Goal: Task Accomplishment & Management: Use online tool/utility

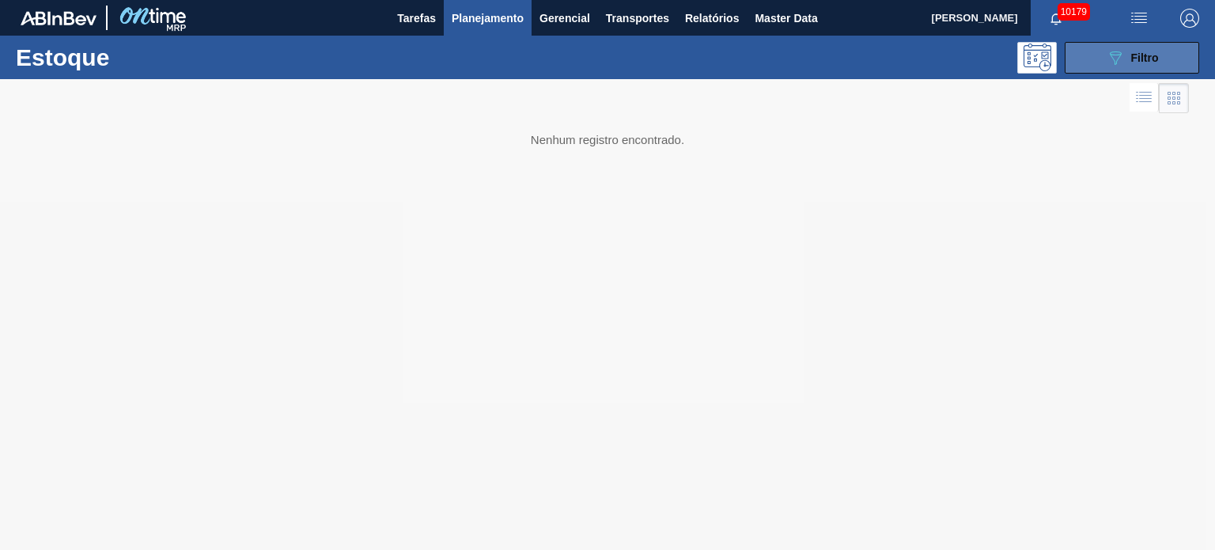
click at [1167, 57] on button "089F7B8B-B2A5-4AFE-B5C0-19BA573D28AC Filtro" at bounding box center [1132, 58] width 134 height 32
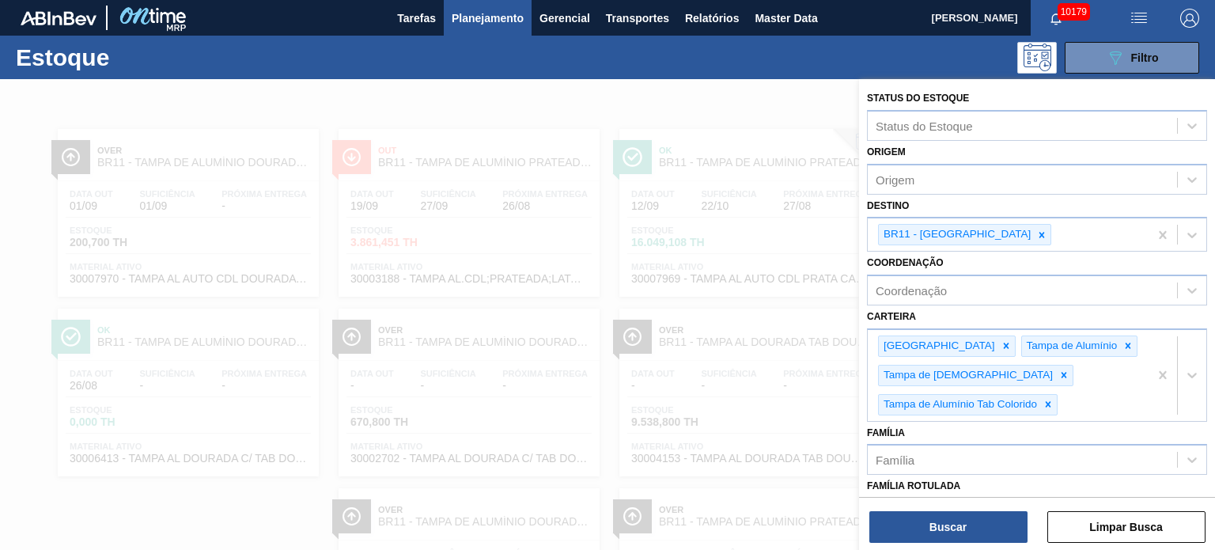
click at [708, 104] on div at bounding box center [607, 354] width 1215 height 550
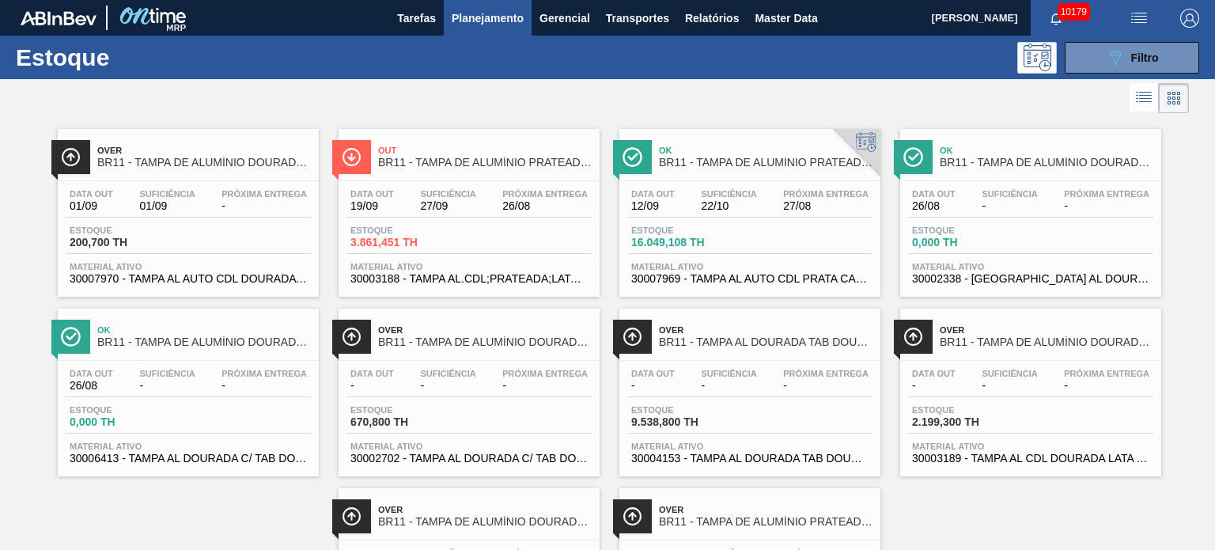
drag, startPoint x: 1148, startPoint y: 53, endPoint x: 1132, endPoint y: 81, distance: 33.0
click at [1148, 53] on span "Filtro" at bounding box center [1145, 57] width 28 height 13
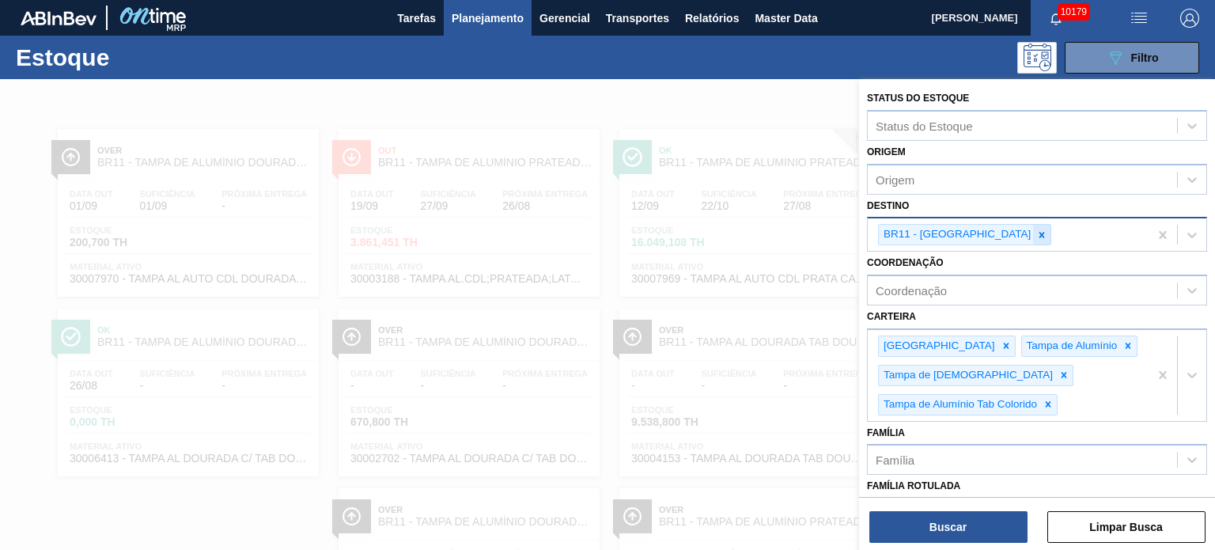
click at [1033, 229] on div at bounding box center [1041, 235] width 17 height 20
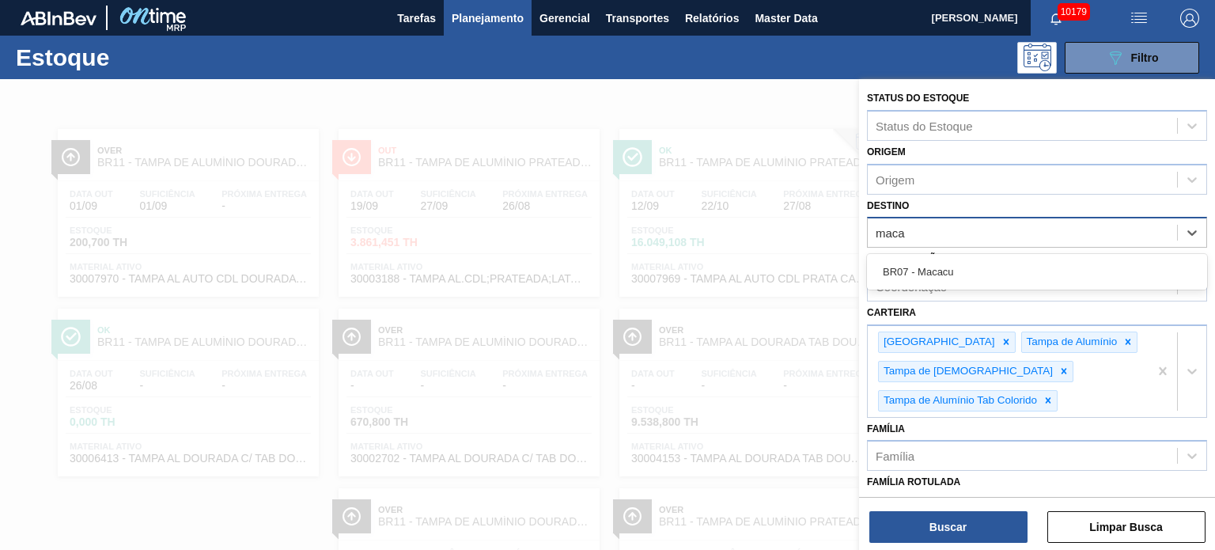
type input "macac"
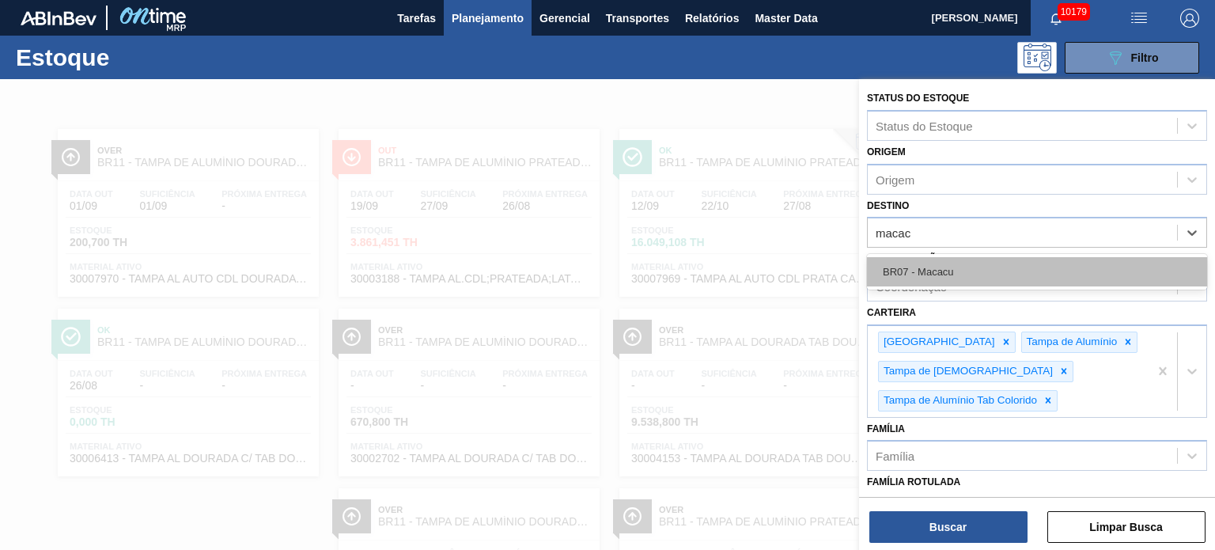
click at [962, 262] on div "BR07 - Macacu" at bounding box center [1037, 271] width 340 height 29
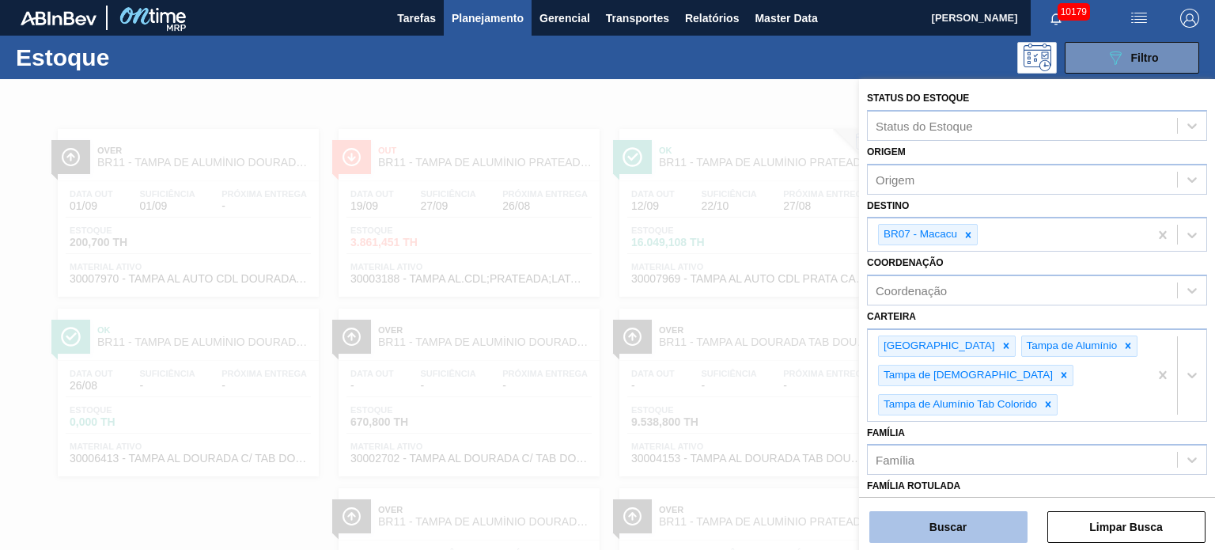
click at [923, 528] on button "Buscar" at bounding box center [948, 527] width 158 height 32
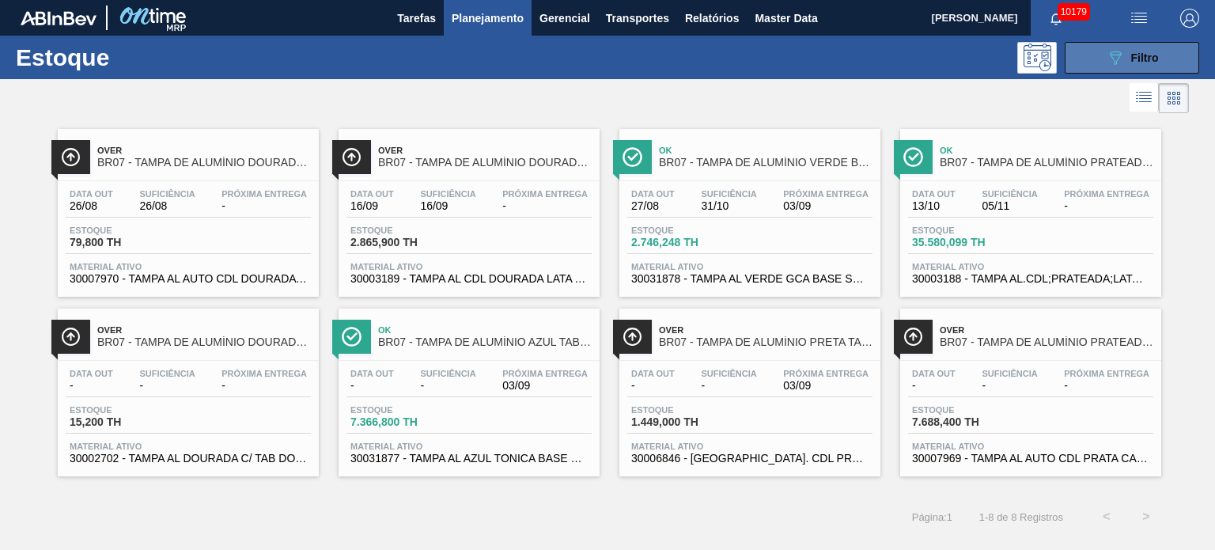
click at [1144, 53] on span "Filtro" at bounding box center [1145, 57] width 28 height 13
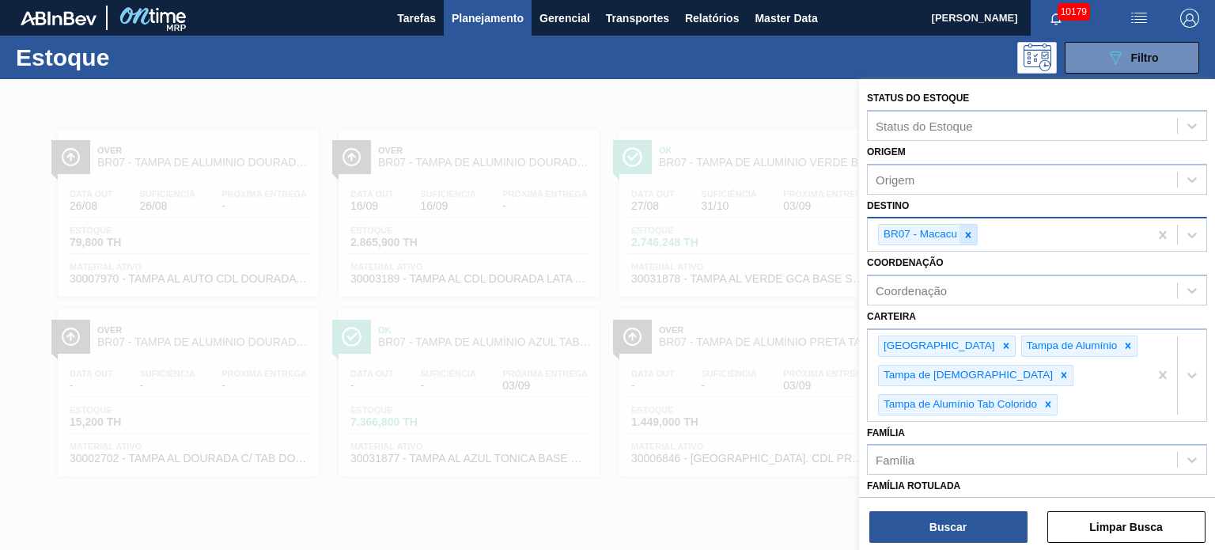
click at [964, 231] on icon at bounding box center [967, 234] width 11 height 11
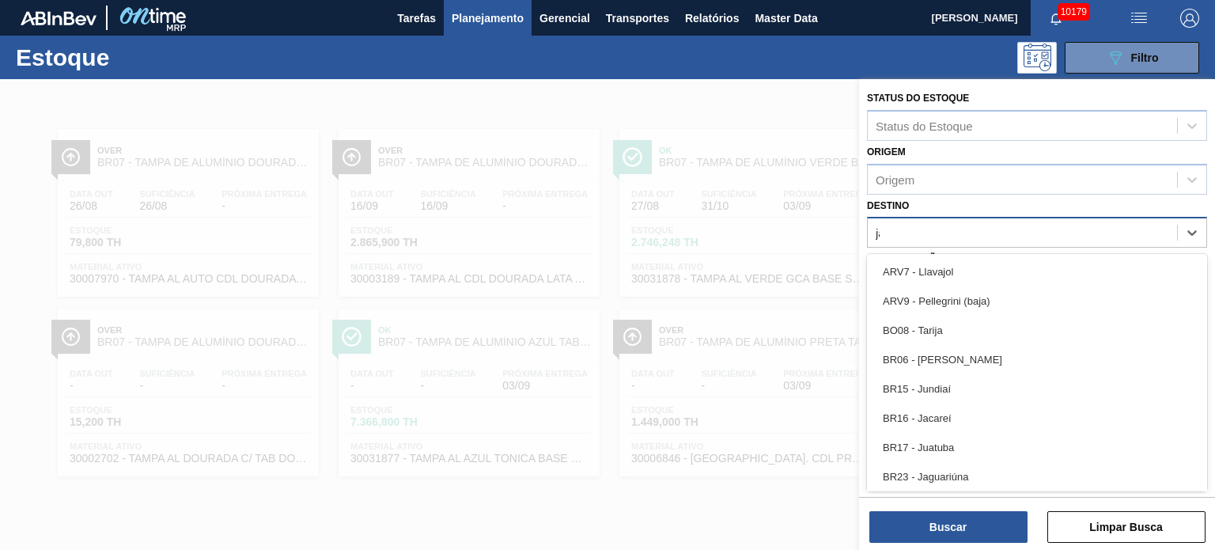
type input "jagu"
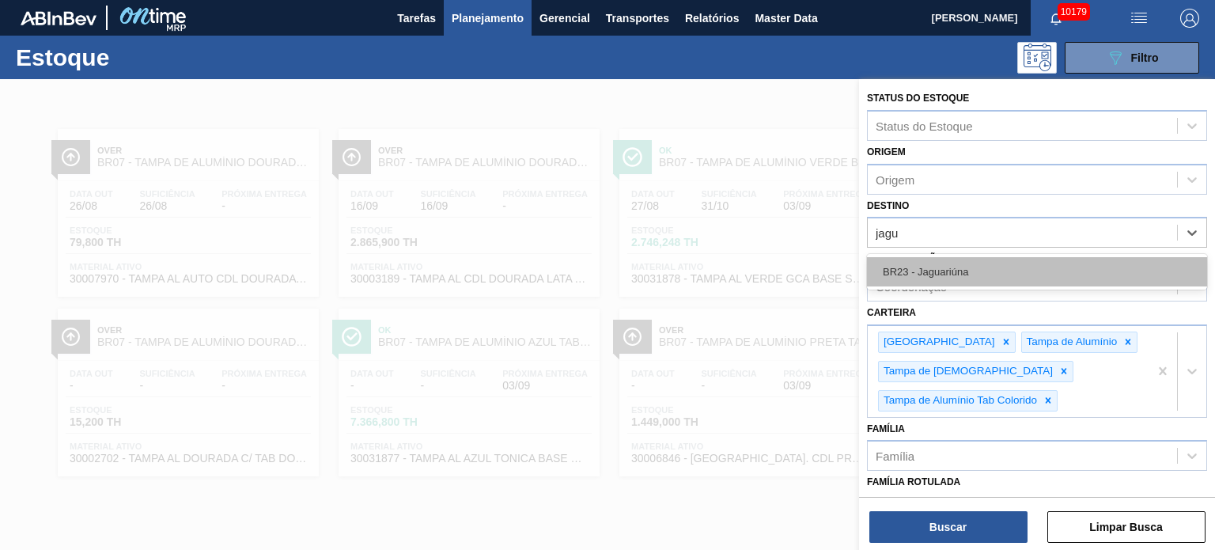
click at [959, 272] on div "BR23 - Jaguariúna" at bounding box center [1037, 271] width 340 height 29
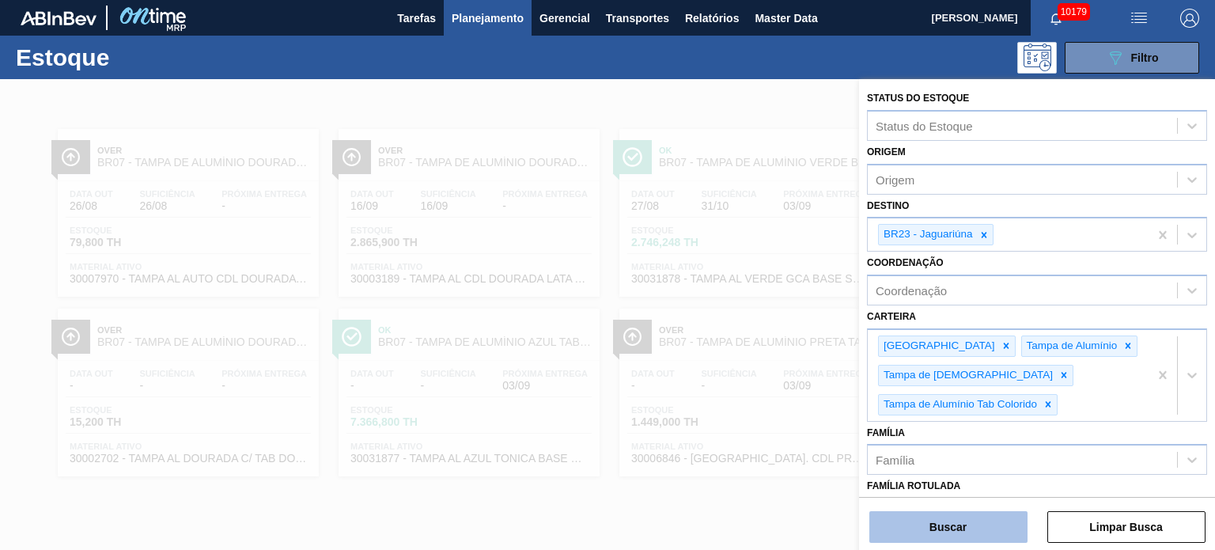
click at [976, 531] on button "Buscar" at bounding box center [948, 527] width 158 height 32
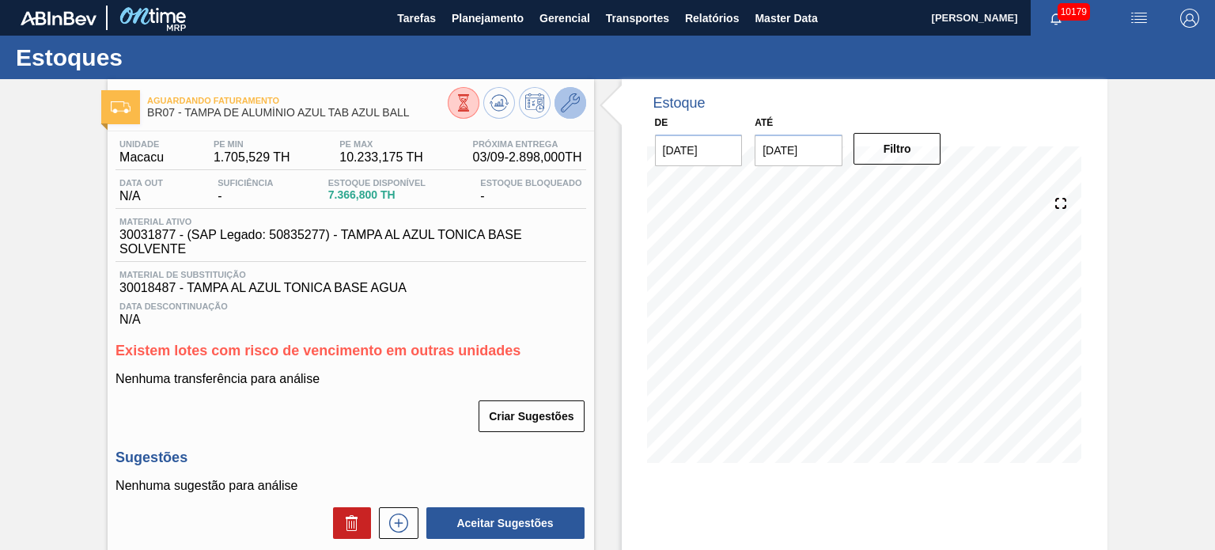
click at [569, 115] on button at bounding box center [570, 103] width 32 height 32
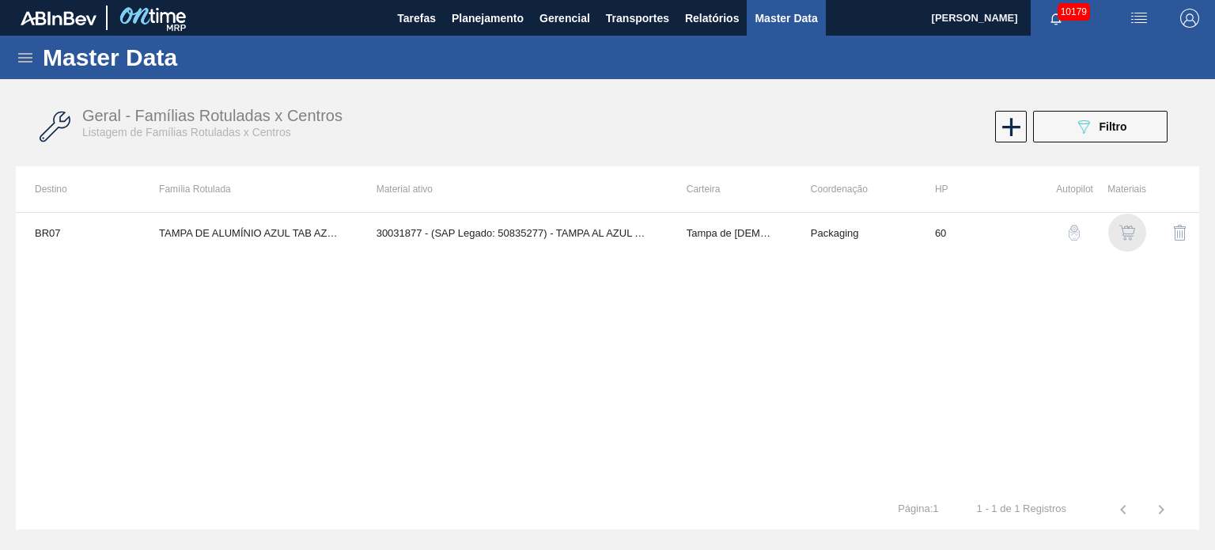
click at [1134, 226] on img "button" at bounding box center [1127, 233] width 16 height 16
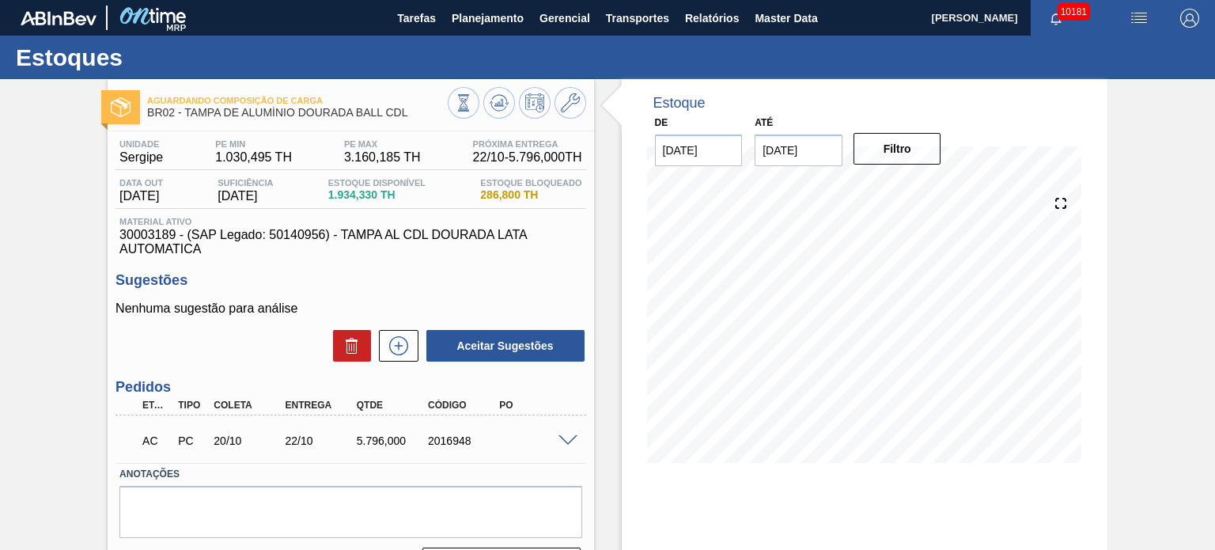
click at [569, 437] on span at bounding box center [567, 441] width 19 height 12
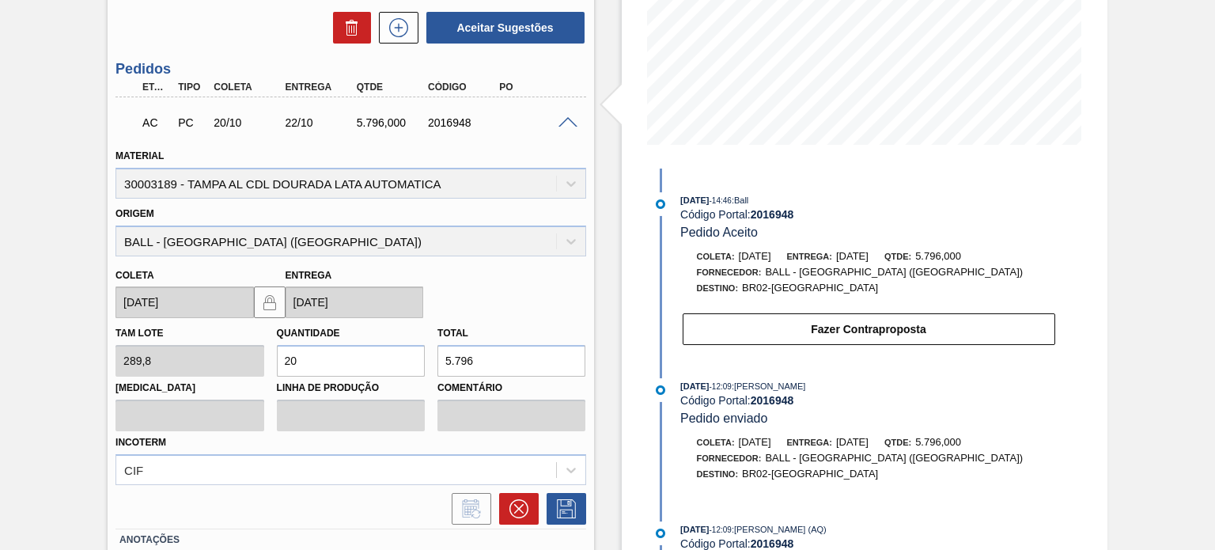
scroll to position [187, 0]
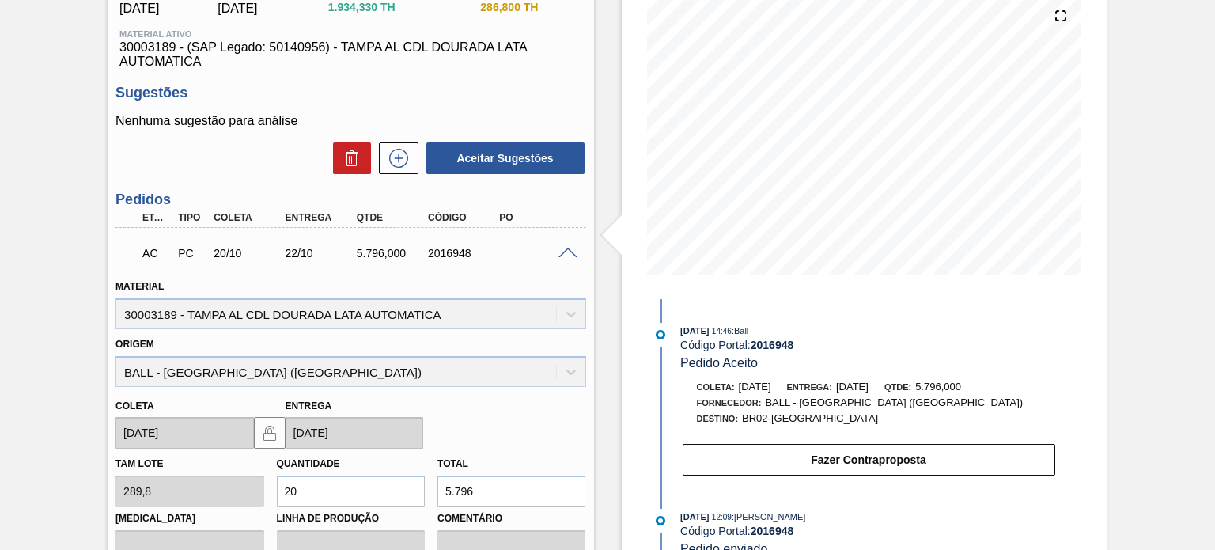
click at [573, 252] on span at bounding box center [567, 254] width 19 height 12
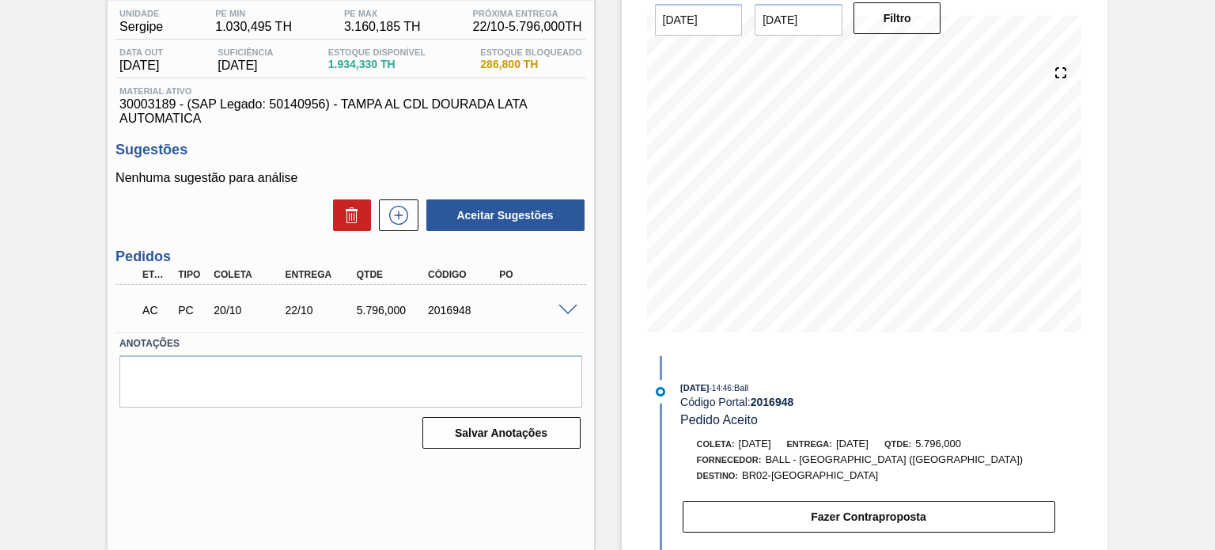
scroll to position [130, 0]
click at [566, 312] on span at bounding box center [567, 311] width 19 height 12
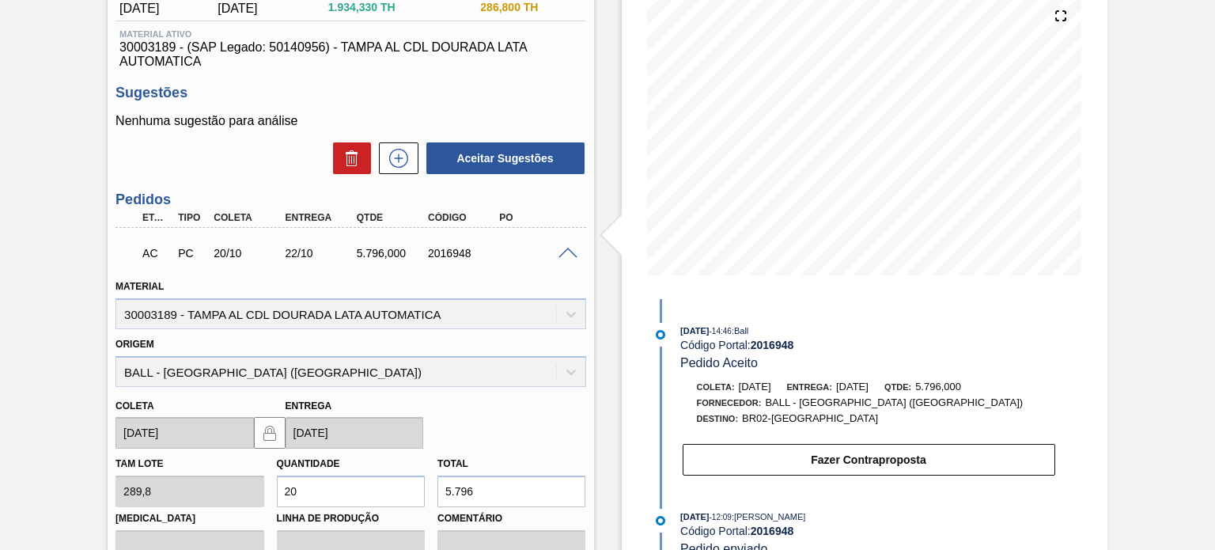
click at [561, 252] on span at bounding box center [567, 254] width 19 height 12
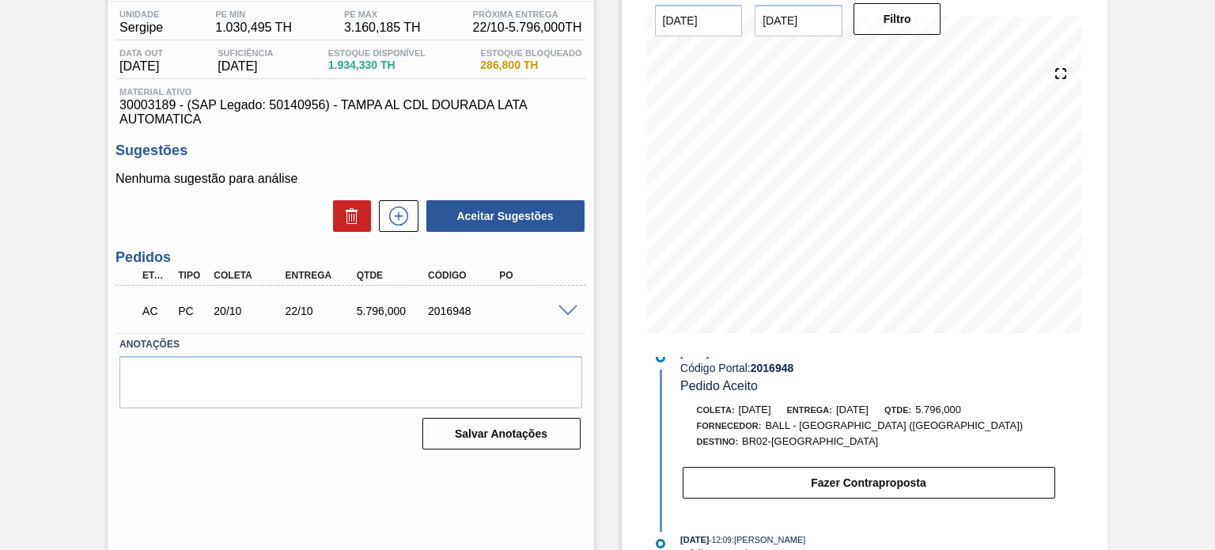
scroll to position [0, 0]
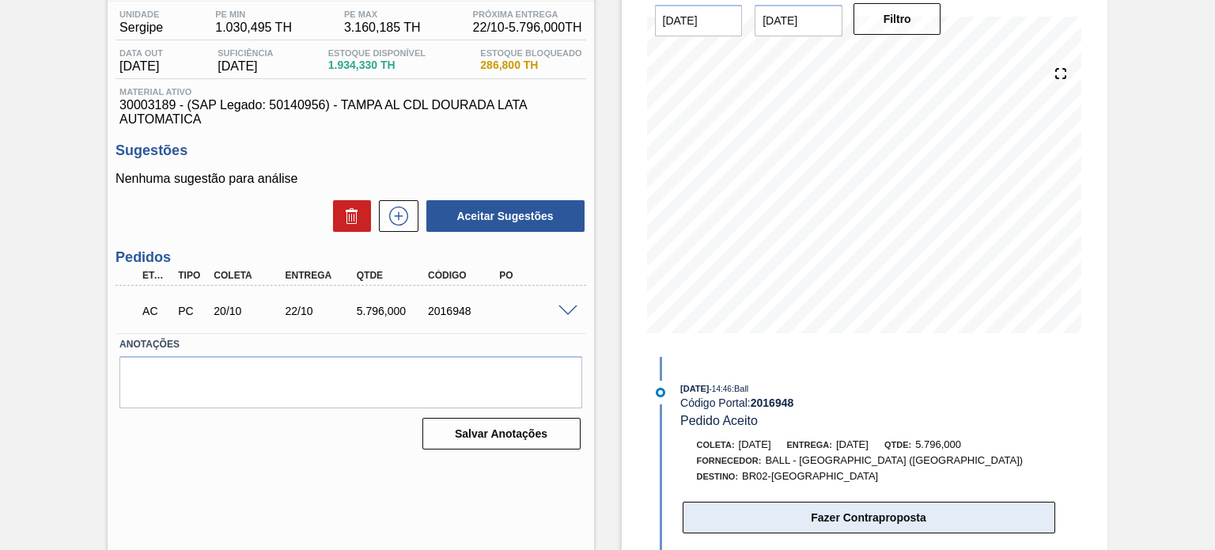
click at [933, 518] on button "Fazer Contraproposta" at bounding box center [869, 517] width 372 height 32
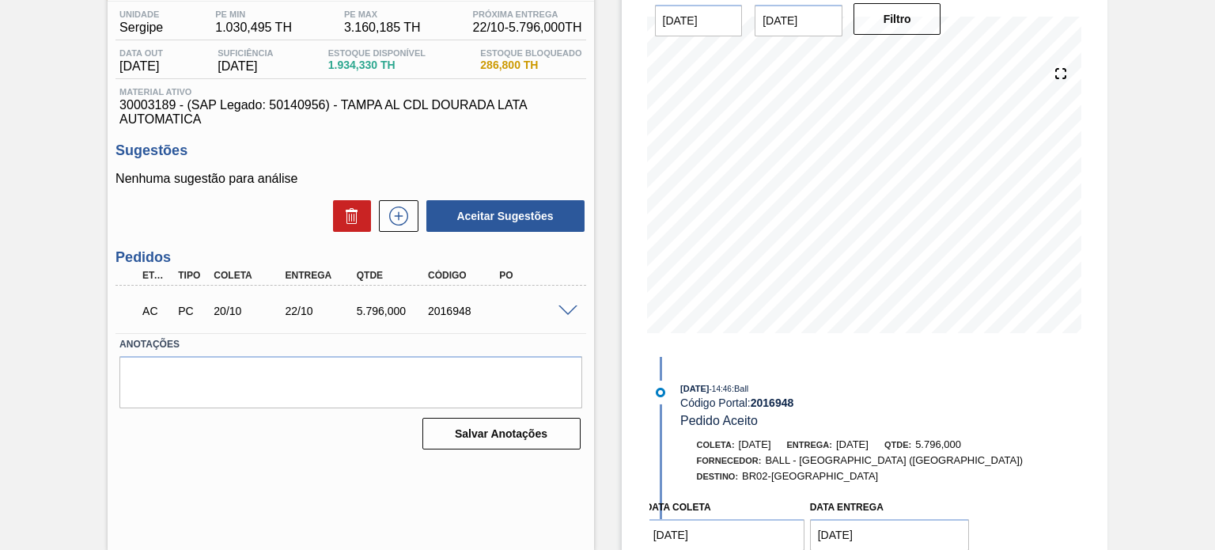
scroll to position [158, 0]
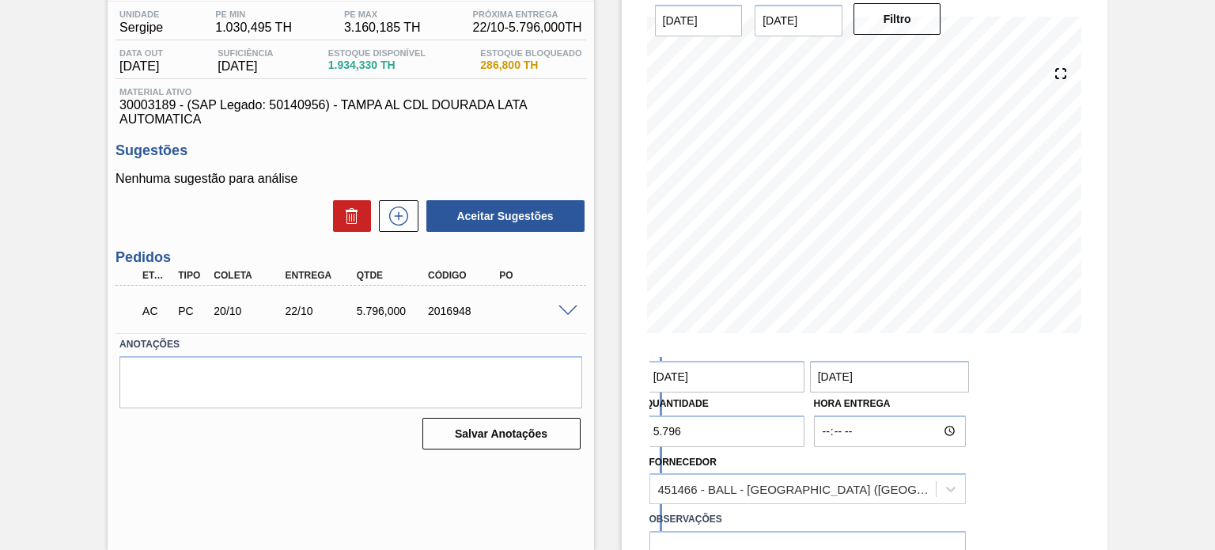
click at [718, 376] on coleta "20/10/2025" at bounding box center [725, 377] width 160 height 32
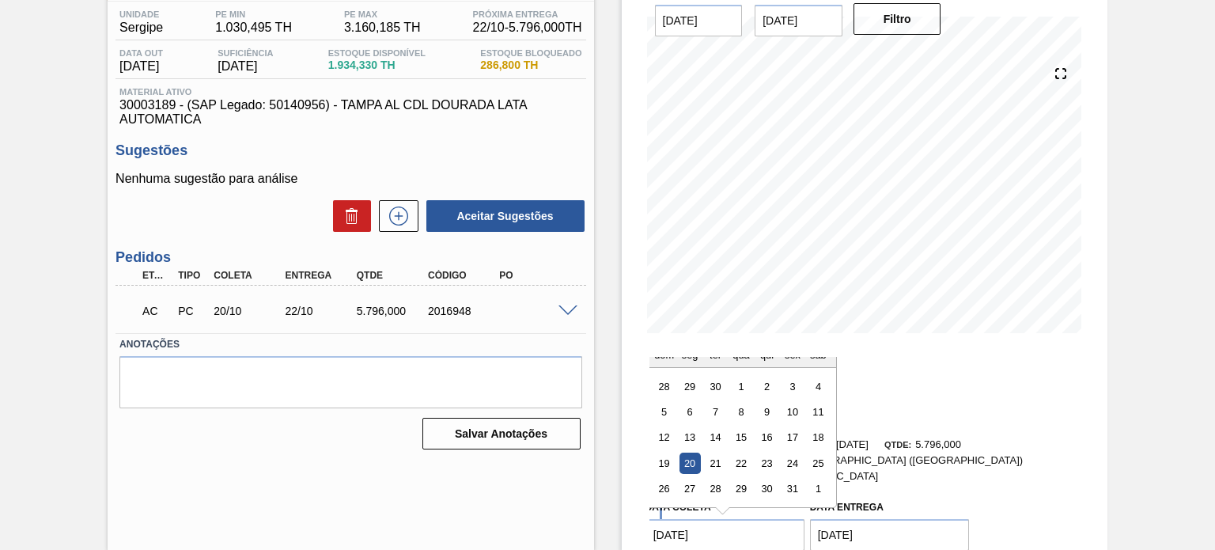
scroll to position [51, 0]
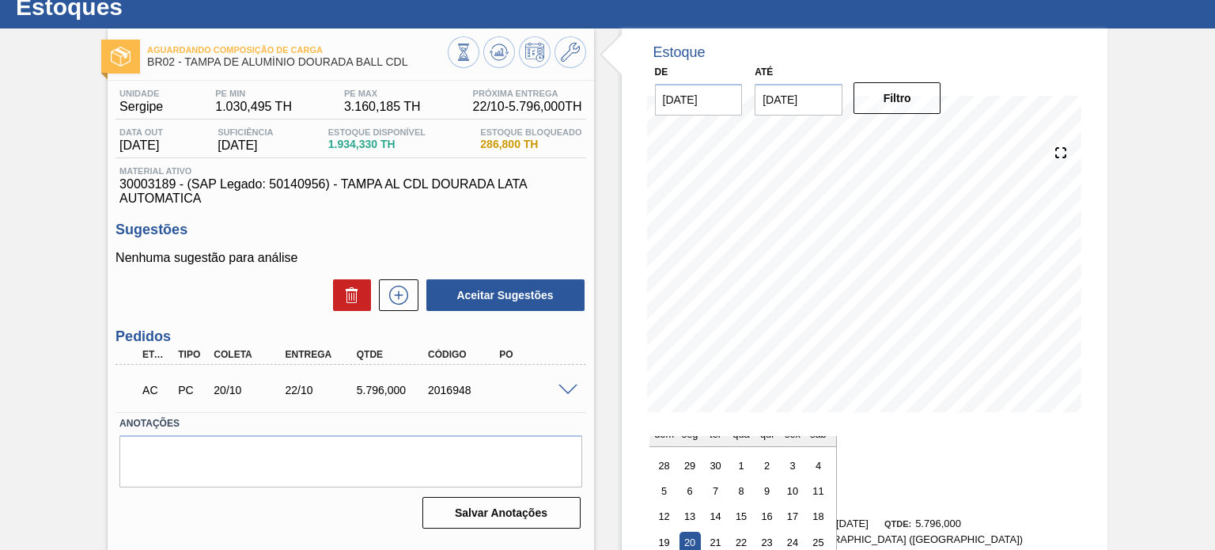
click at [374, 399] on div "AC PC 20/10 22/10 5.796,000 2016948" at bounding box center [346, 388] width 428 height 32
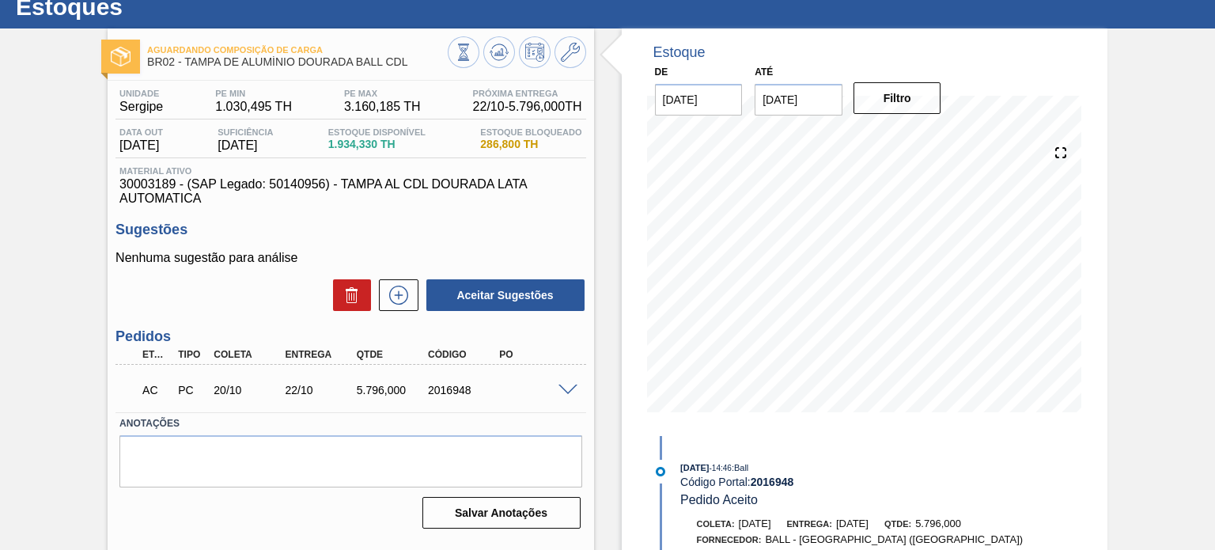
click at [554, 386] on div at bounding box center [570, 389] width 32 height 12
click at [562, 390] on span at bounding box center [567, 390] width 19 height 12
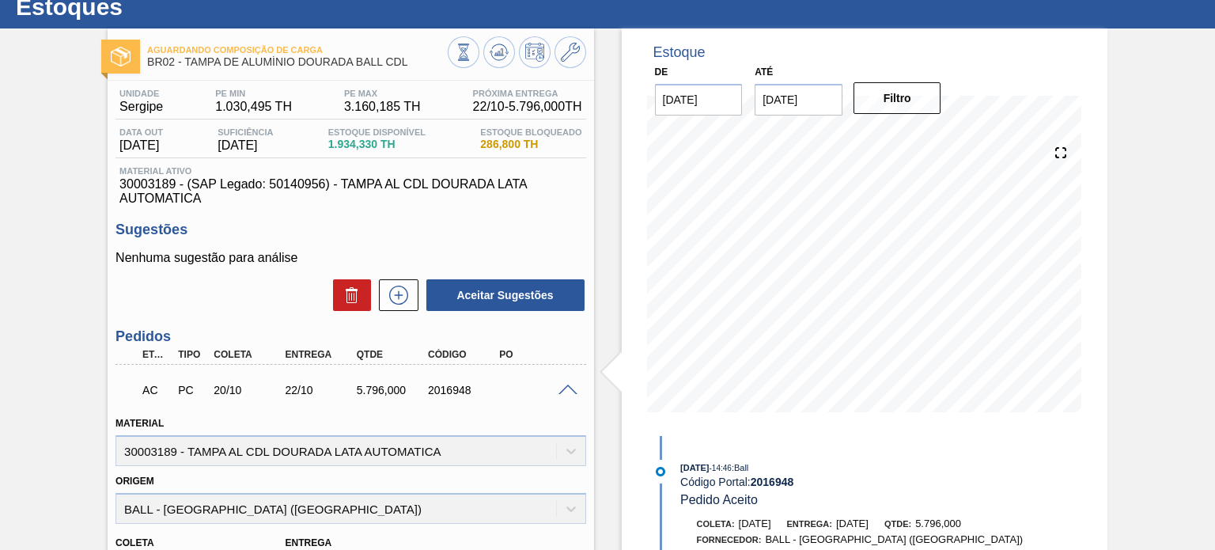
scroll to position [425, 0]
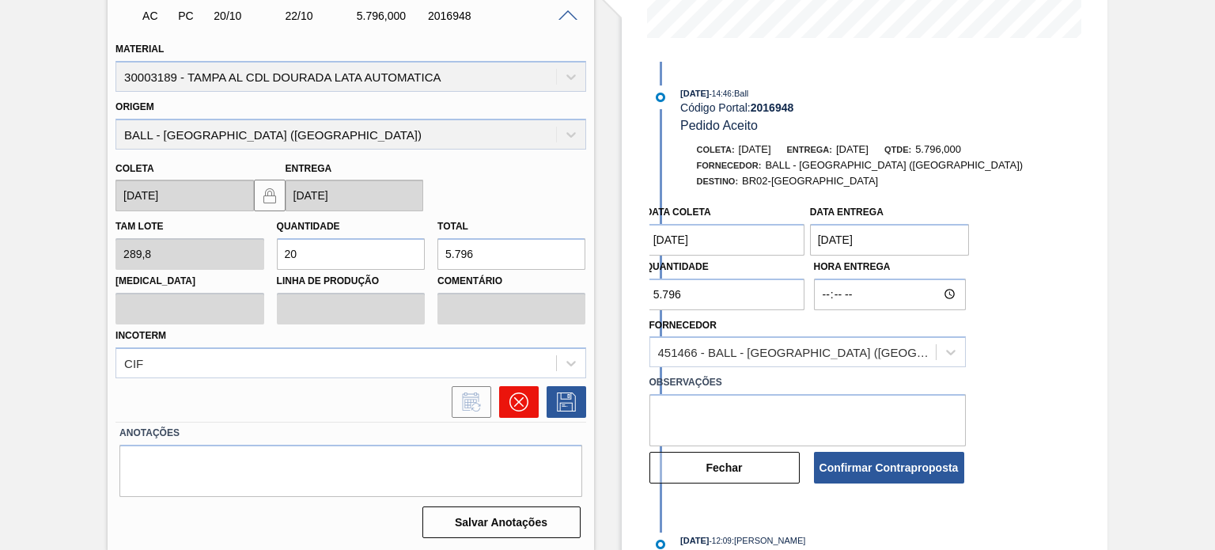
click at [516, 398] on icon at bounding box center [518, 401] width 19 height 19
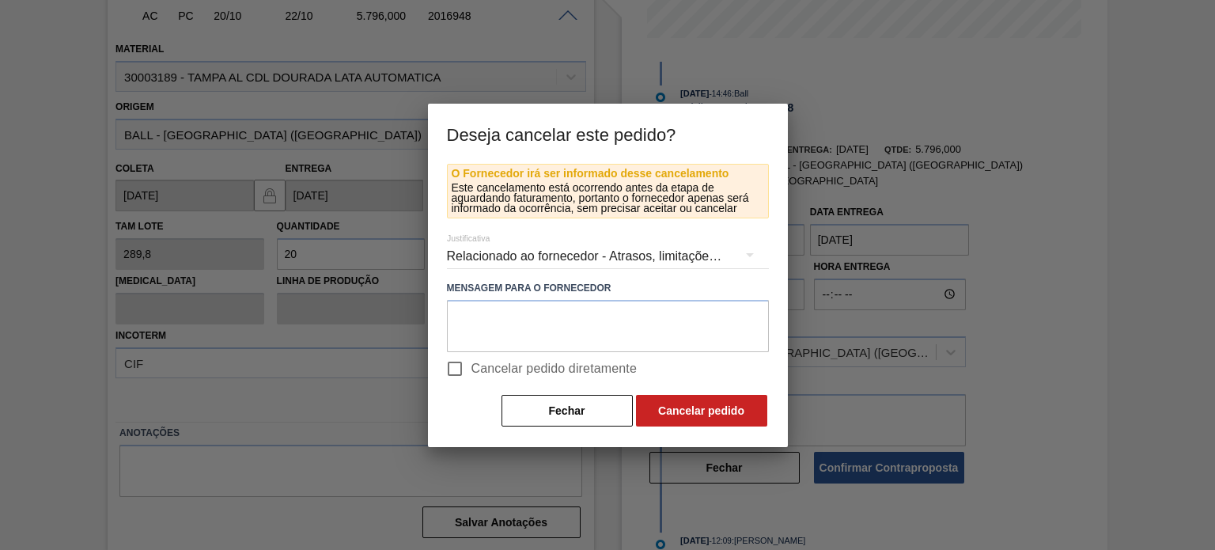
click at [456, 365] on input "Cancelar pedido diretamente" at bounding box center [454, 368] width 33 height 33
checkbox input "true"
click at [690, 401] on button "Cancelar pedido" at bounding box center [701, 411] width 131 height 32
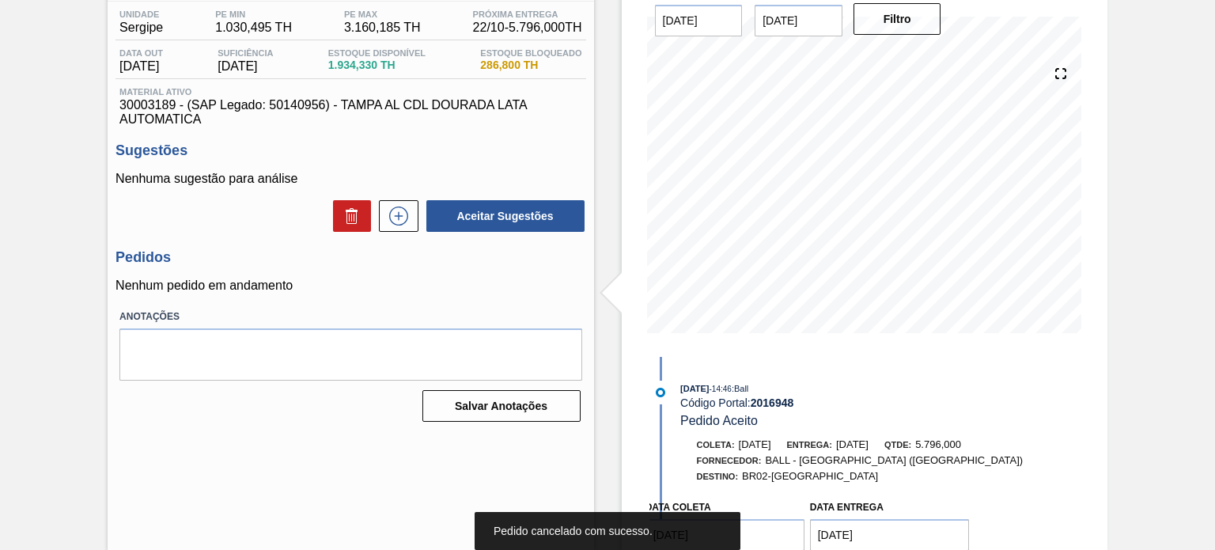
scroll to position [0, 0]
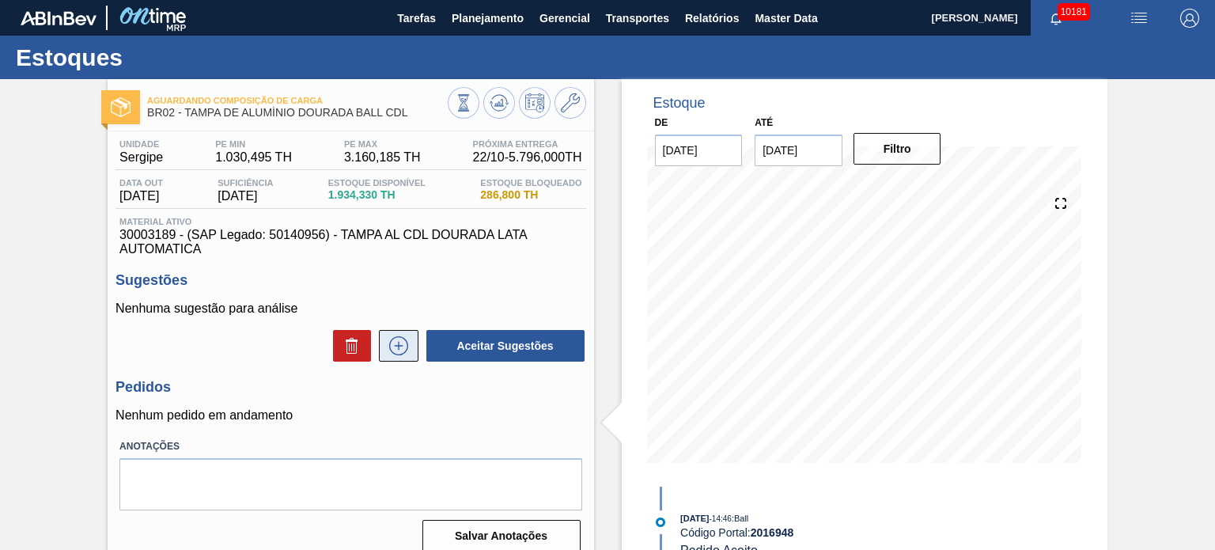
click at [396, 357] on button at bounding box center [399, 346] width 40 height 32
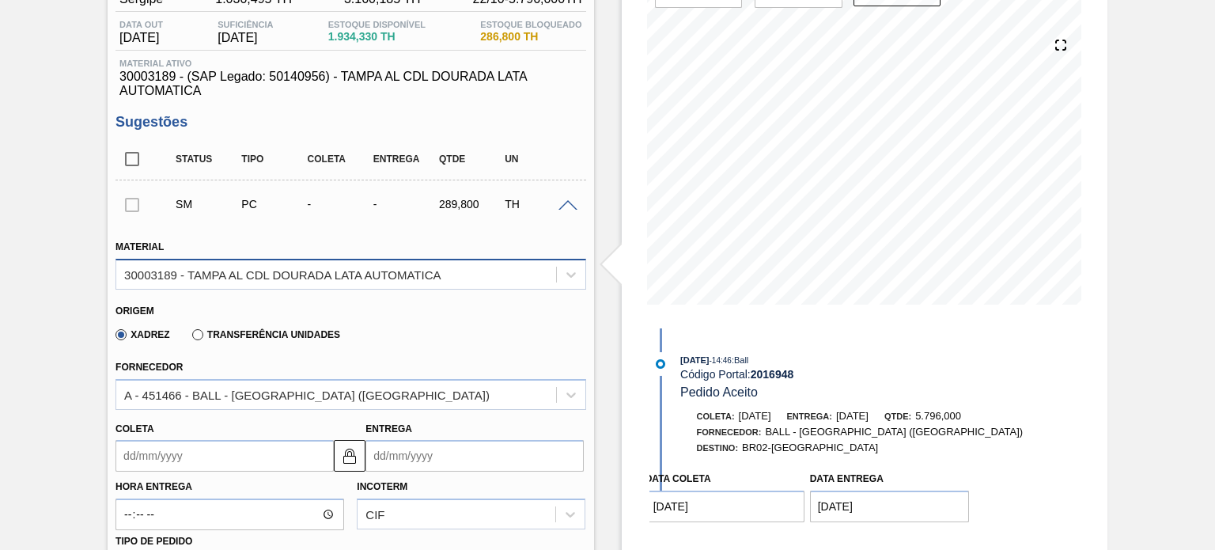
scroll to position [237, 0]
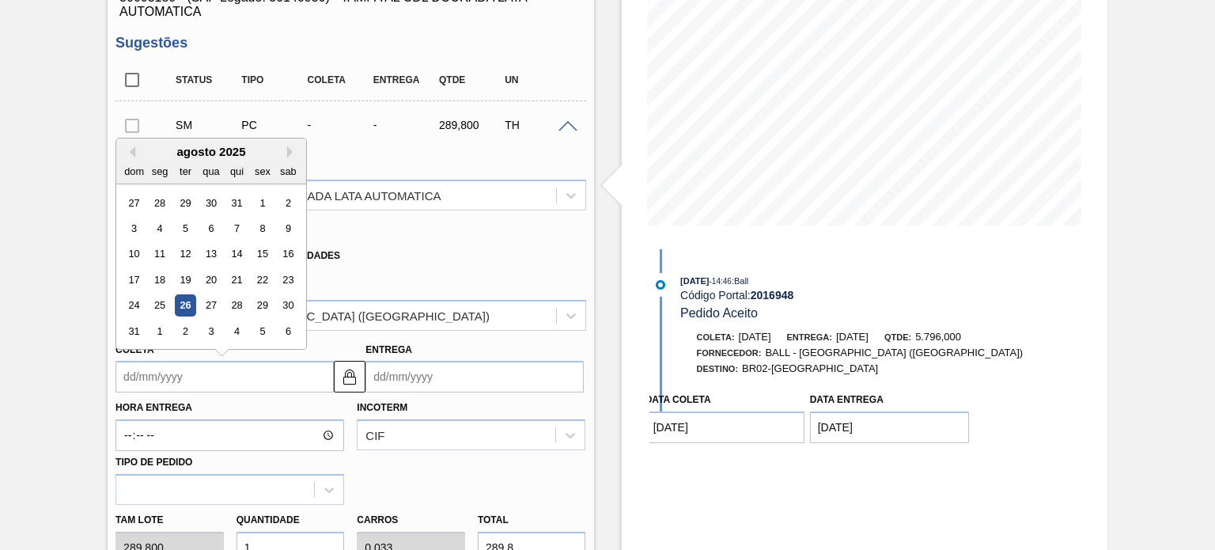
click at [237, 380] on input "Coleta" at bounding box center [224, 377] width 218 height 32
click at [206, 304] on div "27" at bounding box center [211, 305] width 21 height 21
type input "[DATE]"
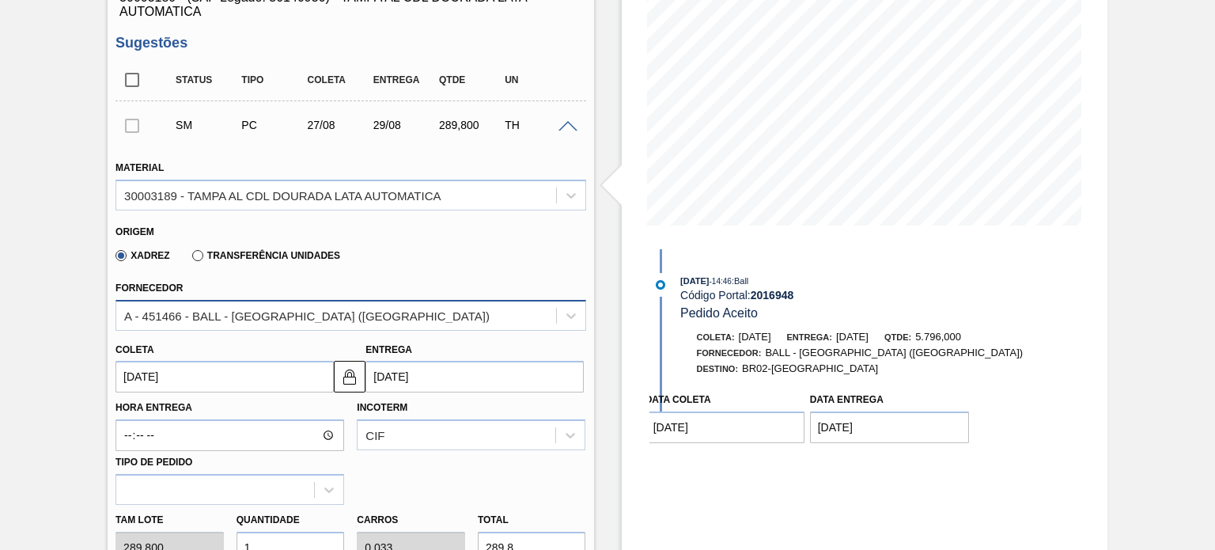
scroll to position [316, 0]
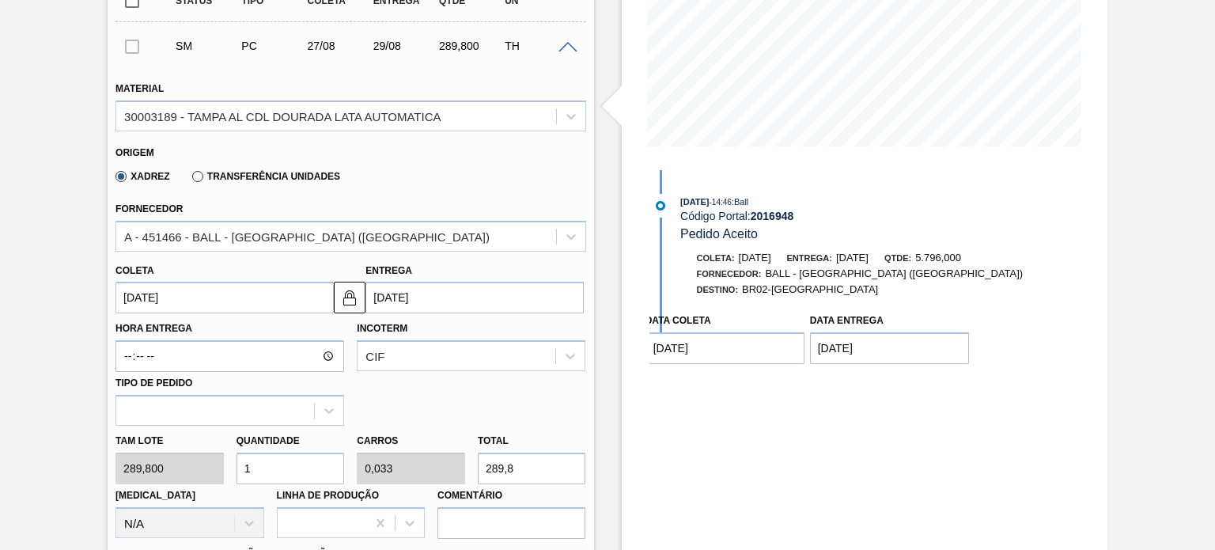
drag, startPoint x: 271, startPoint y: 463, endPoint x: 228, endPoint y: 464, distance: 43.5
click at [228, 464] on div "Tam lote 289,800 Quantidade 1 Carros 0,033 Total 289,8 Doca N/A Linha de Produç…" at bounding box center [350, 481] width 482 height 113
type input "2"
type input "0,067"
type input "579,6"
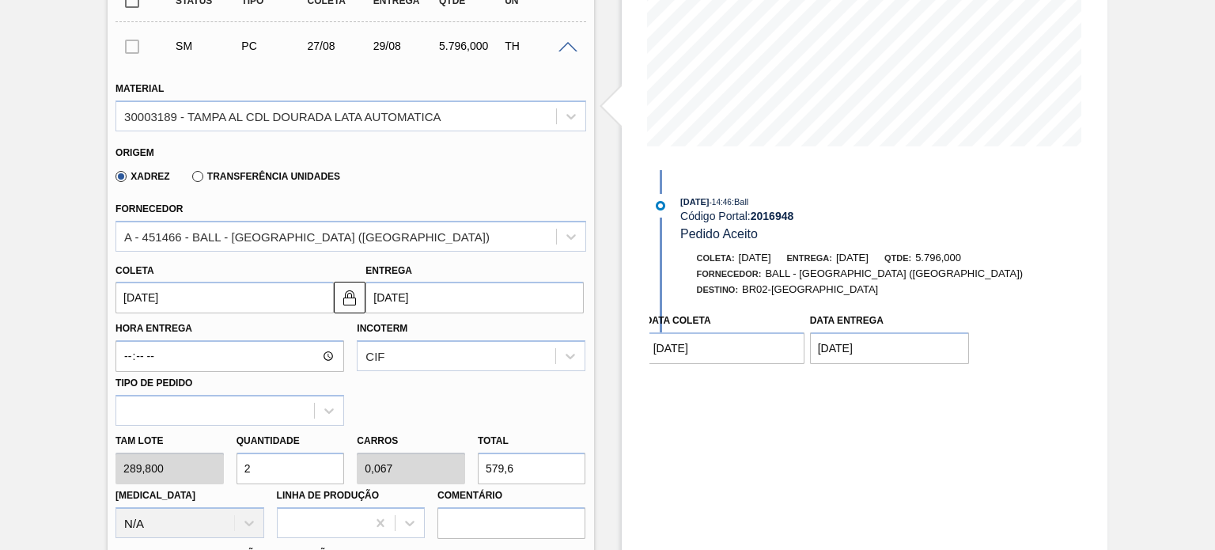
type input "20"
type input "0,667"
type input "5.796"
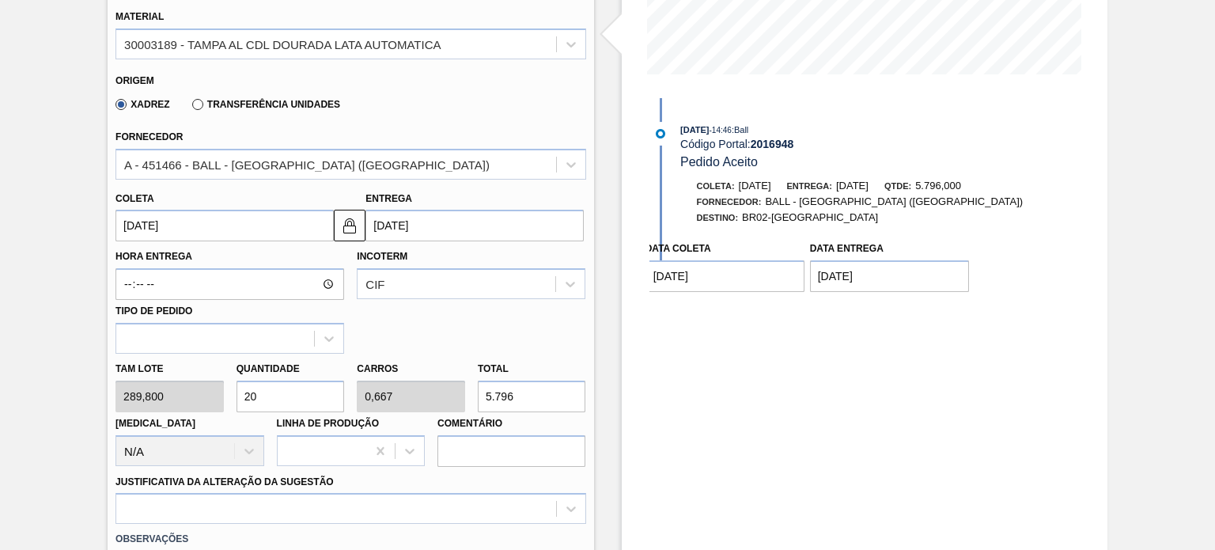
scroll to position [475, 0]
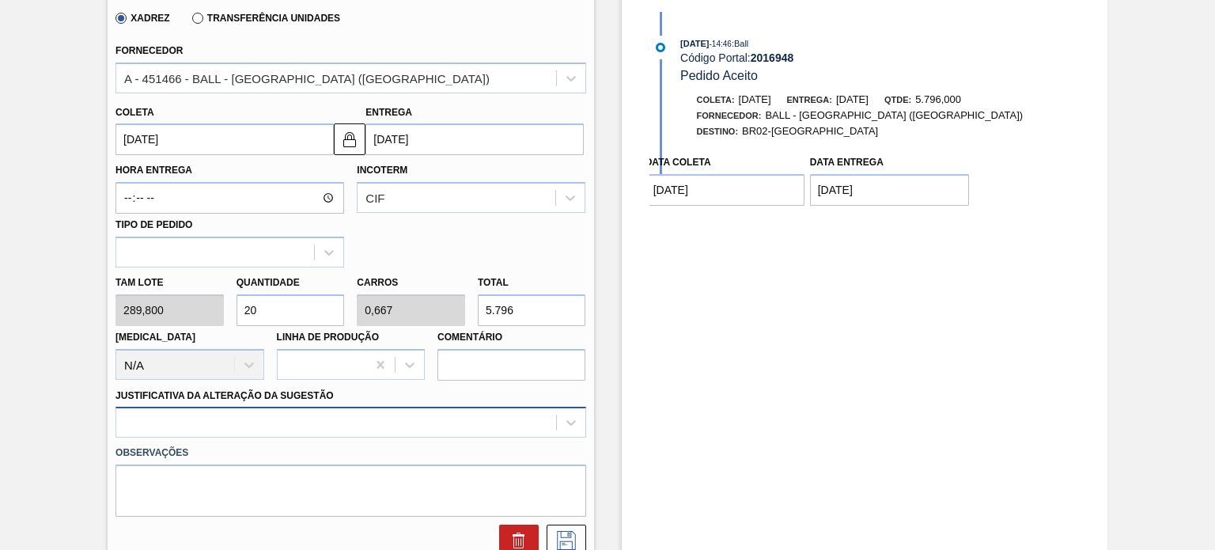
type input "20"
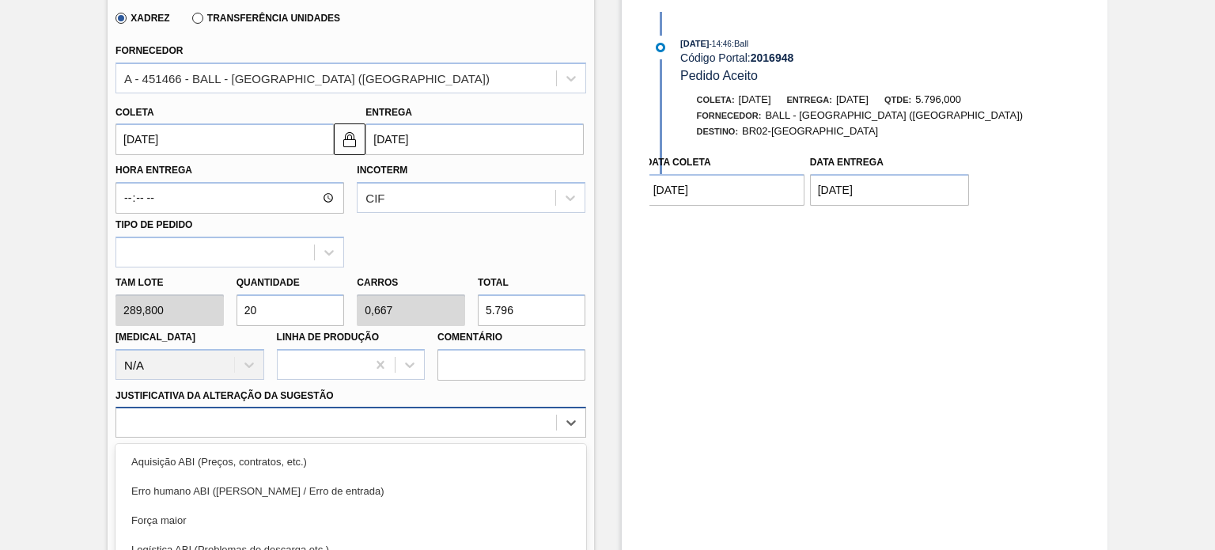
click at [317, 426] on div "option Master data incorreto ABI (LT, MOQ, etc.) focused, 5 of 18. 18 results a…" at bounding box center [350, 422] width 470 height 31
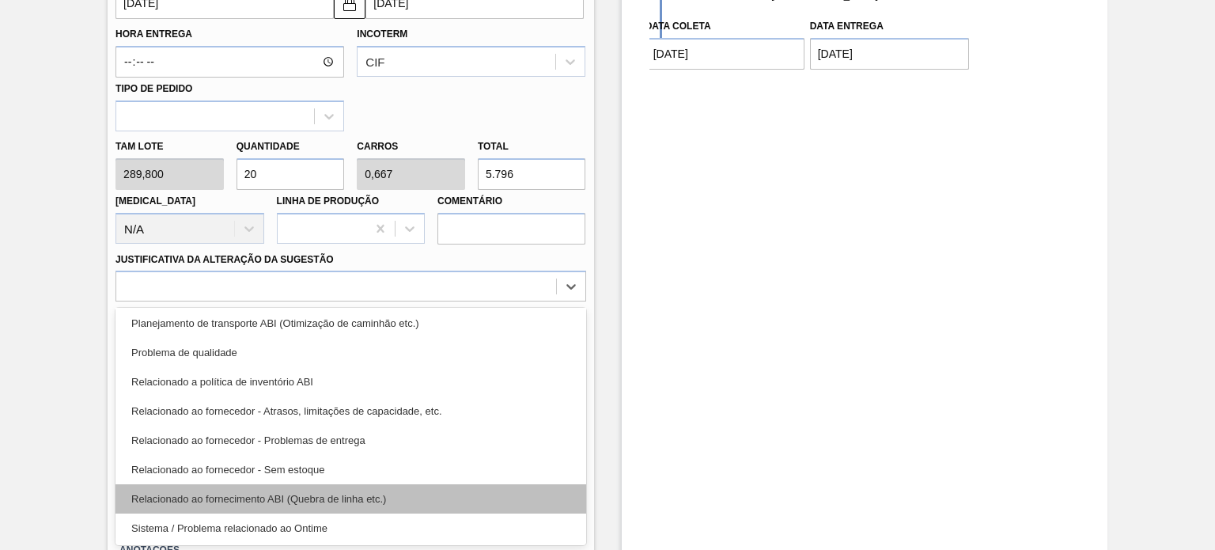
scroll to position [296, 0]
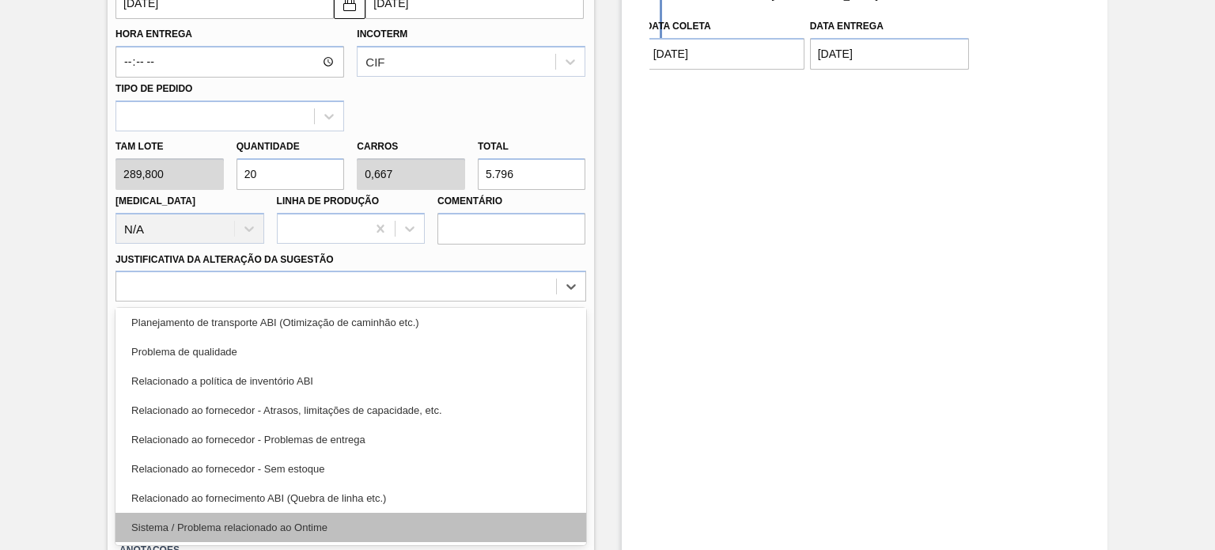
click at [319, 524] on div "Sistema / Problema relacionado ao Ontime" at bounding box center [350, 526] width 470 height 29
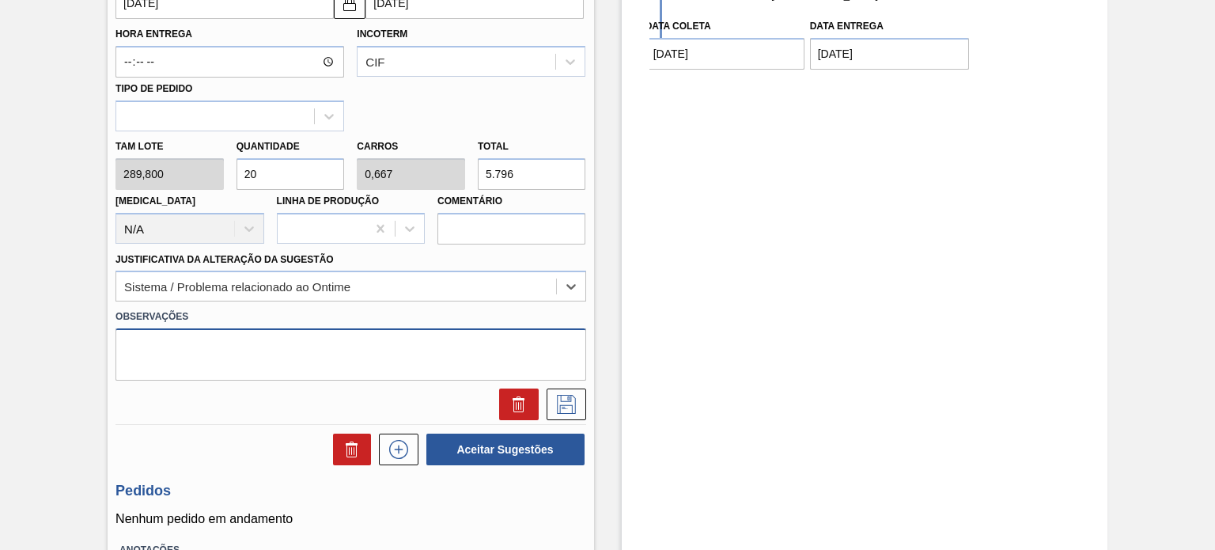
click at [269, 354] on textarea at bounding box center [350, 354] width 470 height 52
drag, startPoint x: 217, startPoint y: 350, endPoint x: 51, endPoint y: 348, distance: 166.1
click at [51, 348] on div "Aguardando Composição de Carga BR02 - TAMPA DE ALUMÍNIO DOURADA BALL CDL Unidad…" at bounding box center [607, 69] width 1215 height 1200
paste textarea "no fluxo de aceitação de pedido por parte do fornecedor, não gerou PO"
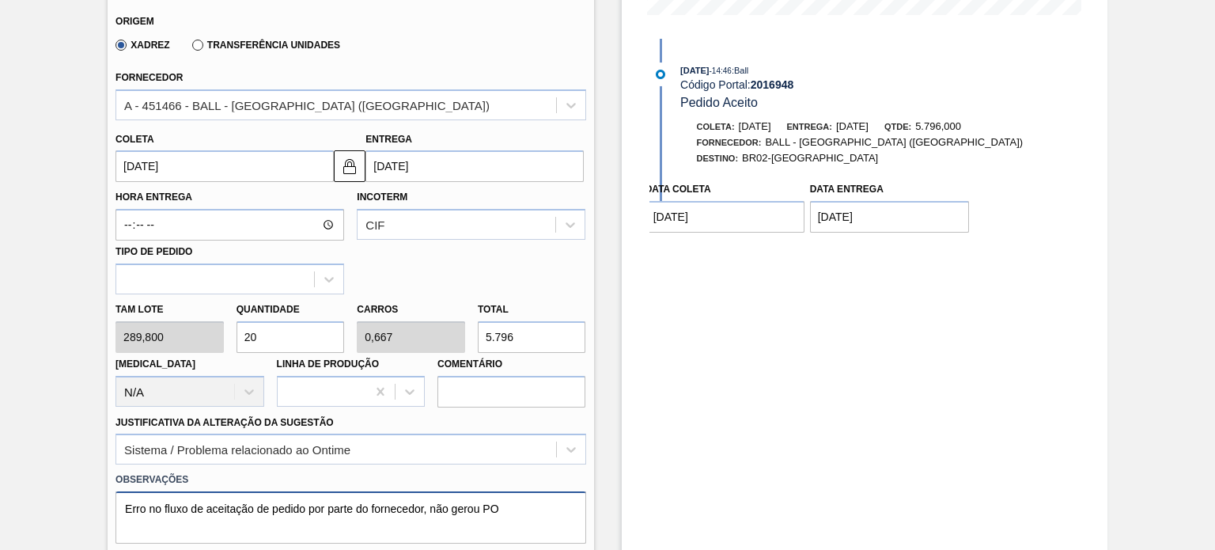
scroll to position [531, 0]
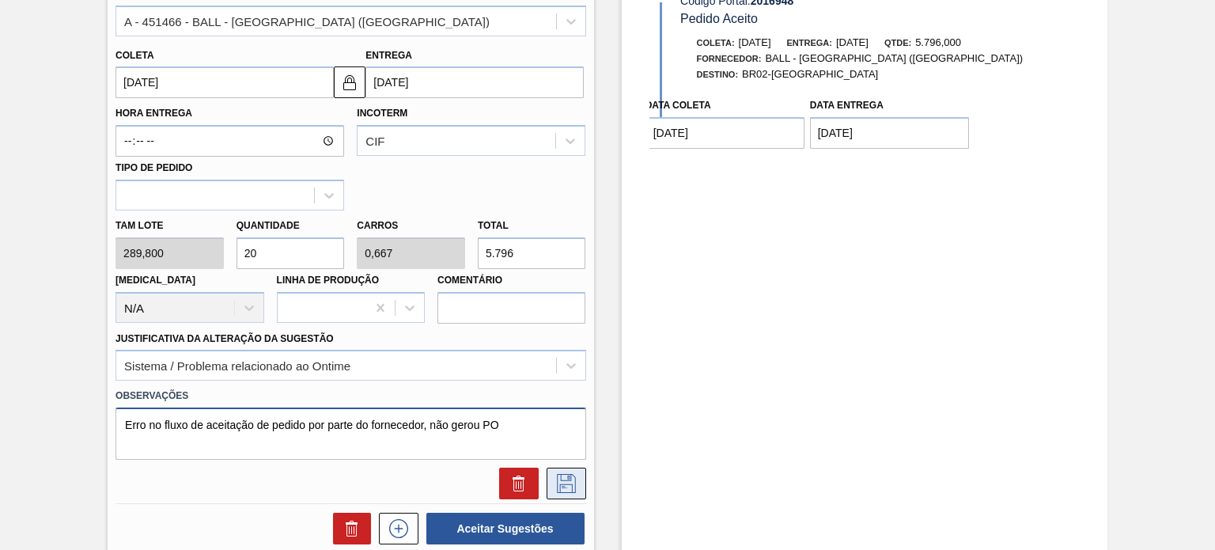
type textarea "Erro no fluxo de aceitação de pedido por parte do fornecedor, não gerou PO"
click at [554, 477] on icon at bounding box center [566, 483] width 25 height 19
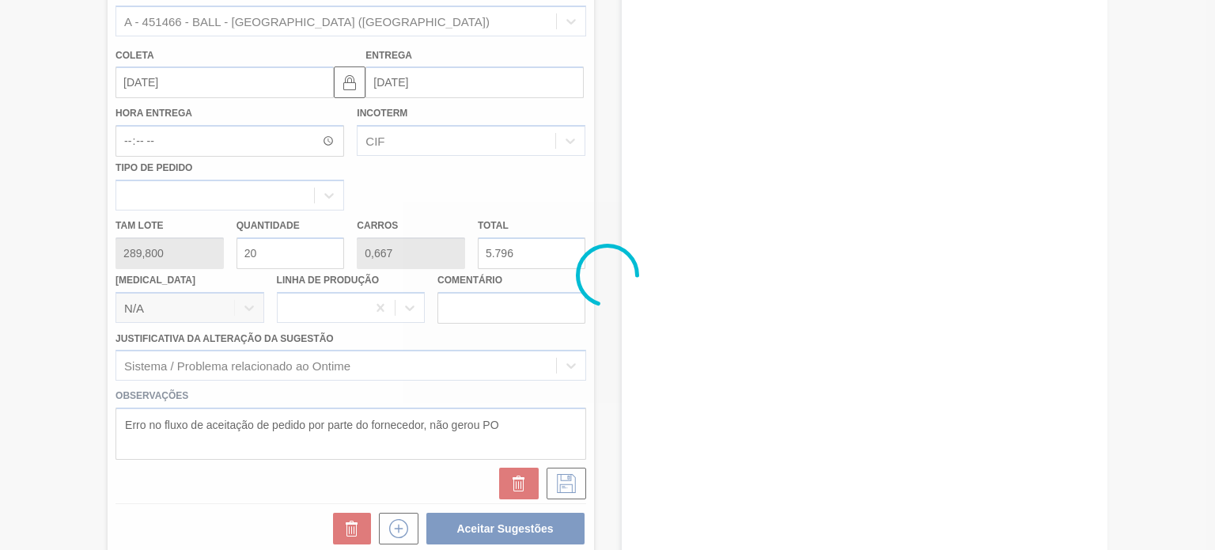
scroll to position [130, 0]
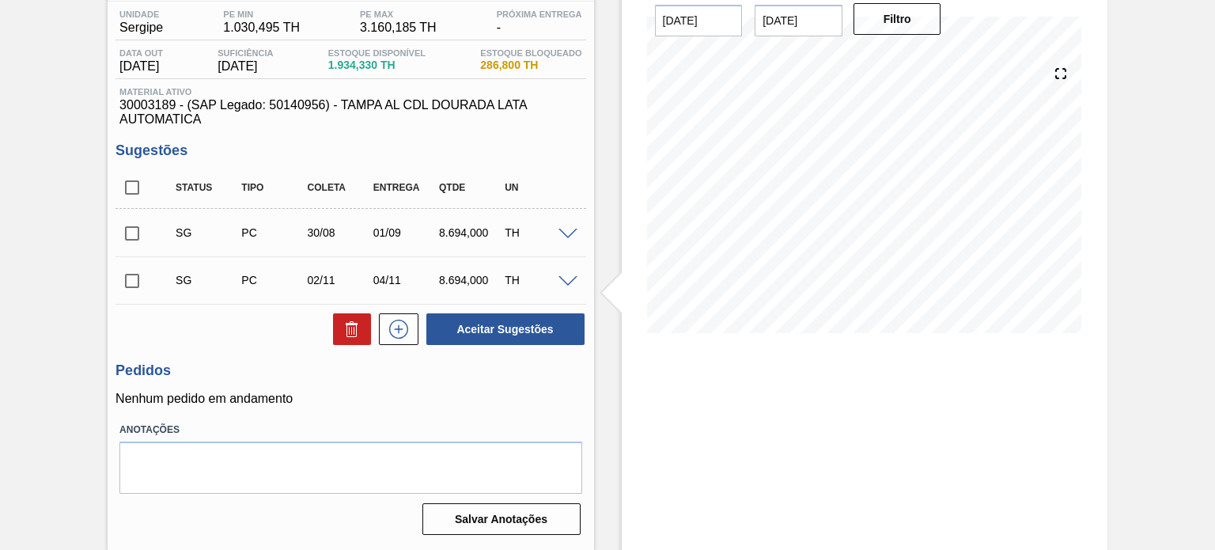
click at [563, 229] on span at bounding box center [567, 235] width 19 height 12
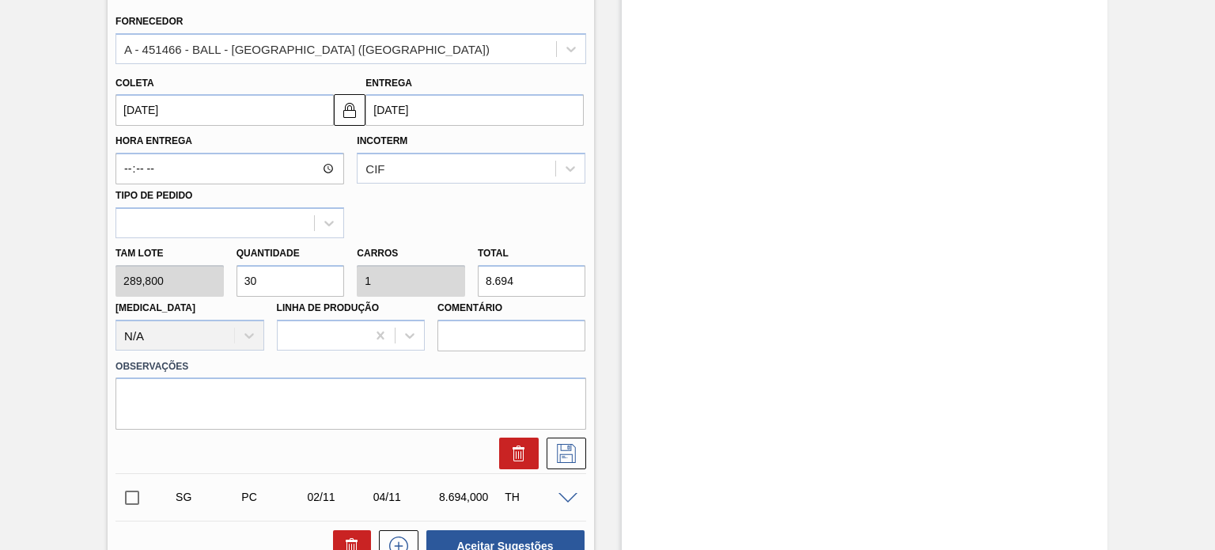
scroll to position [294, 0]
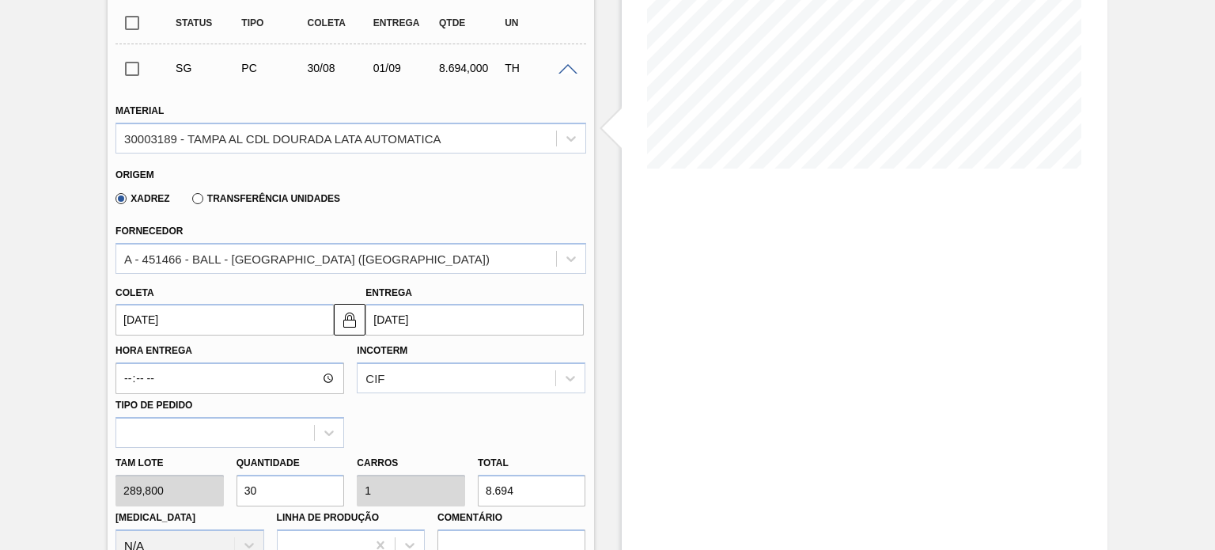
click at [565, 75] on div "SG PC 30/08 01/09 8.694,000 TH" at bounding box center [350, 68] width 470 height 40
click at [565, 64] on span at bounding box center [567, 70] width 19 height 12
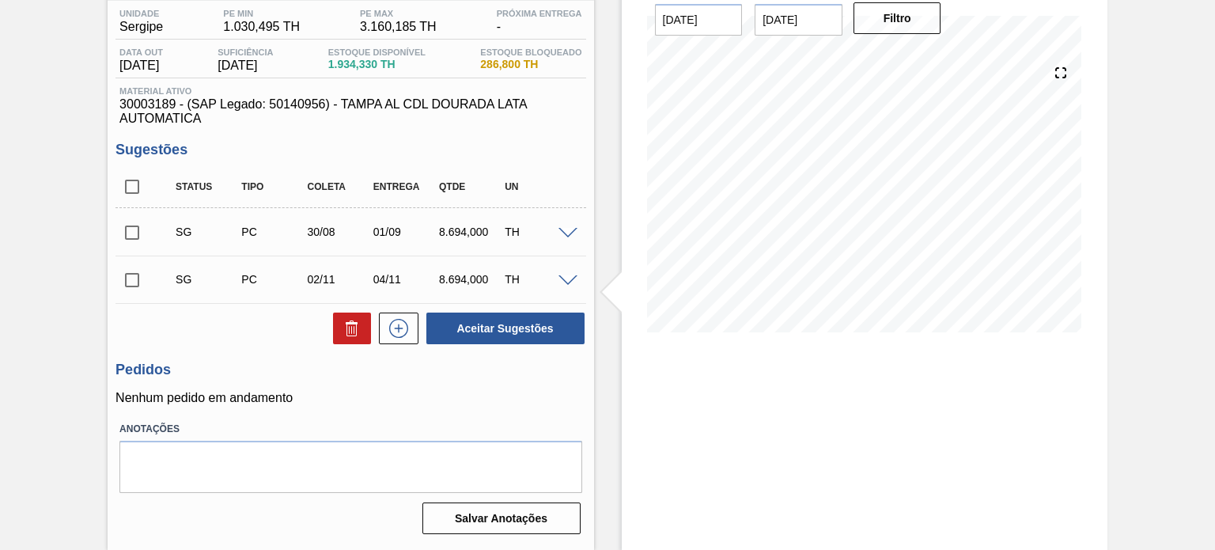
scroll to position [130, 0]
click at [570, 280] on span at bounding box center [567, 282] width 19 height 12
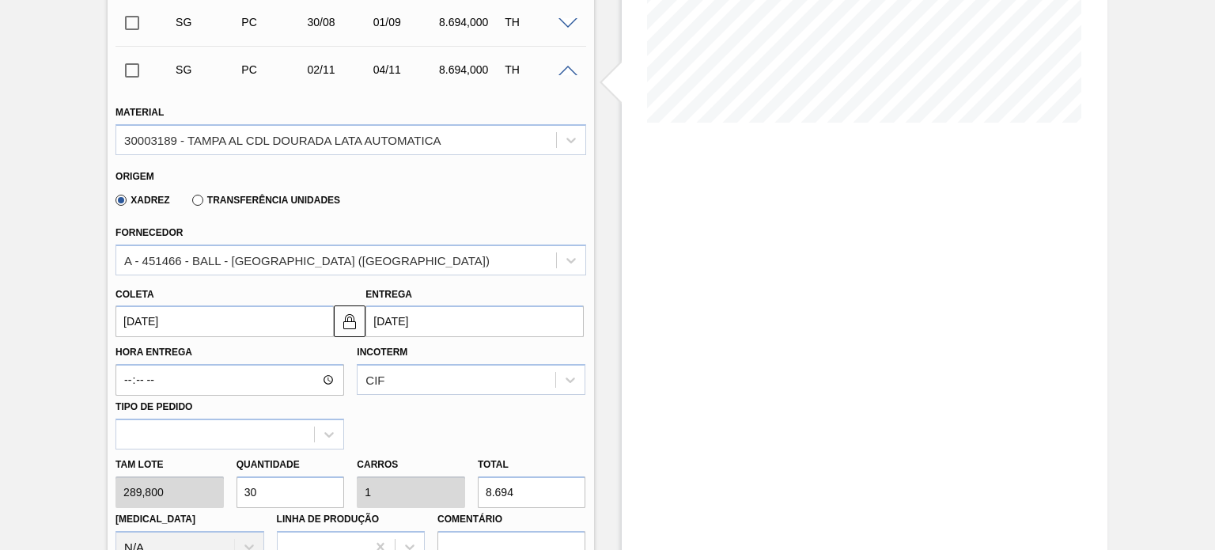
scroll to position [136, 0]
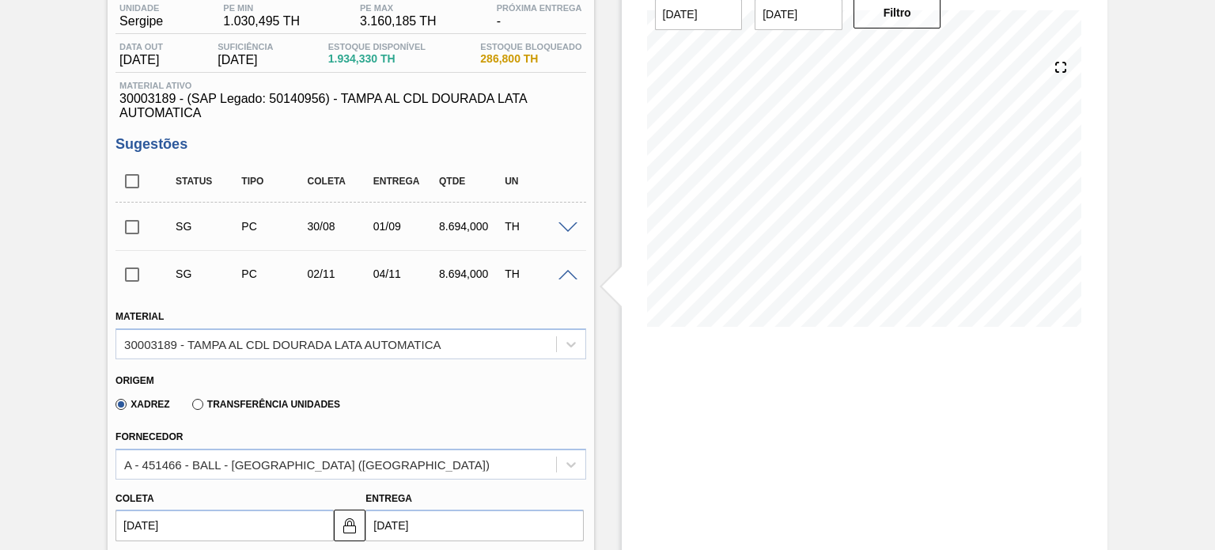
click at [565, 280] on div "TH" at bounding box center [537, 273] width 72 height 13
click at [563, 274] on span at bounding box center [567, 276] width 19 height 12
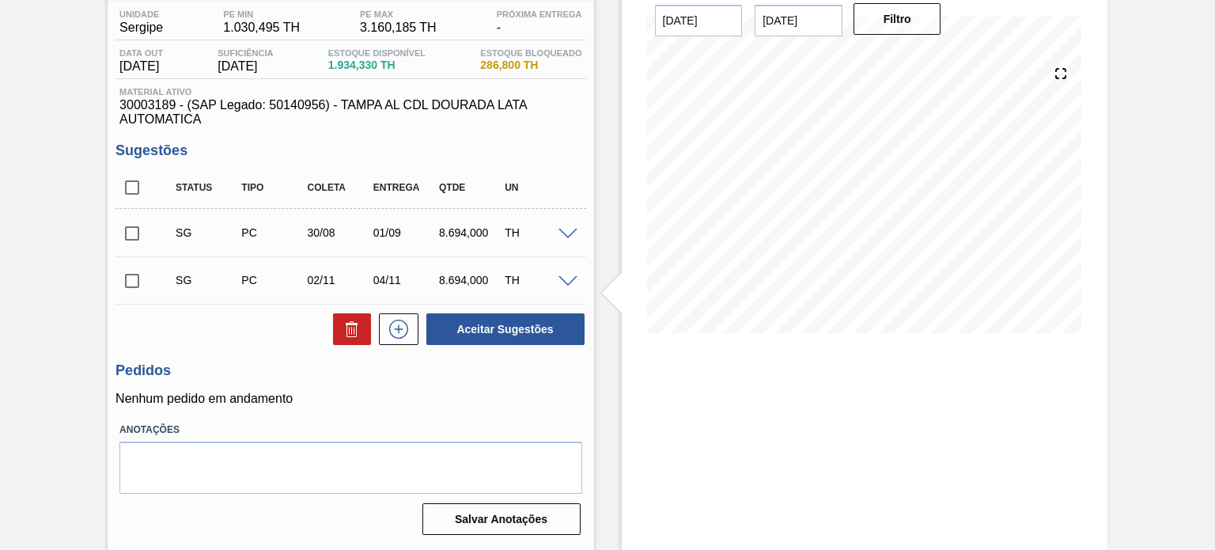
click at [562, 236] on span at bounding box center [567, 235] width 19 height 12
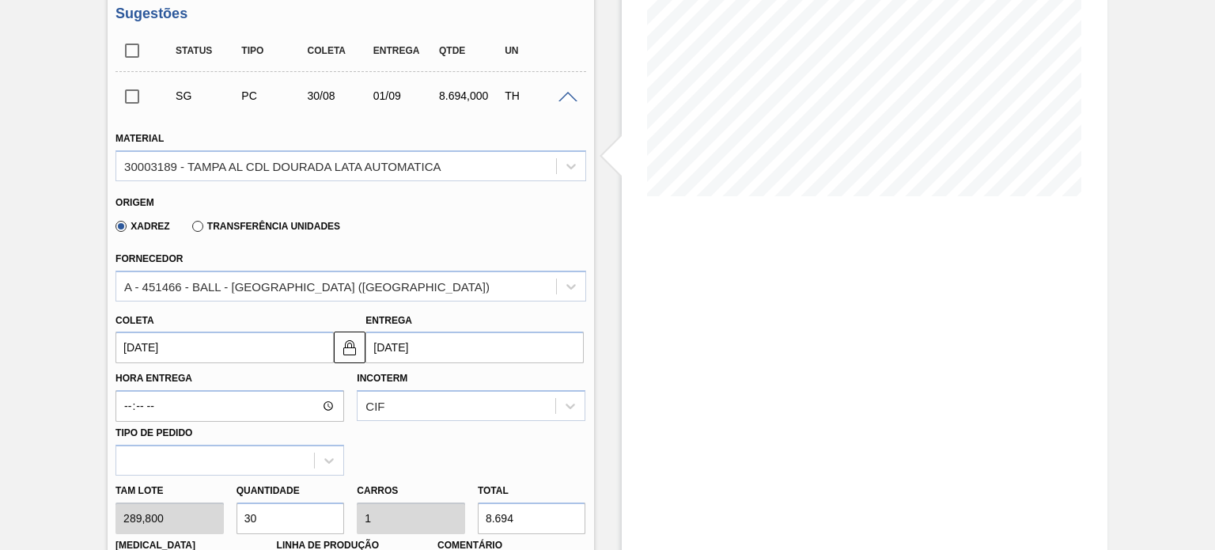
scroll to position [294, 0]
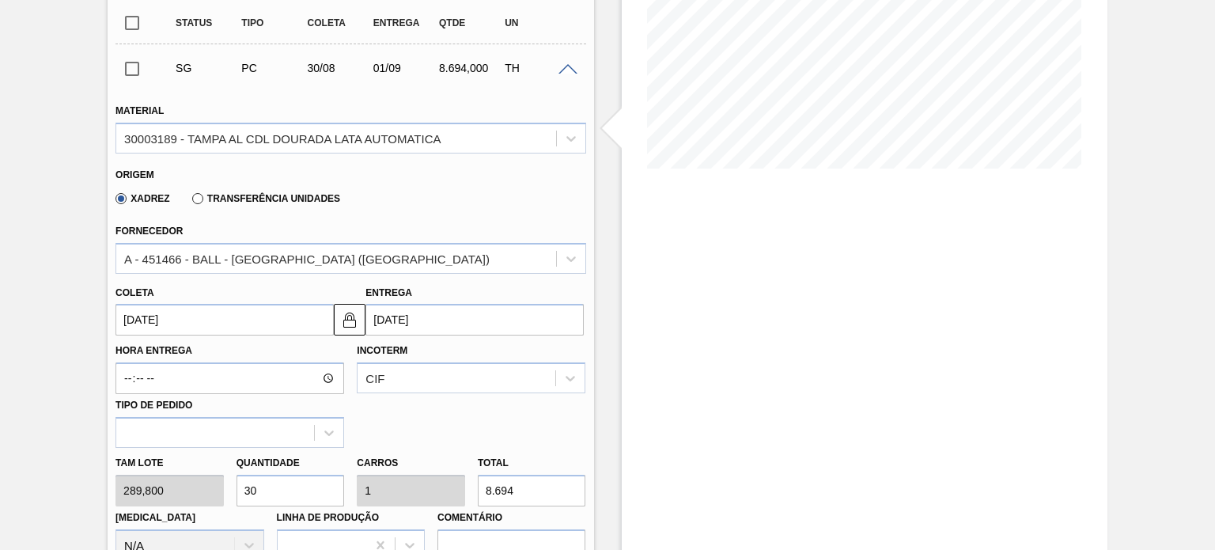
click at [190, 325] on input "30/08/2025" at bounding box center [224, 320] width 218 height 32
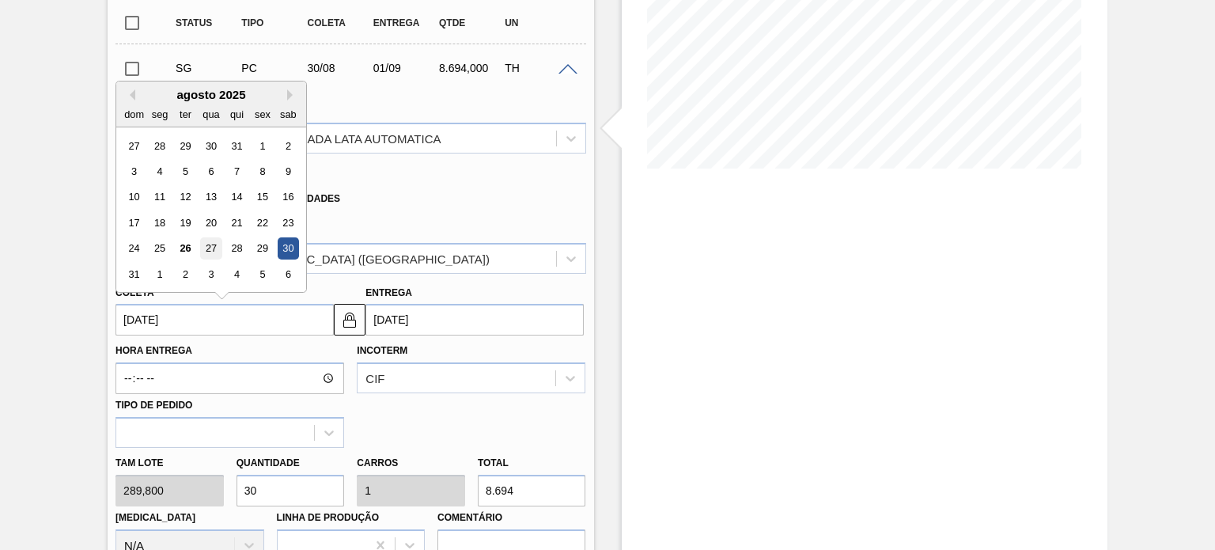
click at [205, 250] on div "27" at bounding box center [211, 248] width 21 height 21
type input "[DATE]"
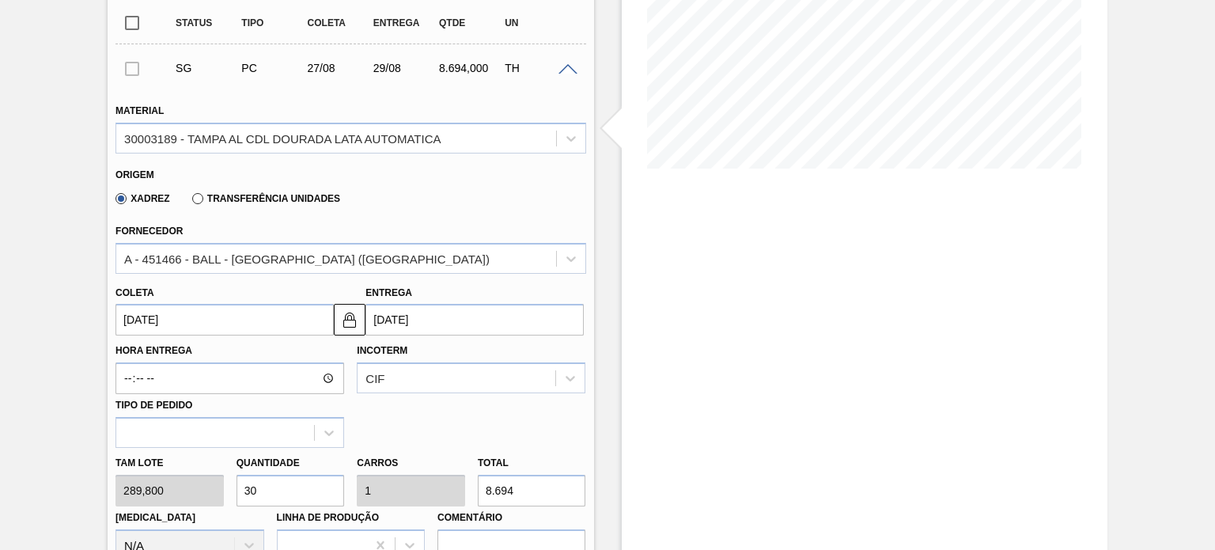
click at [221, 497] on div "Tam lote 289,800 Quantidade 30 Carros 1 Total 8.694 Doca N/A Linha de Produção …" at bounding box center [350, 504] width 482 height 113
type input "2"
type input "0,067"
type input "579,6"
type input "20"
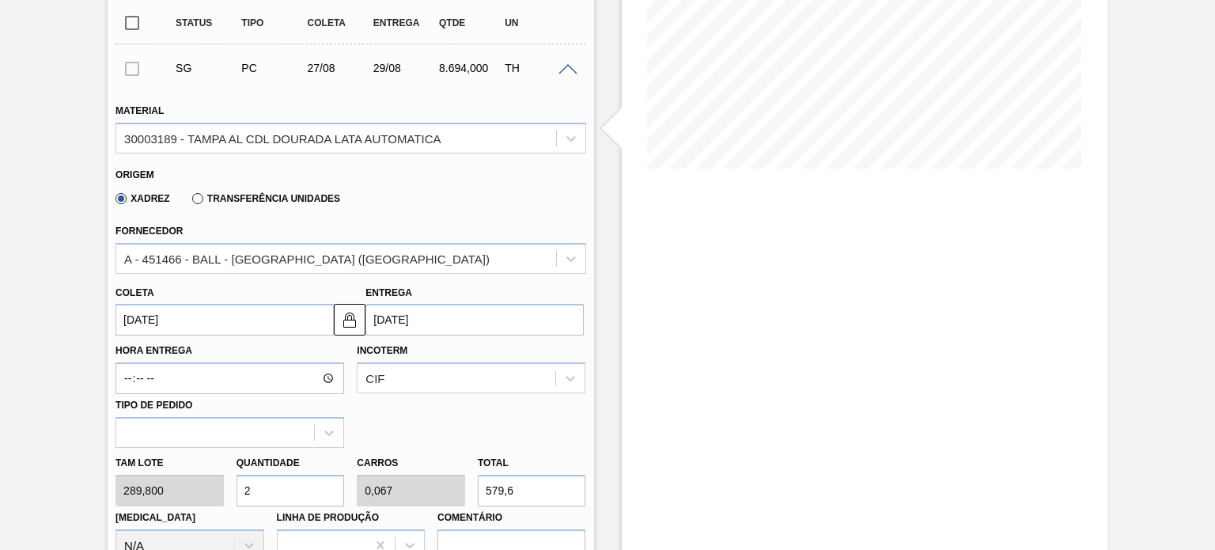
type input "0,667"
type input "5.796"
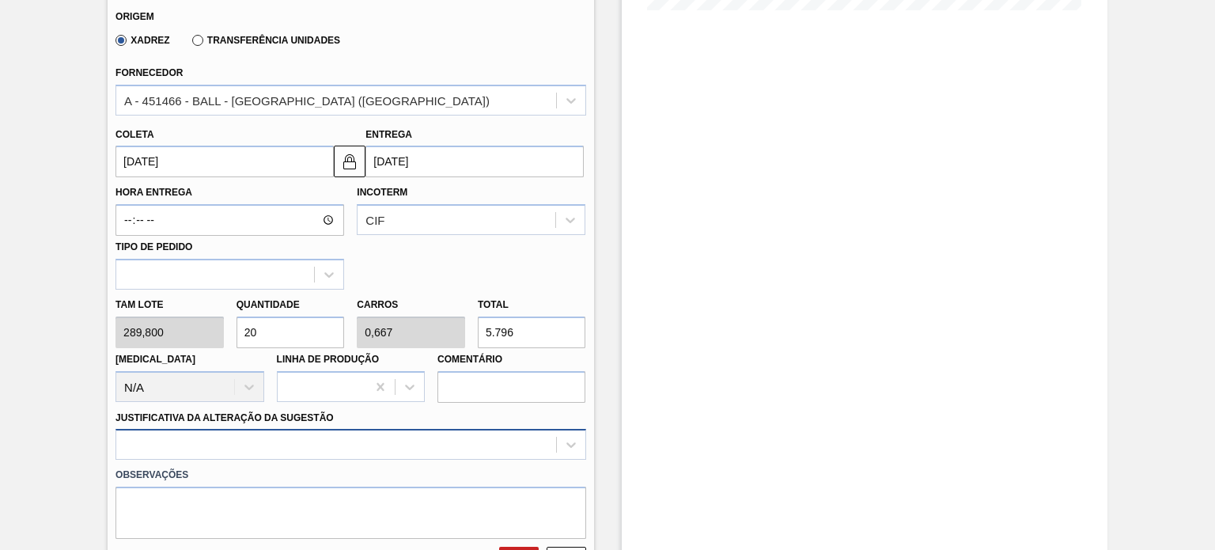
type input "20"
click at [261, 452] on div at bounding box center [350, 444] width 470 height 31
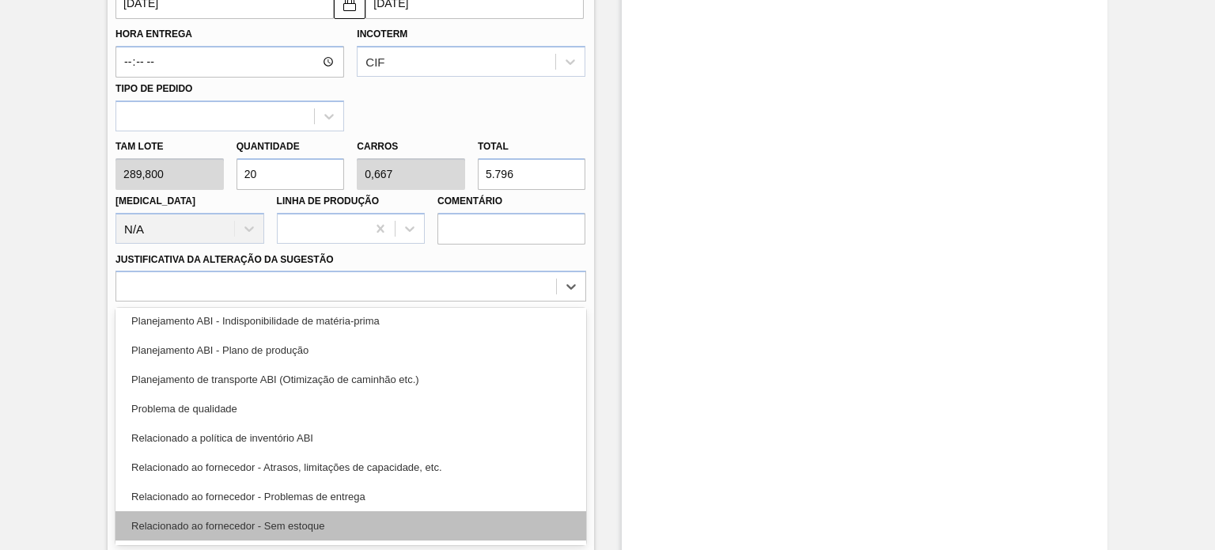
scroll to position [295, 0]
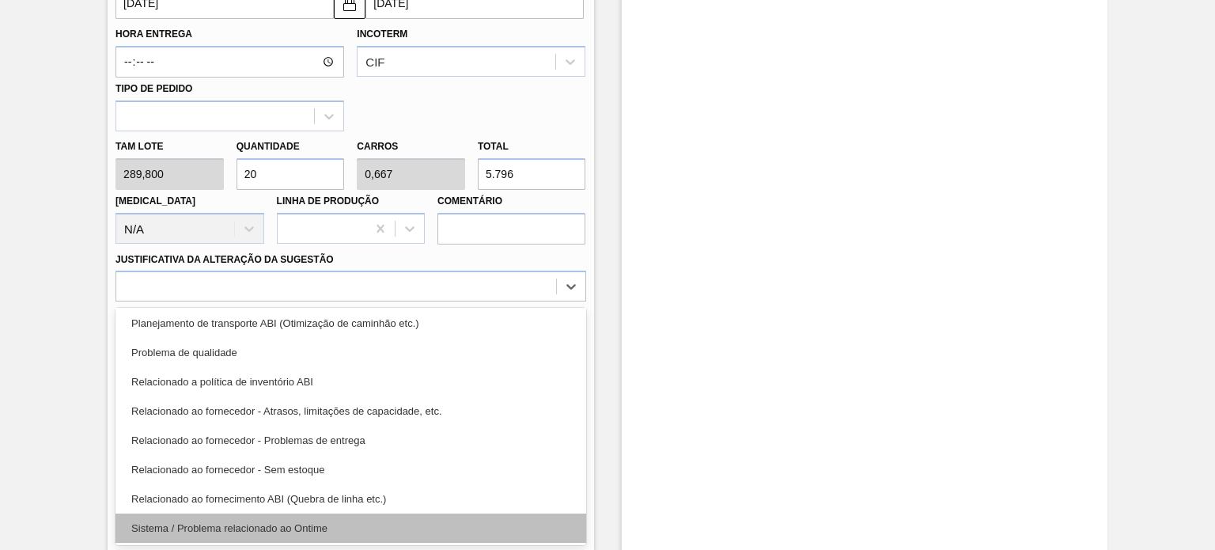
click at [263, 520] on div "Sistema / Problema relacionado ao Ontime" at bounding box center [350, 527] width 470 height 29
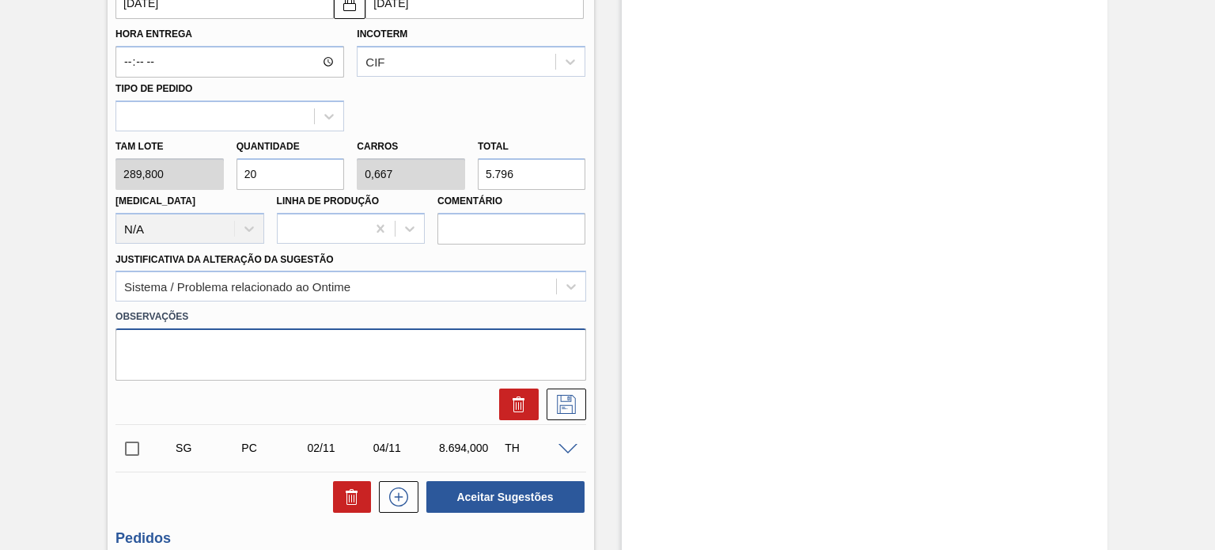
click at [289, 340] on textarea at bounding box center [350, 354] width 470 height 52
paste textarea "Erro no fluxo de aceitação de pedido por parte do fornecedor, não gerou PO"
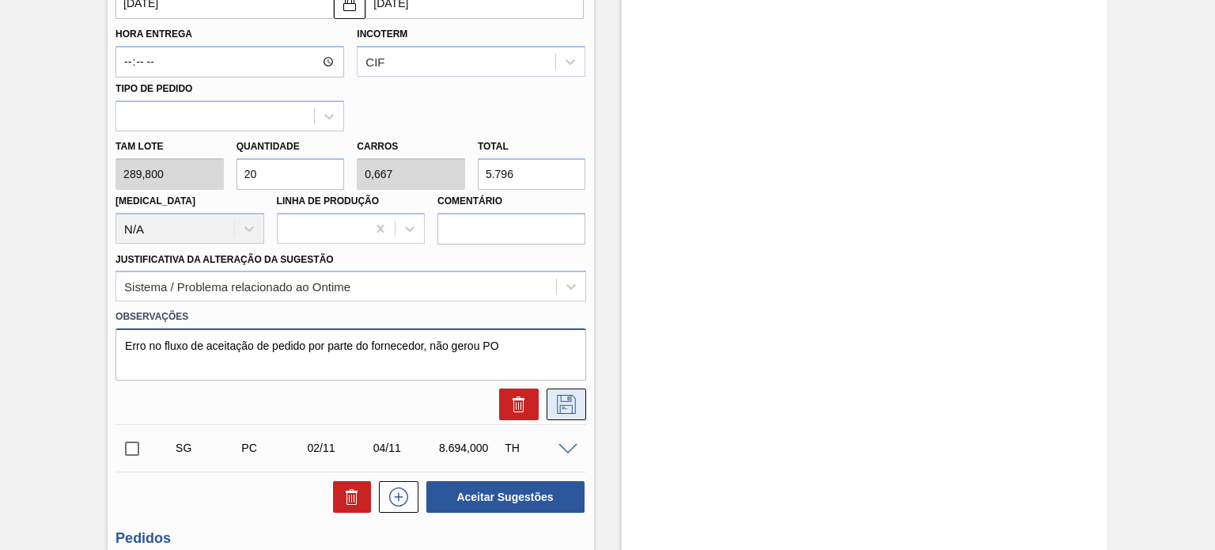
type textarea "Erro no fluxo de aceitação de pedido por parte do fornecedor, não gerou PO"
click at [563, 406] on icon at bounding box center [566, 404] width 25 height 19
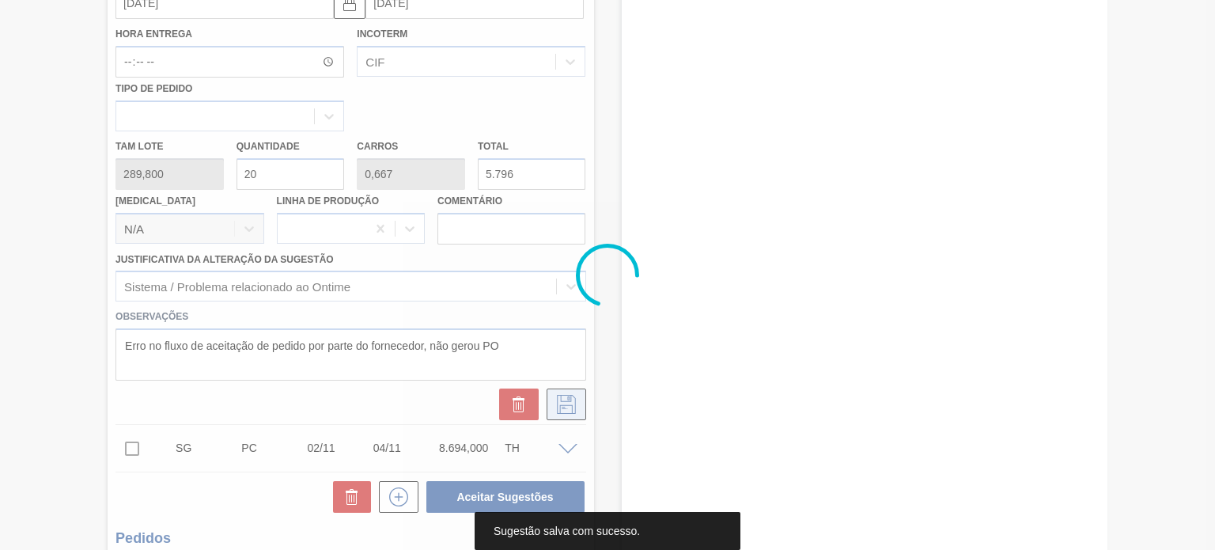
scroll to position [130, 0]
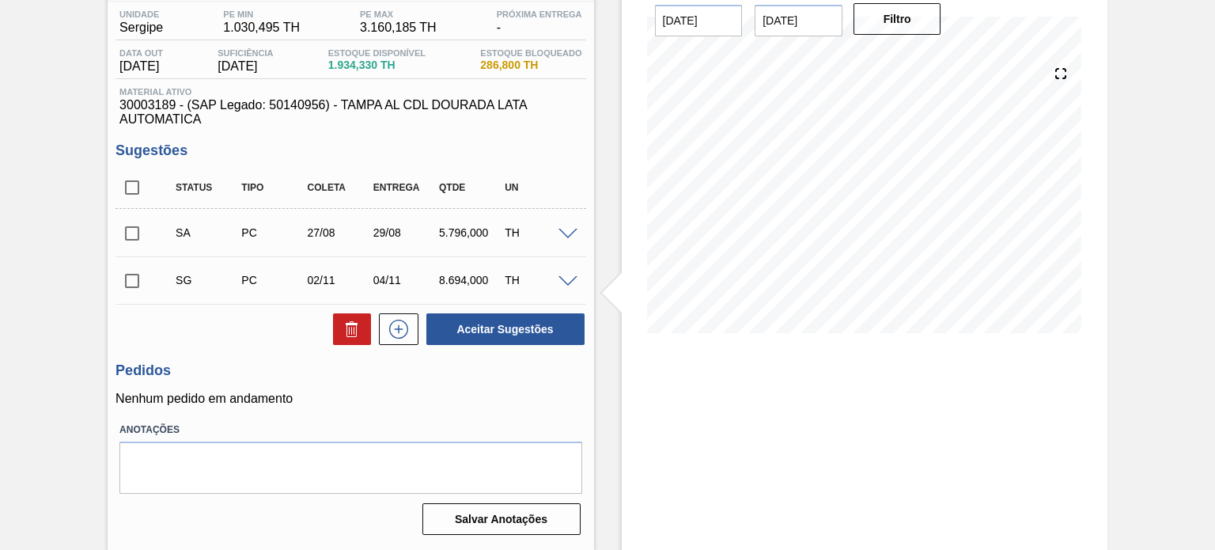
click at [562, 233] on span at bounding box center [567, 235] width 19 height 12
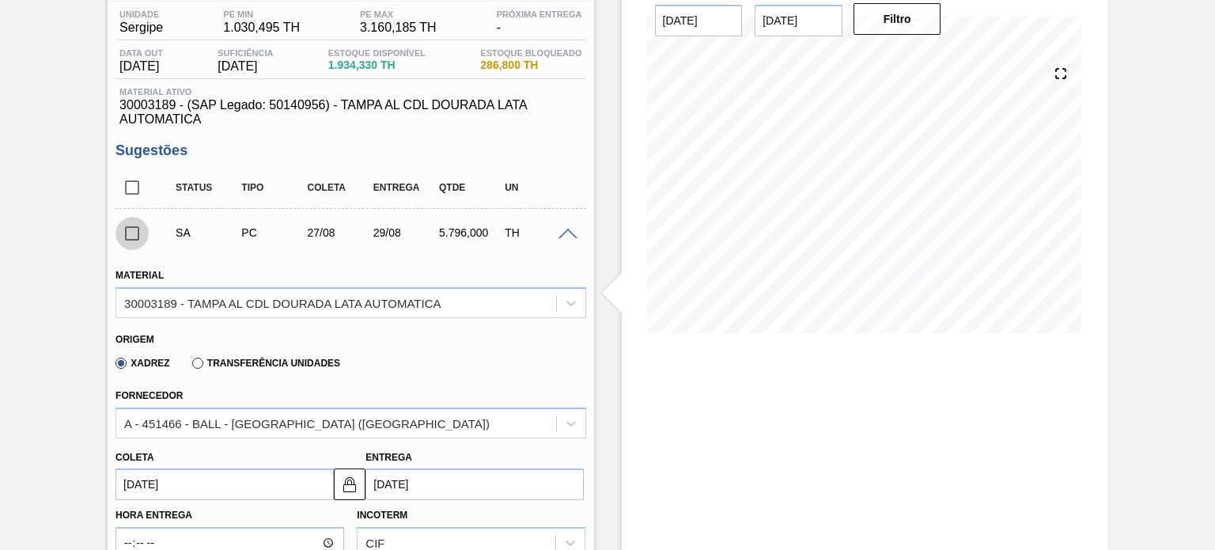
click at [132, 234] on input "checkbox" at bounding box center [131, 233] width 33 height 33
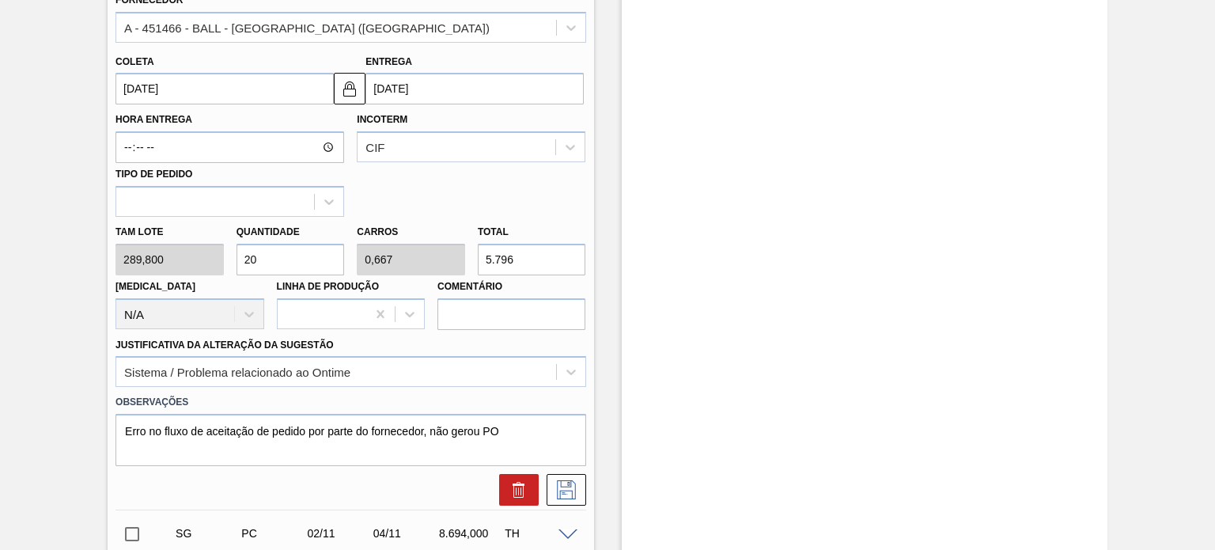
scroll to position [683, 0]
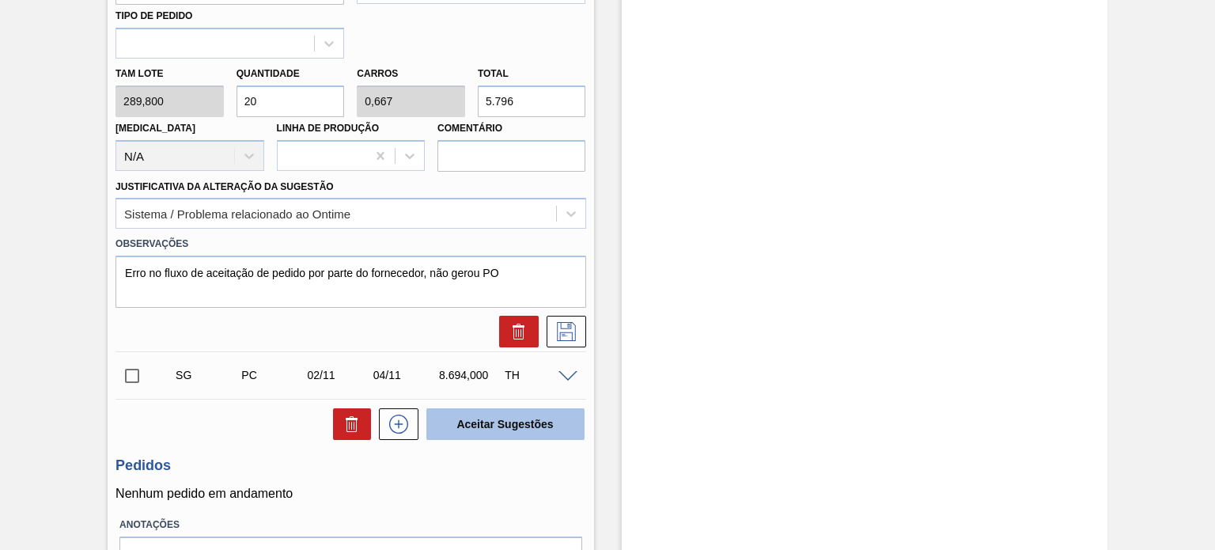
click at [538, 429] on button "Aceitar Sugestões" at bounding box center [505, 424] width 158 height 32
checkbox input "false"
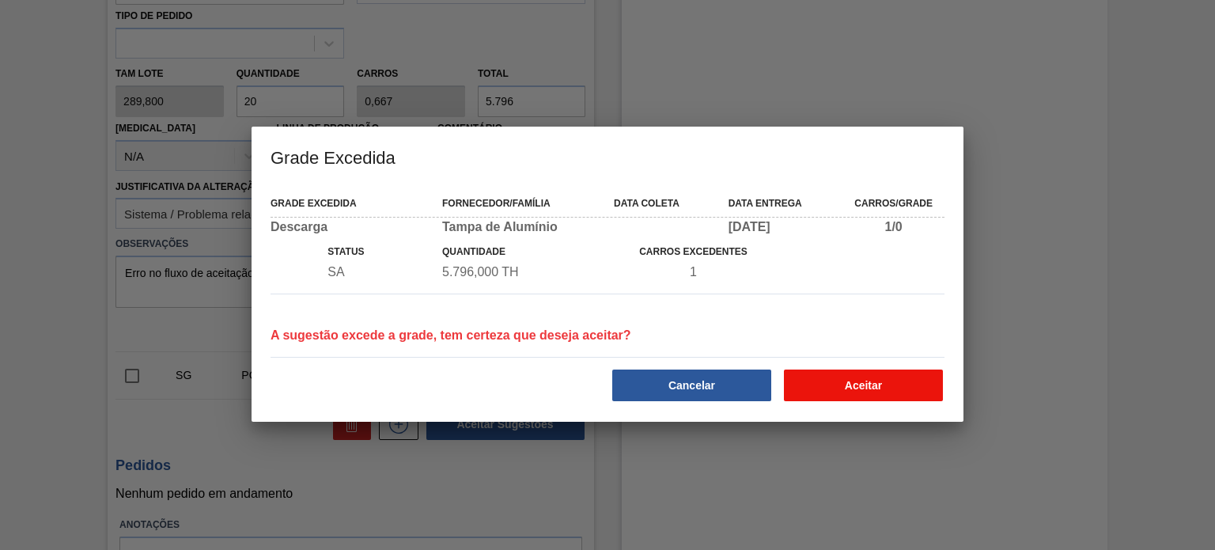
click at [867, 401] on button "Aceitar" at bounding box center [863, 385] width 159 height 32
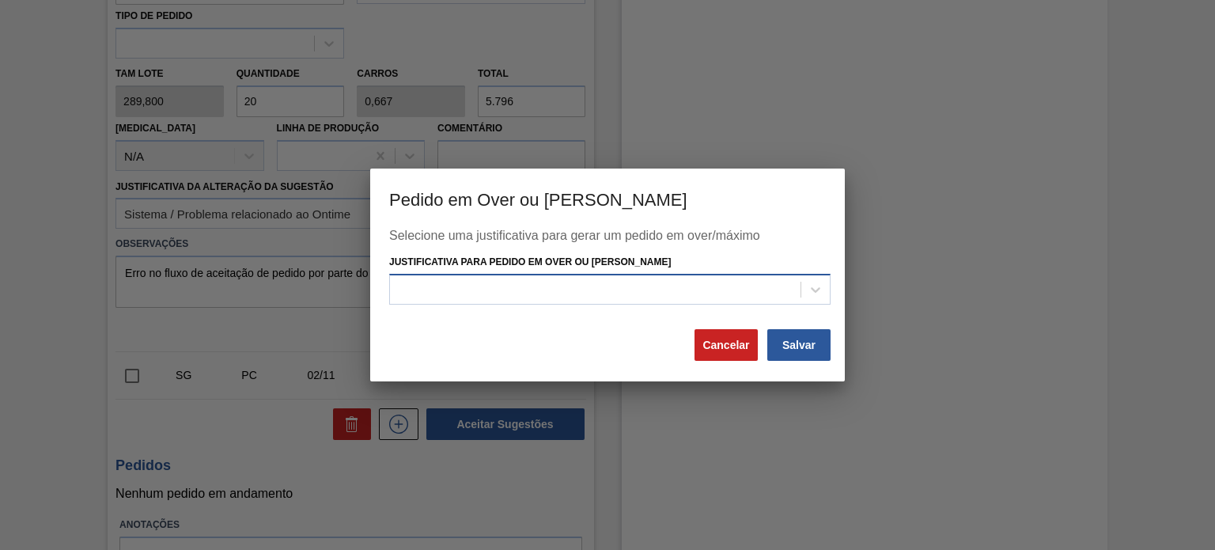
click at [676, 274] on div at bounding box center [609, 289] width 441 height 31
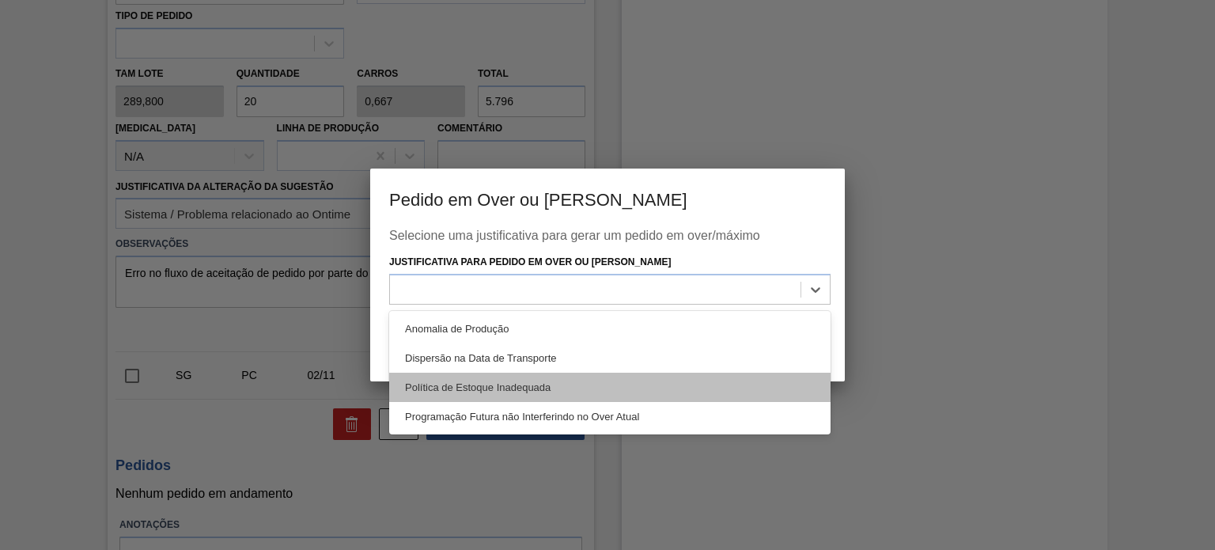
click at [648, 385] on div "Política de Estoque Inadequada" at bounding box center [609, 386] width 441 height 29
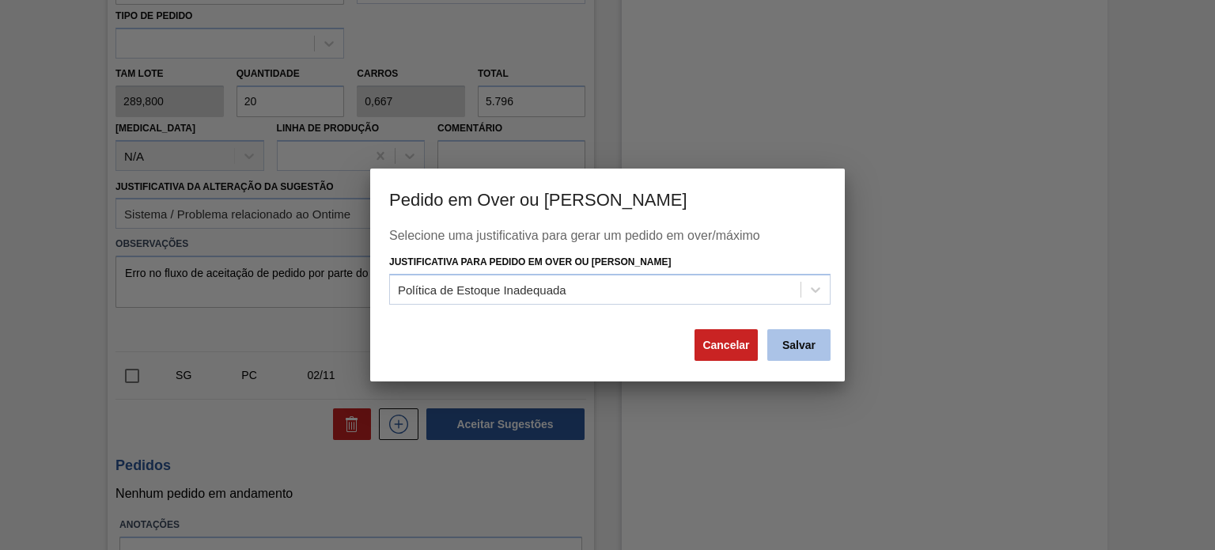
click at [804, 349] on button "Salvar" at bounding box center [798, 345] width 63 height 32
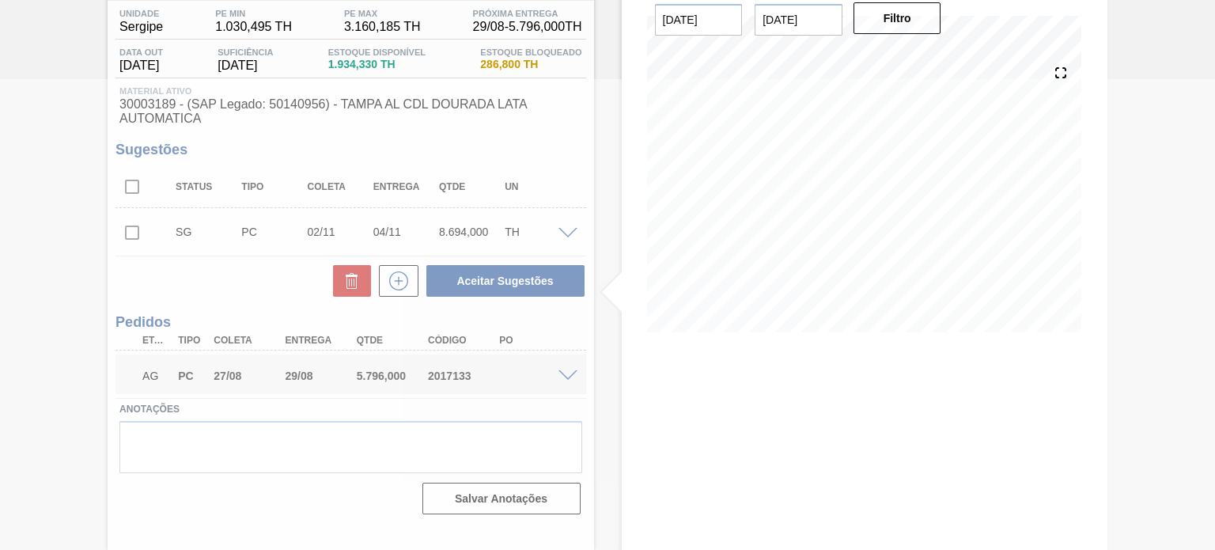
scroll to position [0, 0]
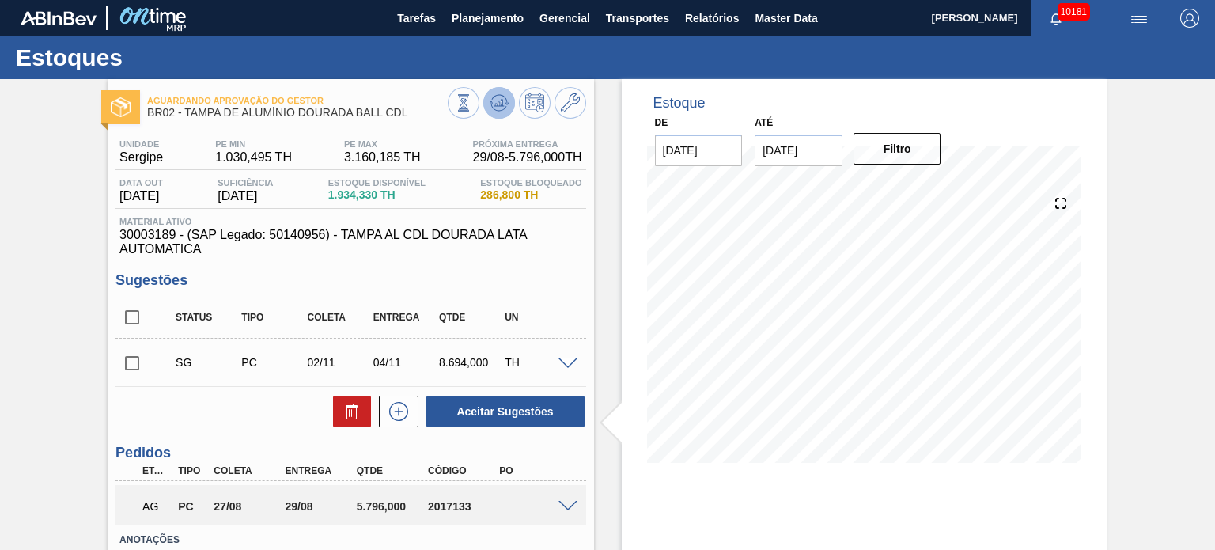
click at [501, 102] on icon at bounding box center [502, 103] width 2 height 6
click at [565, 508] on span at bounding box center [567, 507] width 19 height 12
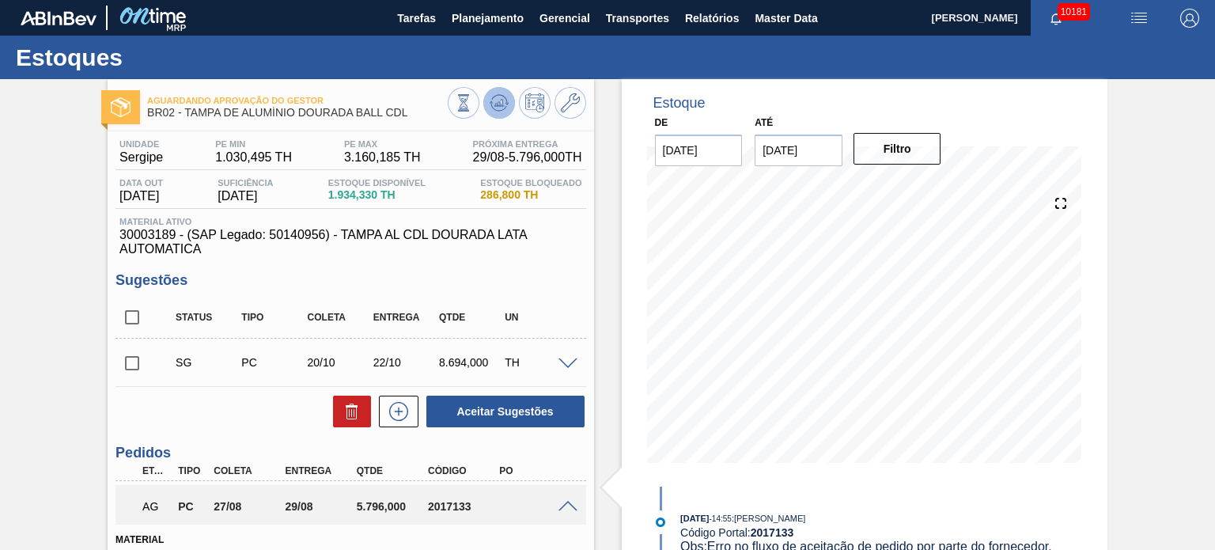
click at [501, 100] on icon at bounding box center [499, 102] width 19 height 19
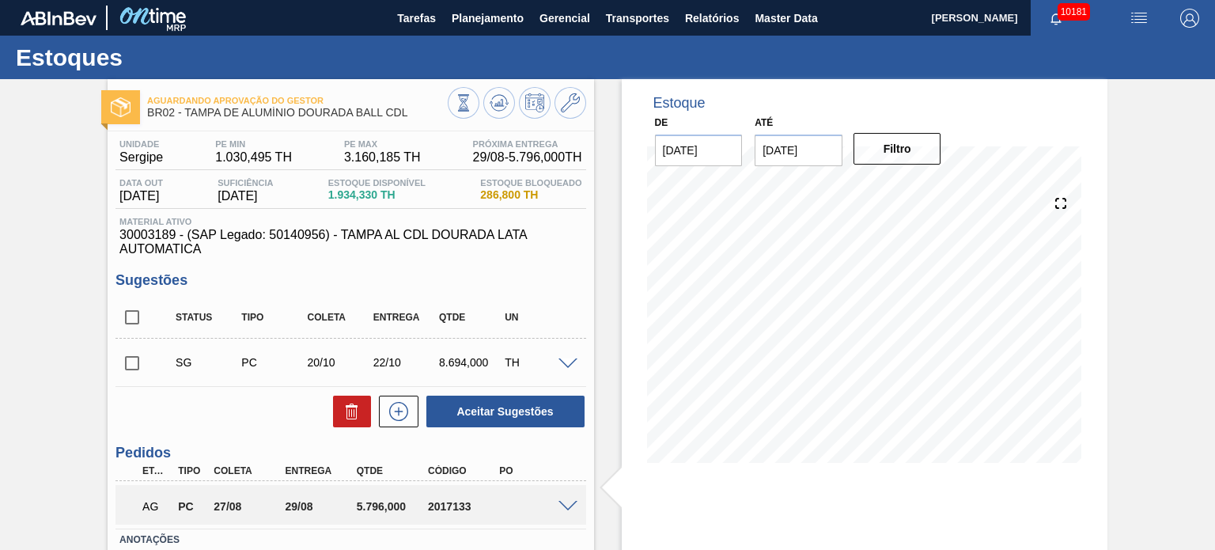
click at [577, 512] on div "AG PC 27/08 29/08 5.796,000 2017133" at bounding box center [350, 505] width 470 height 40
click at [567, 502] on span at bounding box center [567, 507] width 19 height 12
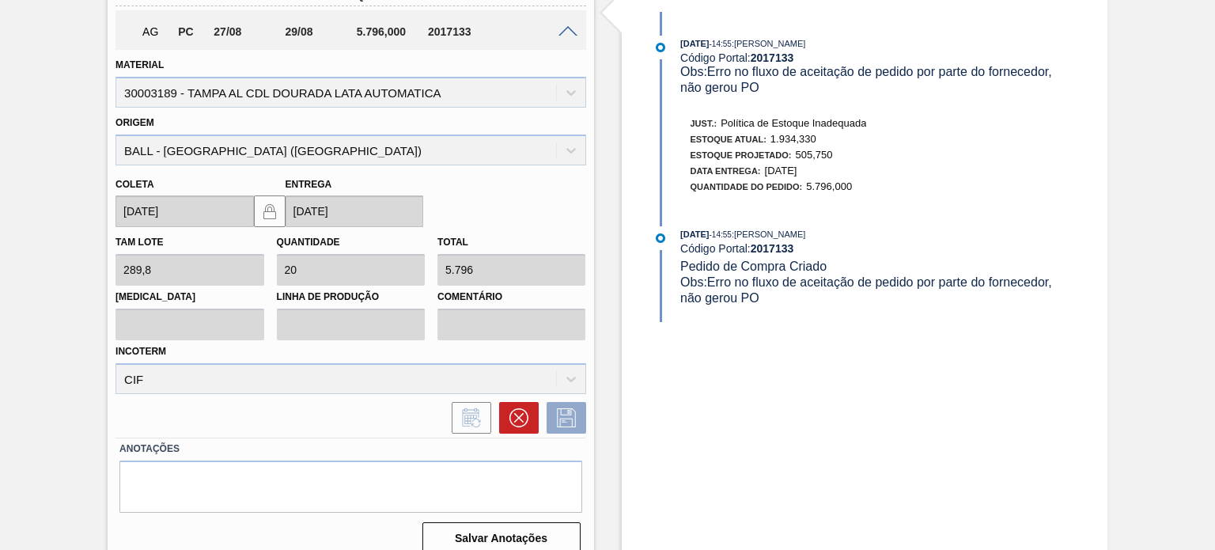
scroll to position [158, 0]
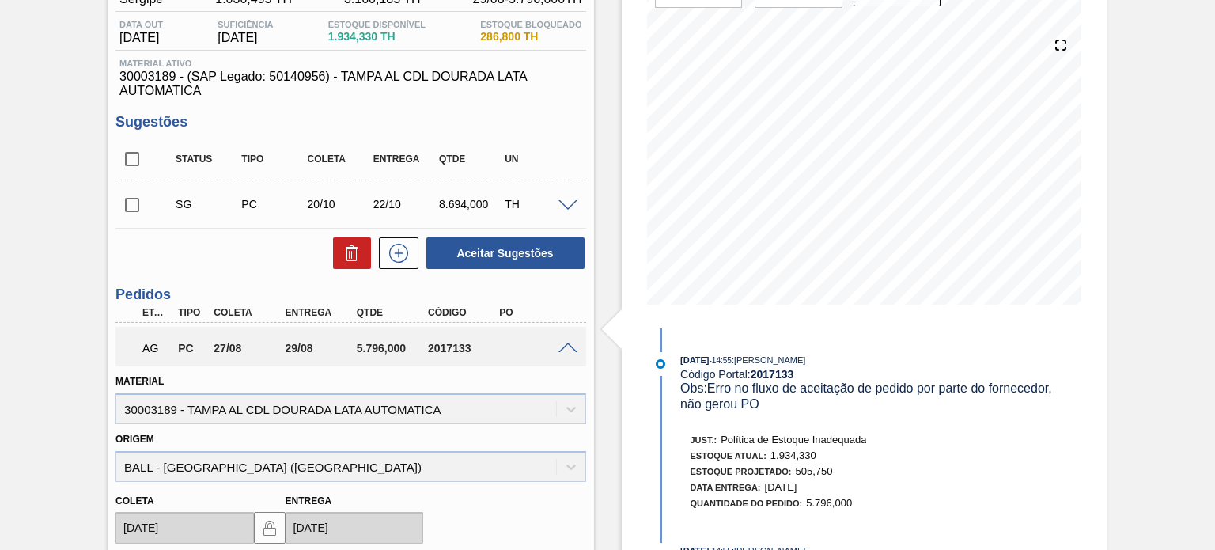
click at [567, 345] on span at bounding box center [567, 348] width 19 height 12
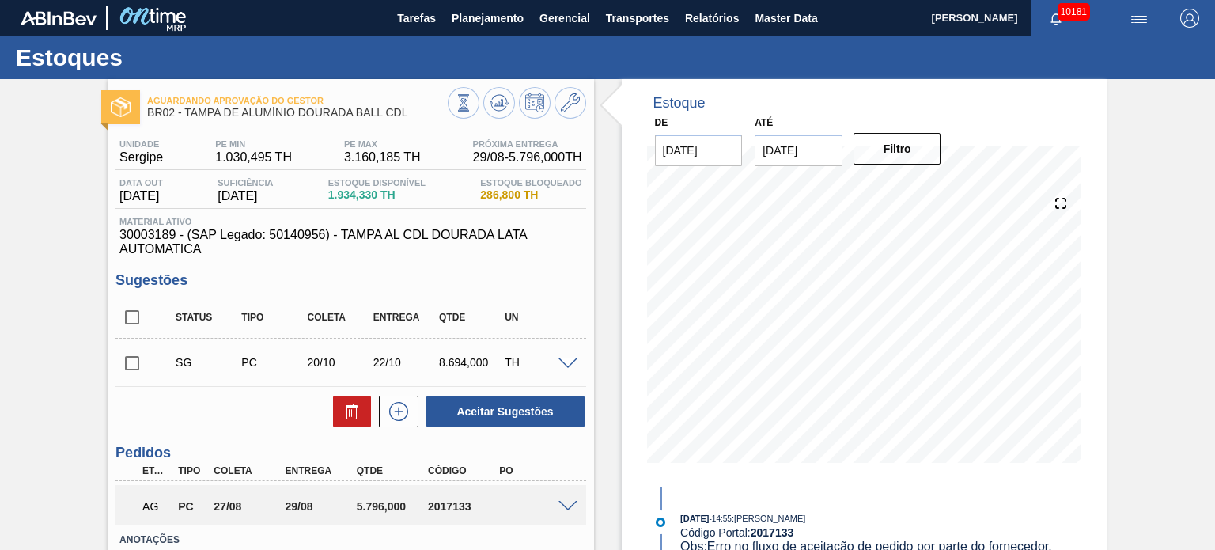
scroll to position [79, 0]
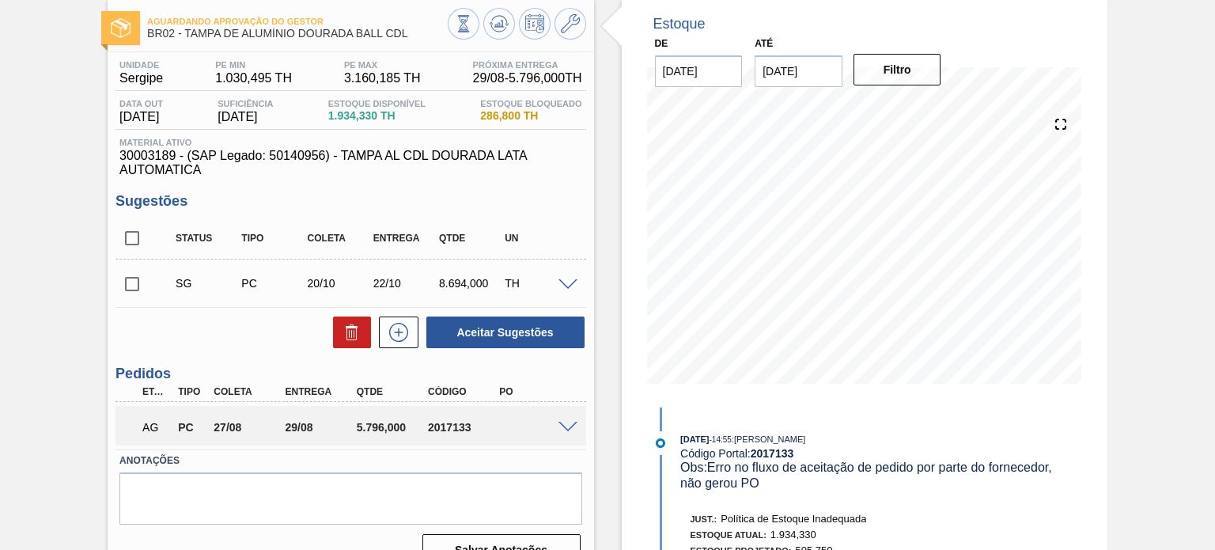
click at [127, 288] on input "checkbox" at bounding box center [131, 283] width 33 height 33
click at [358, 335] on icon at bounding box center [351, 332] width 19 height 19
checkbox input "false"
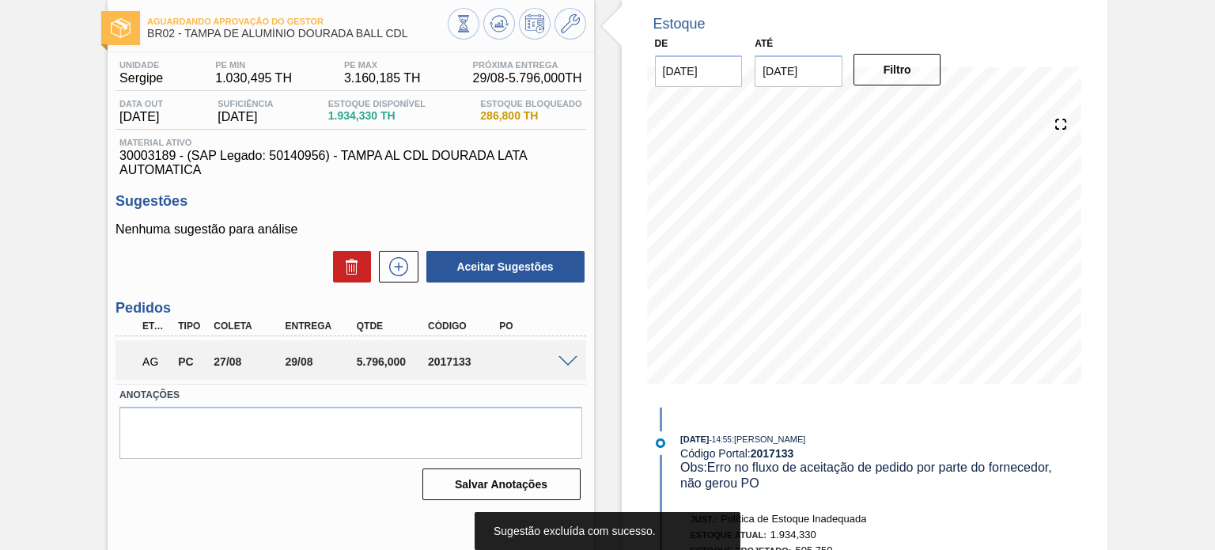
scroll to position [0, 0]
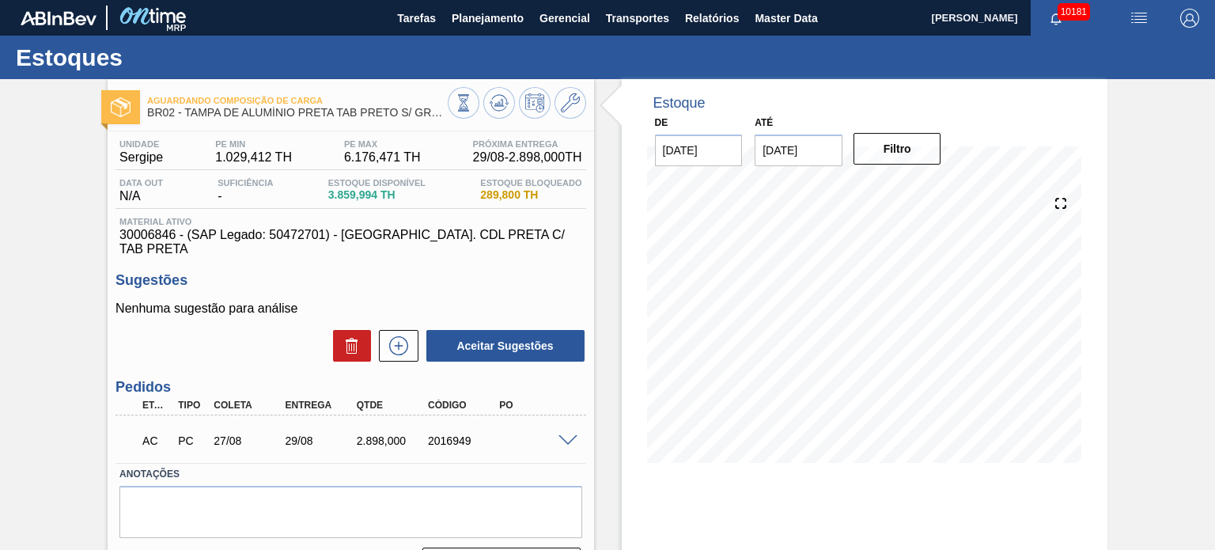
click at [567, 435] on span at bounding box center [567, 441] width 19 height 12
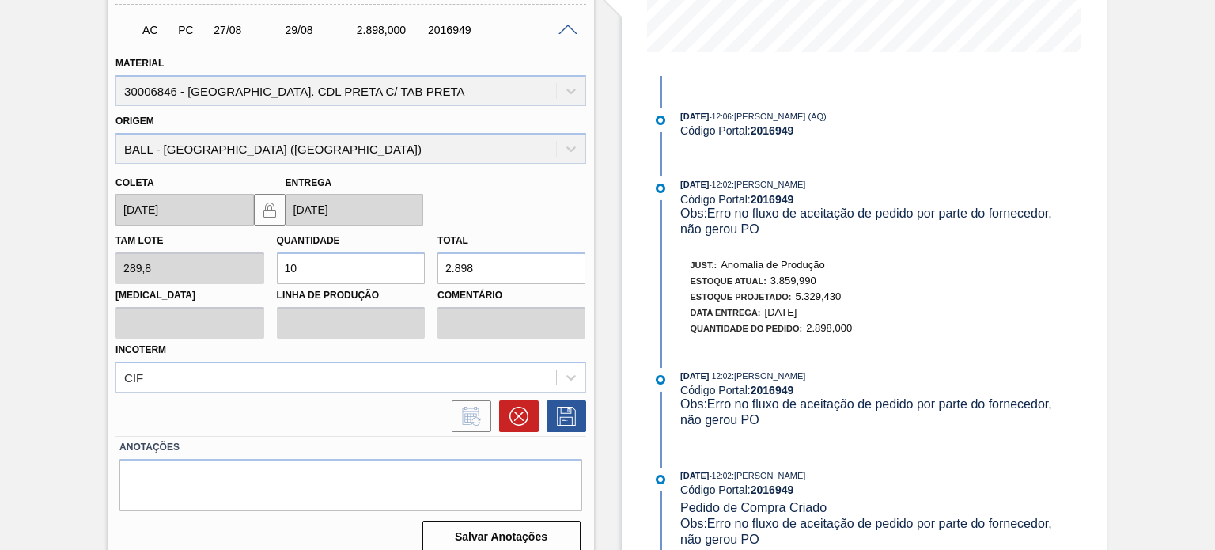
scroll to position [347, 0]
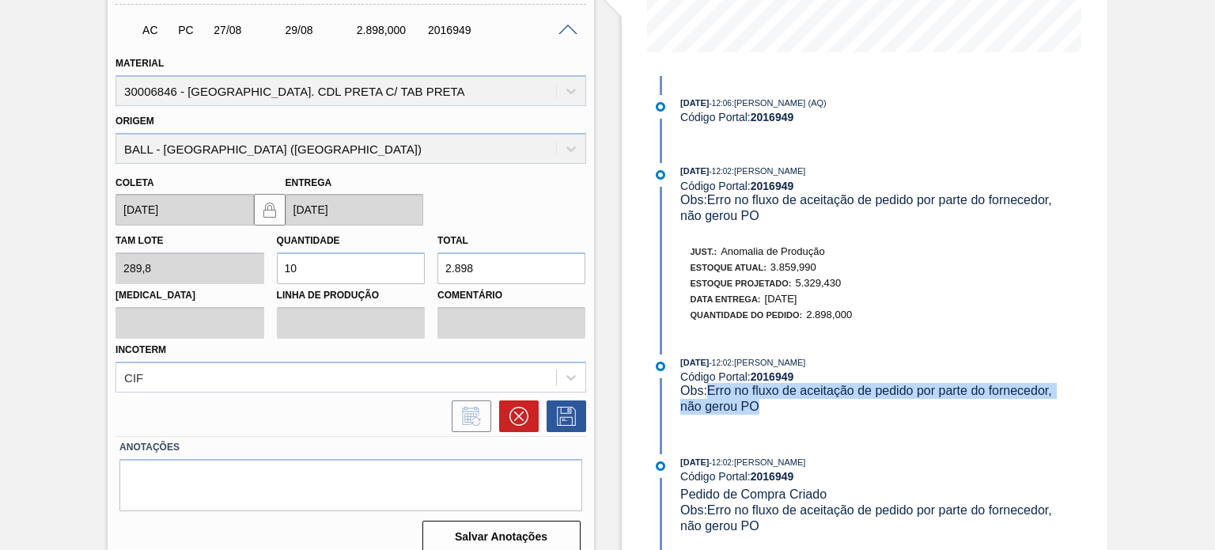
drag, startPoint x: 834, startPoint y: 403, endPoint x: 709, endPoint y: 391, distance: 125.5
click at [709, 391] on div "Obs: Erro no fluxo de aceitação de pedido por parte do fornecedor, não gerou PO" at bounding box center [868, 399] width 376 height 32
copy span "Erro no fluxo de aceitação de pedido por parte do fornecedor, não gerou PO"
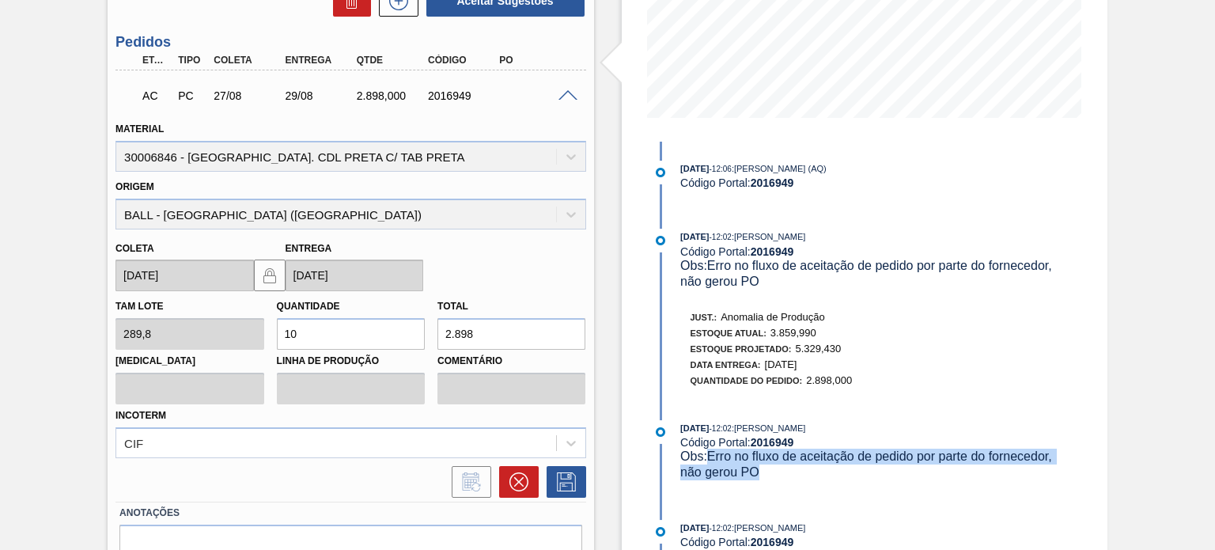
scroll to position [410, 0]
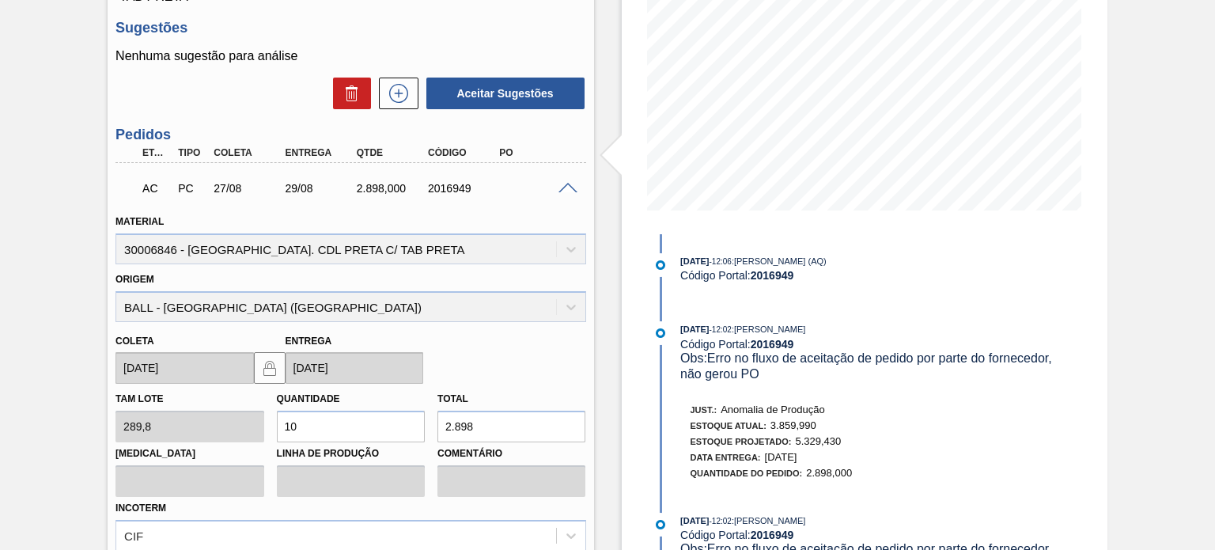
click at [565, 183] on span at bounding box center [567, 189] width 19 height 12
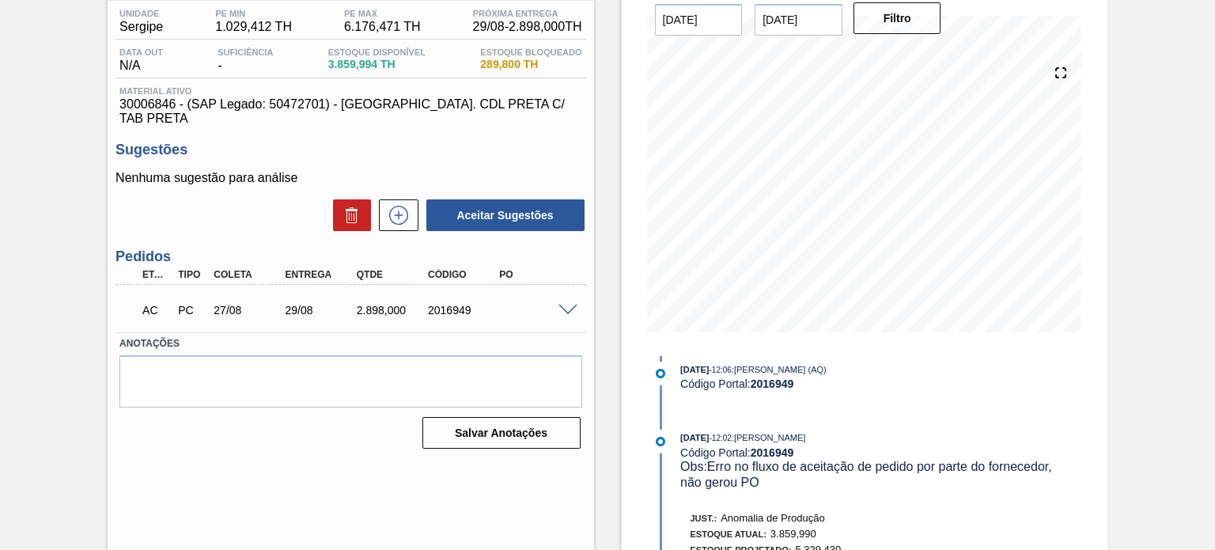
scroll to position [130, 0]
click at [563, 305] on span at bounding box center [567, 311] width 19 height 12
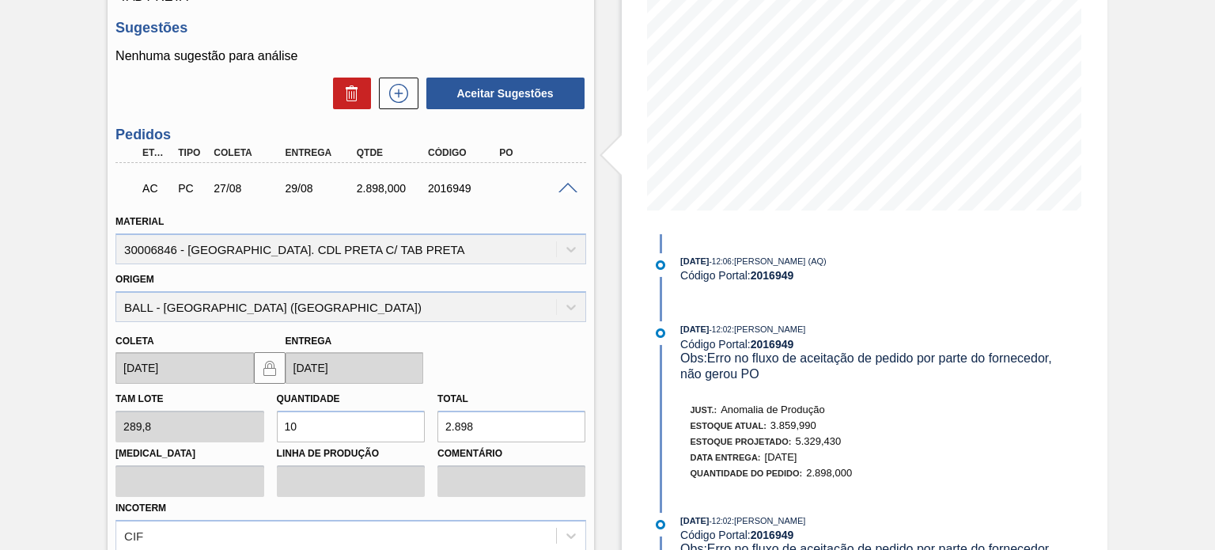
scroll to position [410, 0]
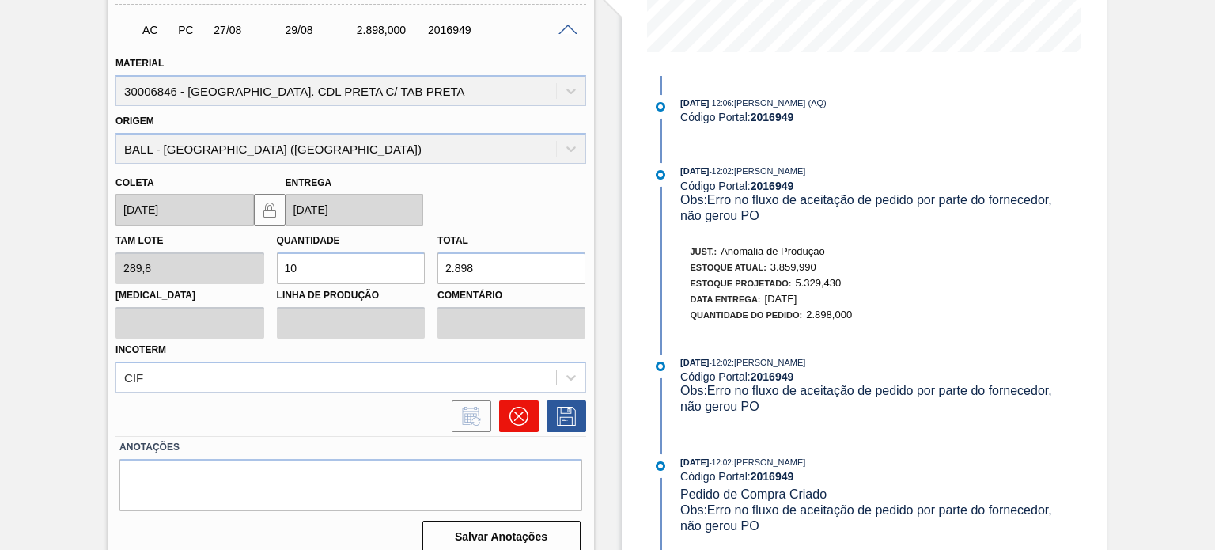
click at [516, 410] on button at bounding box center [519, 416] width 40 height 32
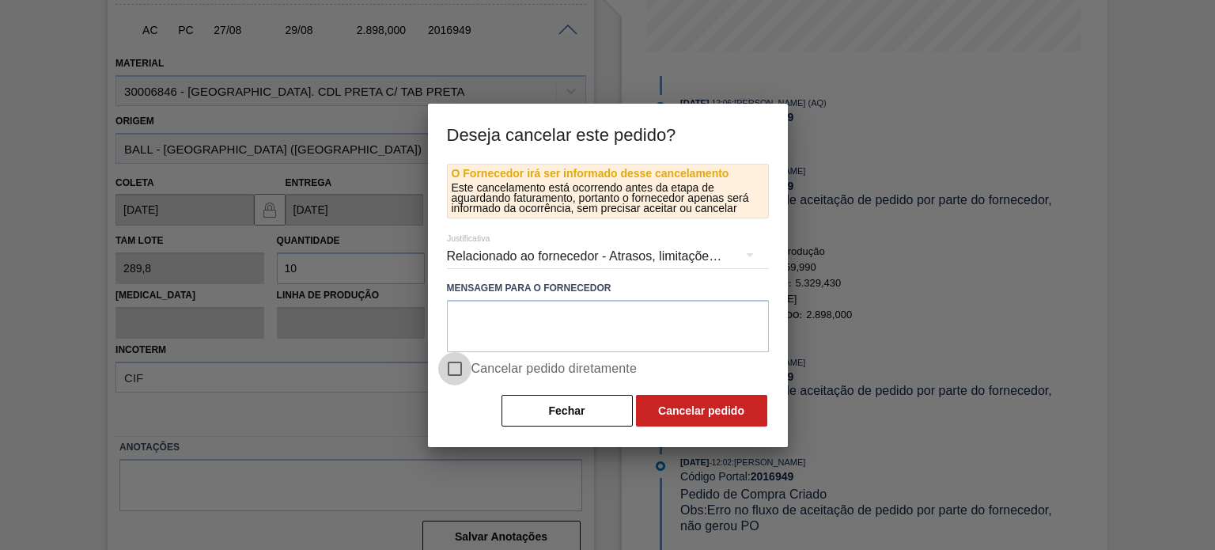
click at [461, 367] on input "Cancelar pedido diretamente" at bounding box center [454, 368] width 33 height 33
checkbox input "true"
click at [695, 404] on button "Cancelar pedido" at bounding box center [701, 411] width 131 height 32
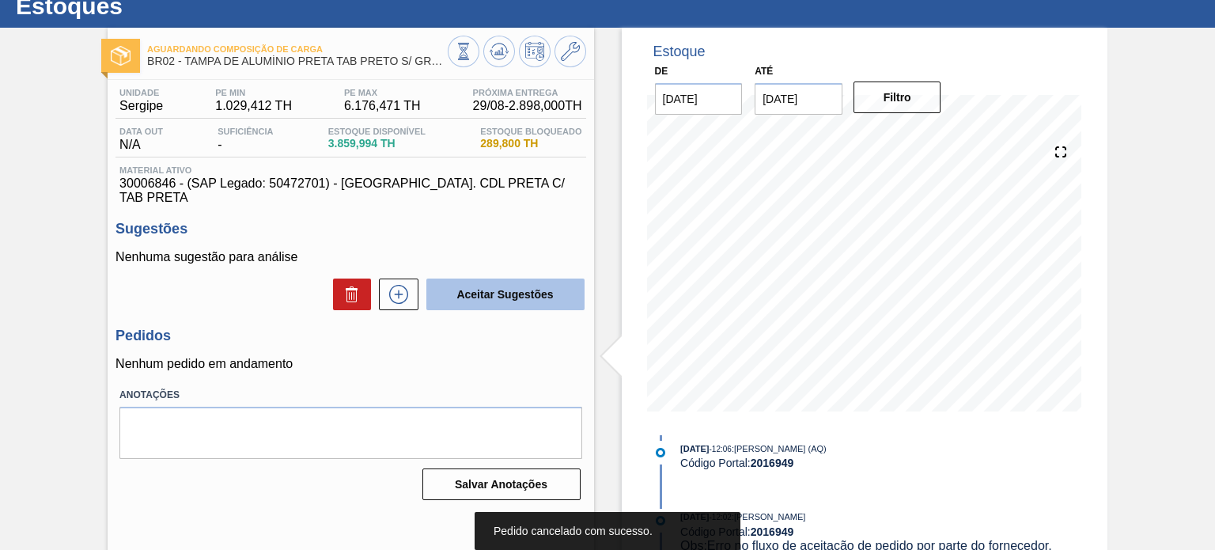
scroll to position [0, 0]
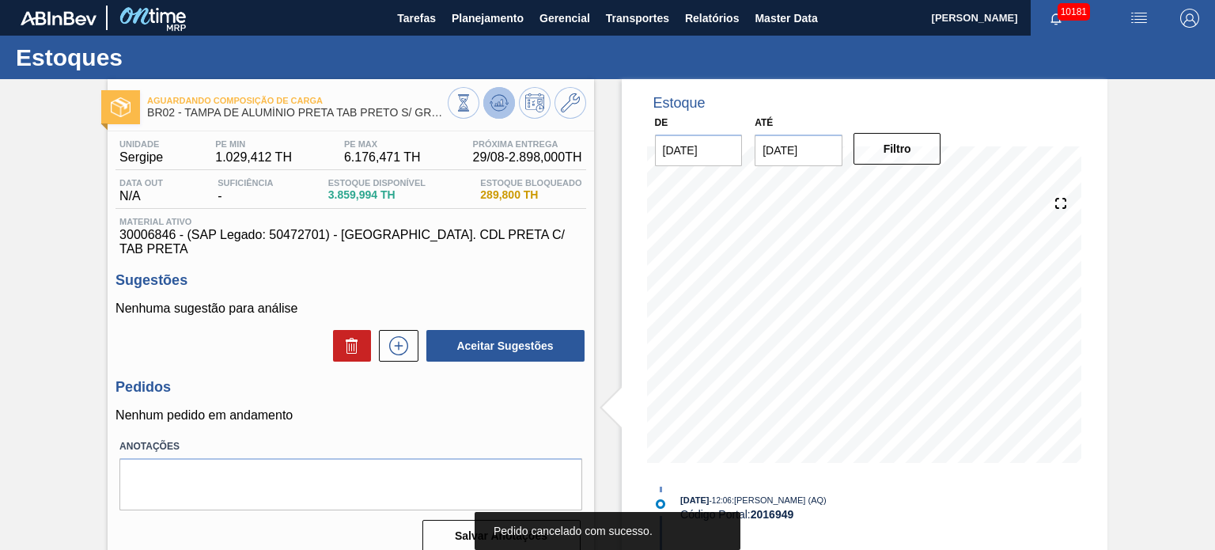
click at [506, 94] on icon at bounding box center [499, 102] width 19 height 19
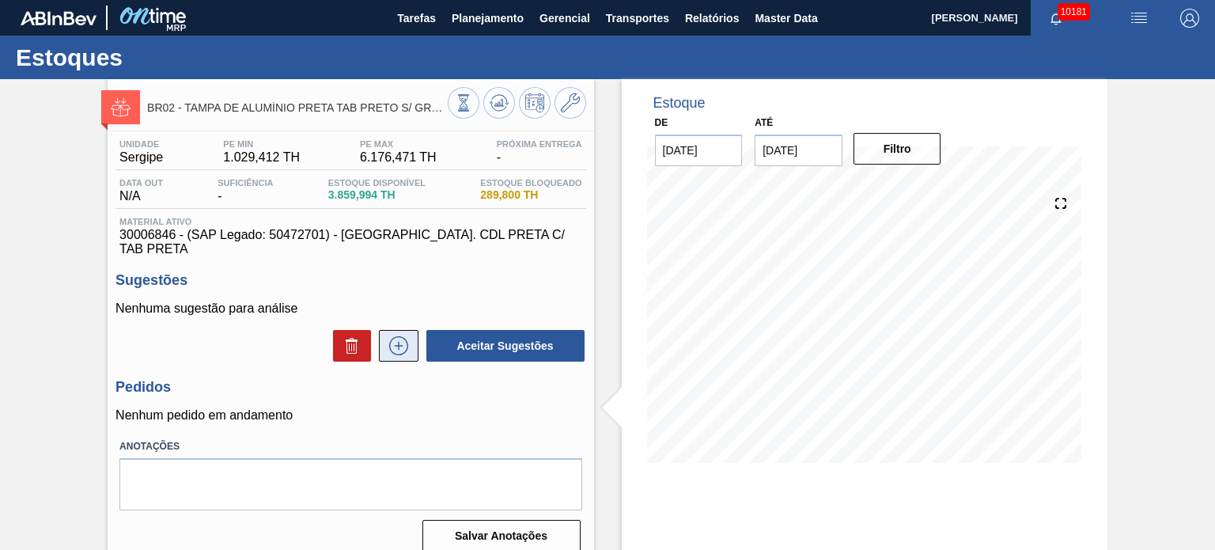
click at [392, 336] on icon at bounding box center [398, 345] width 25 height 19
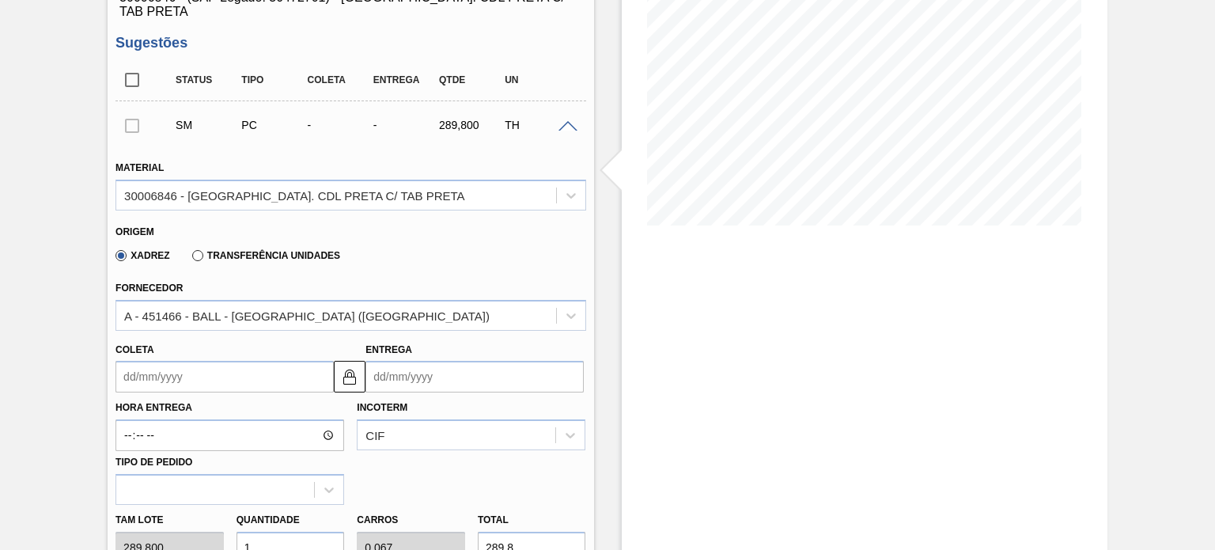
scroll to position [316, 0]
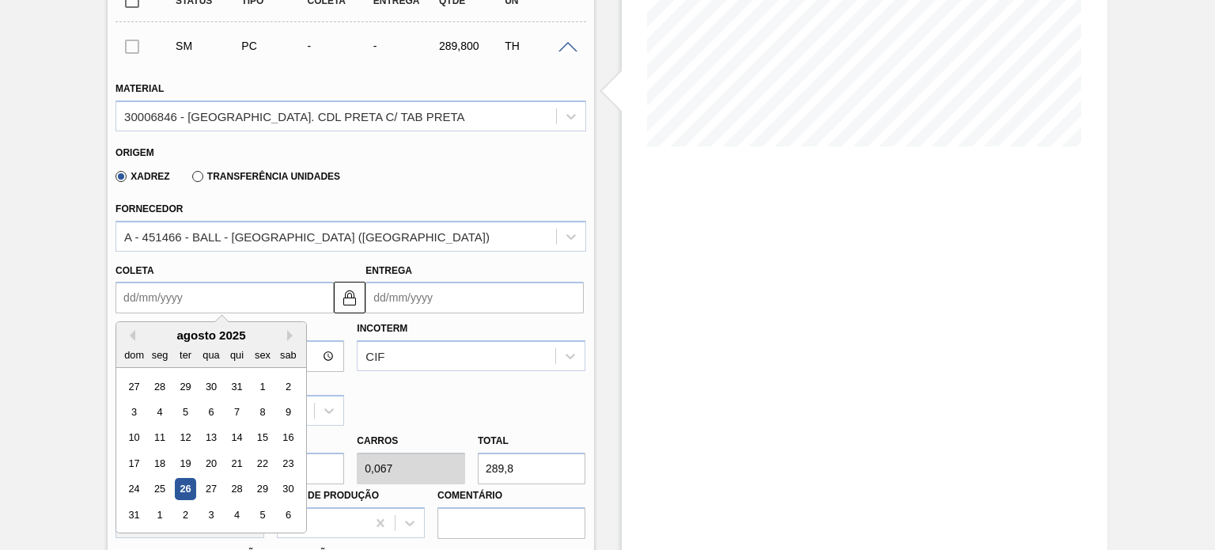
click at [174, 287] on input "Coleta" at bounding box center [224, 298] width 218 height 32
click at [206, 478] on div "27" at bounding box center [211, 488] width 21 height 21
type input "[DATE]"
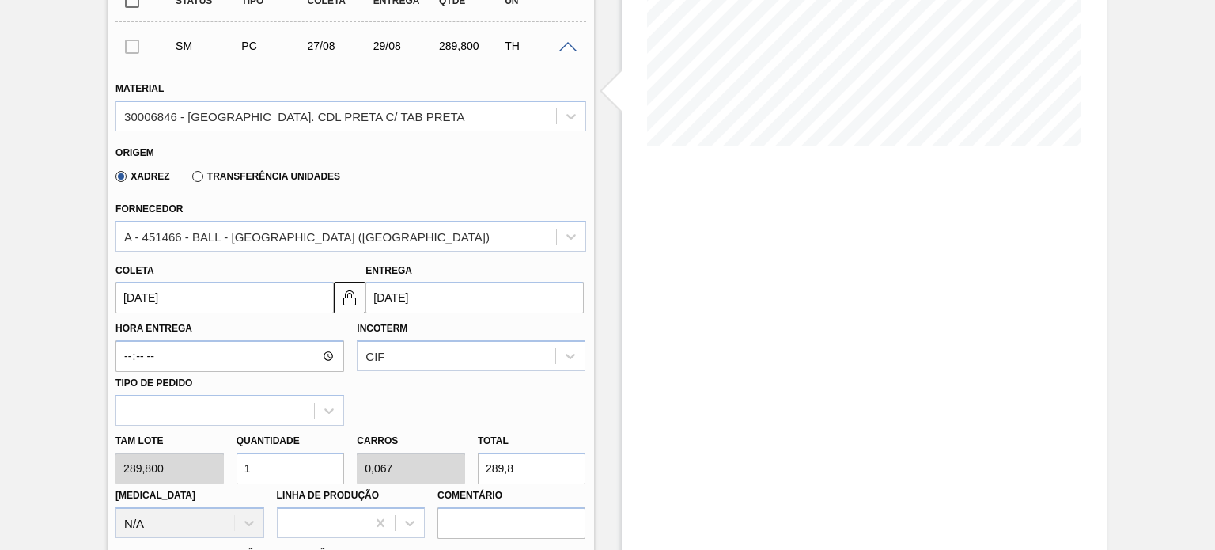
scroll to position [395, 0]
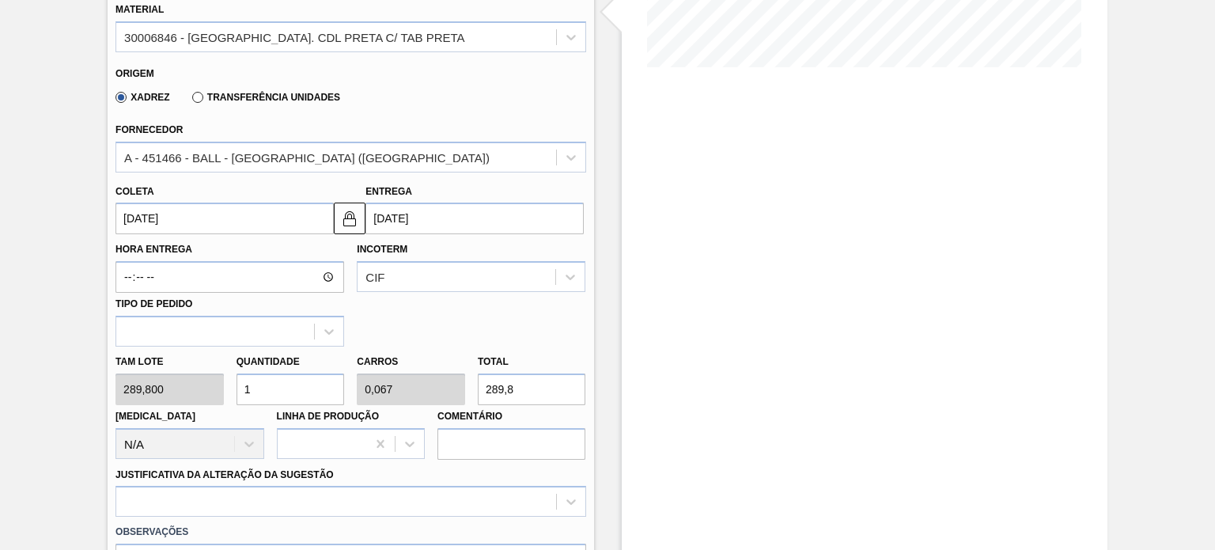
click at [269, 373] on input "1" at bounding box center [290, 389] width 108 height 32
type input "10"
type input "0,667"
type input "2.898"
type input "10"
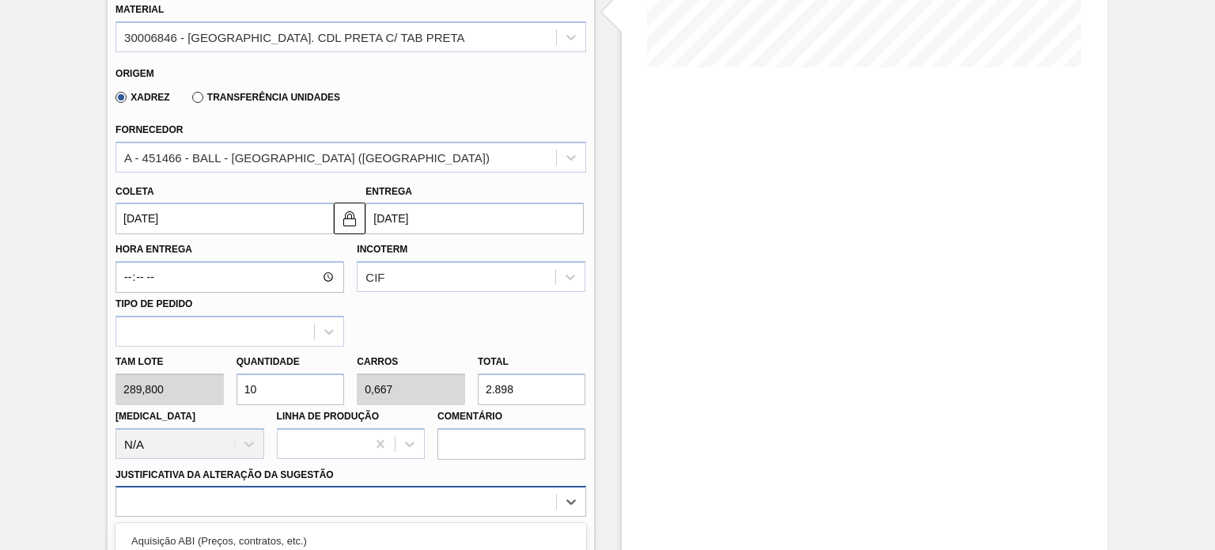
click at [269, 493] on div "option Outro problema com o fornecedor - Mudança de fornecedor focused, 7 of 18…" at bounding box center [350, 501] width 470 height 31
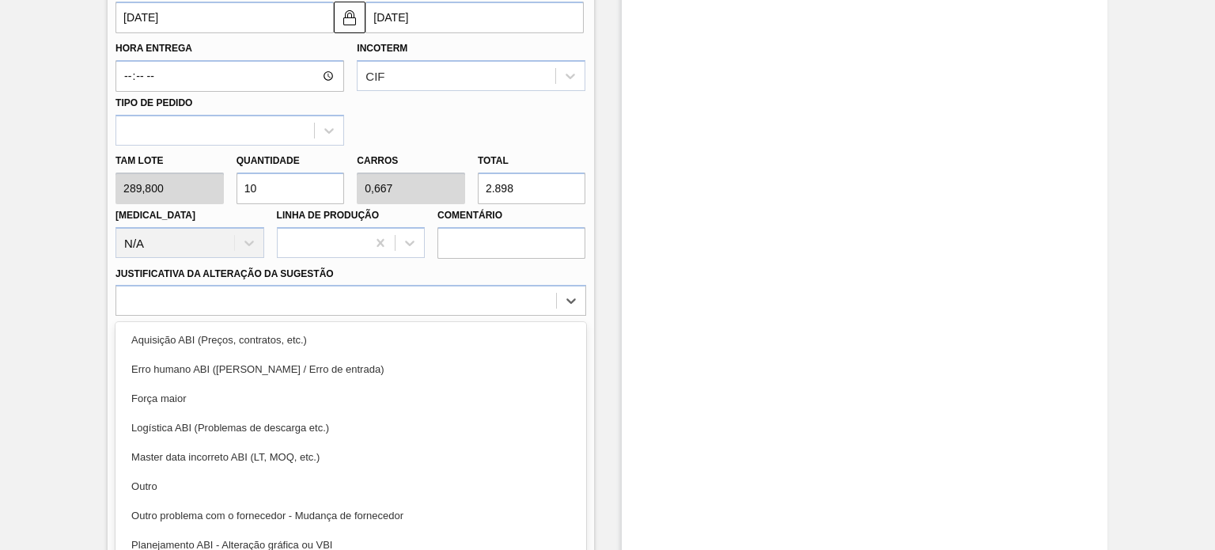
scroll to position [295, 0]
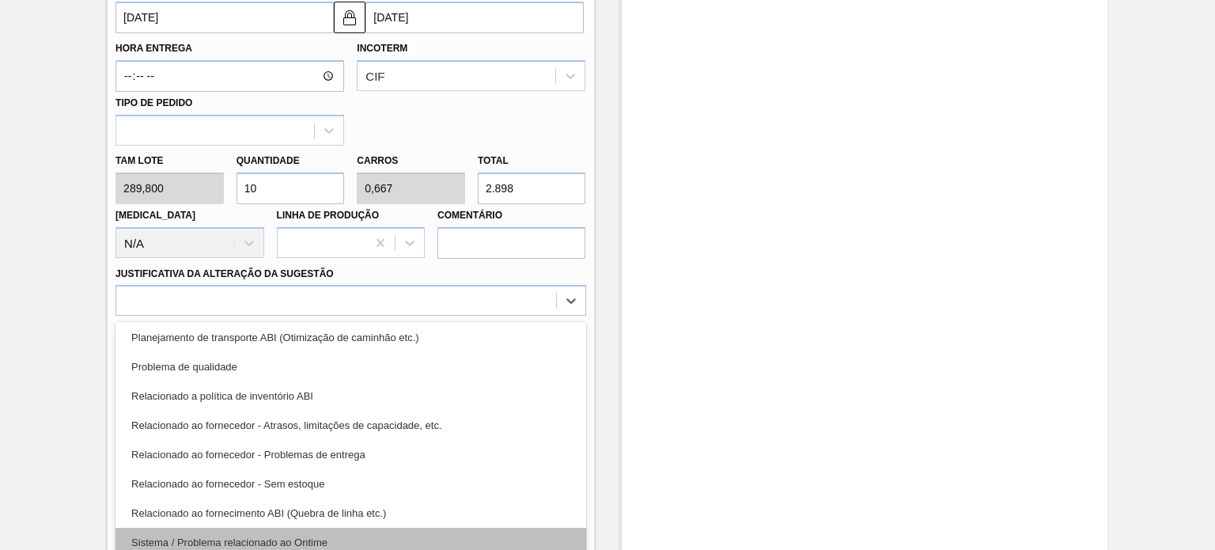
click at [282, 528] on div "Sistema / Problema relacionado ao Ontime" at bounding box center [350, 542] width 470 height 29
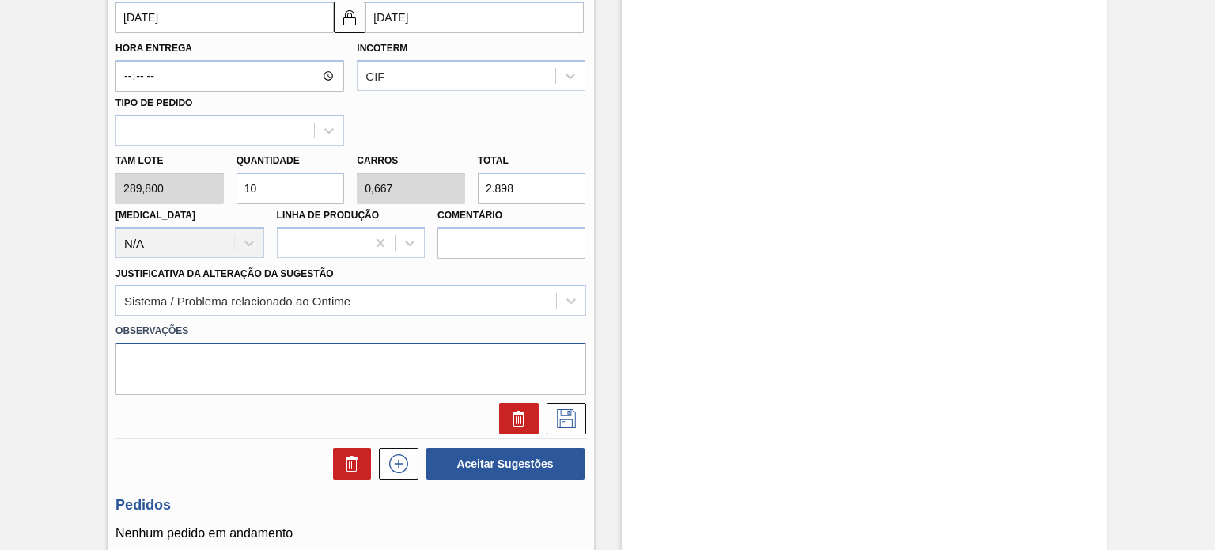
click at [322, 350] on textarea at bounding box center [350, 368] width 470 height 52
paste textarea "Erro no fluxo de aceitação de pedido por parte do fornecedor, não gerou PO"
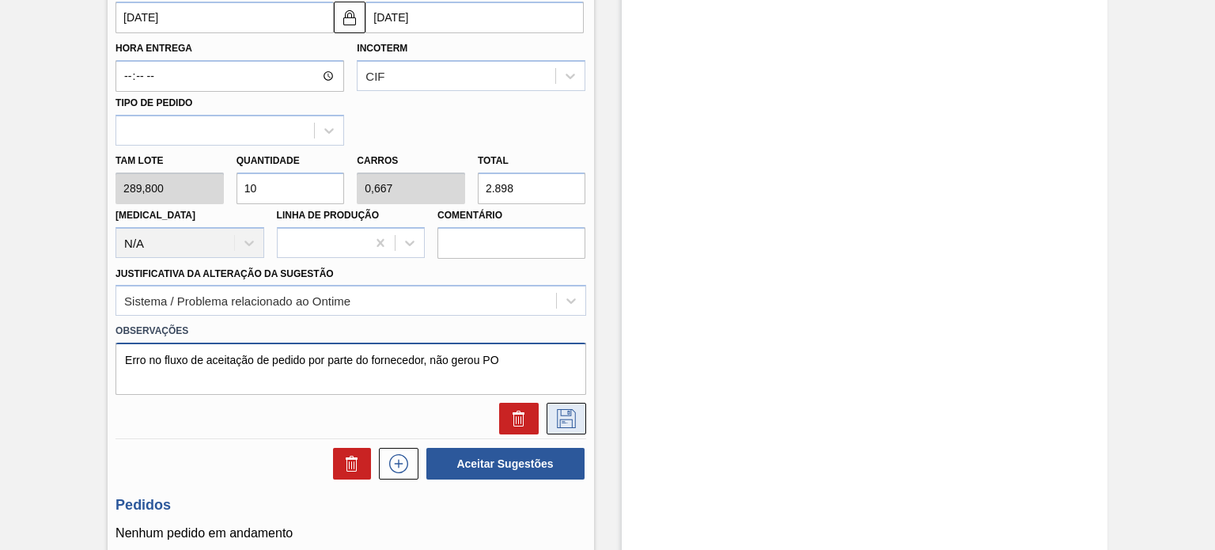
type textarea "Erro no fluxo de aceitação de pedido por parte do fornecedor, não gerou PO"
click at [570, 409] on icon at bounding box center [566, 418] width 25 height 19
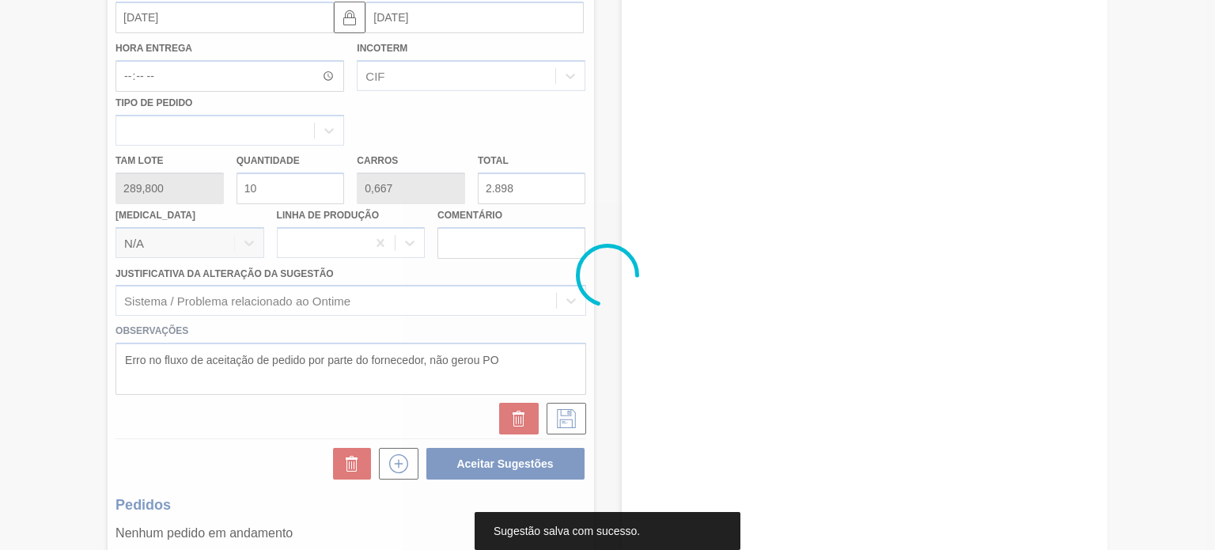
scroll to position [130, 0]
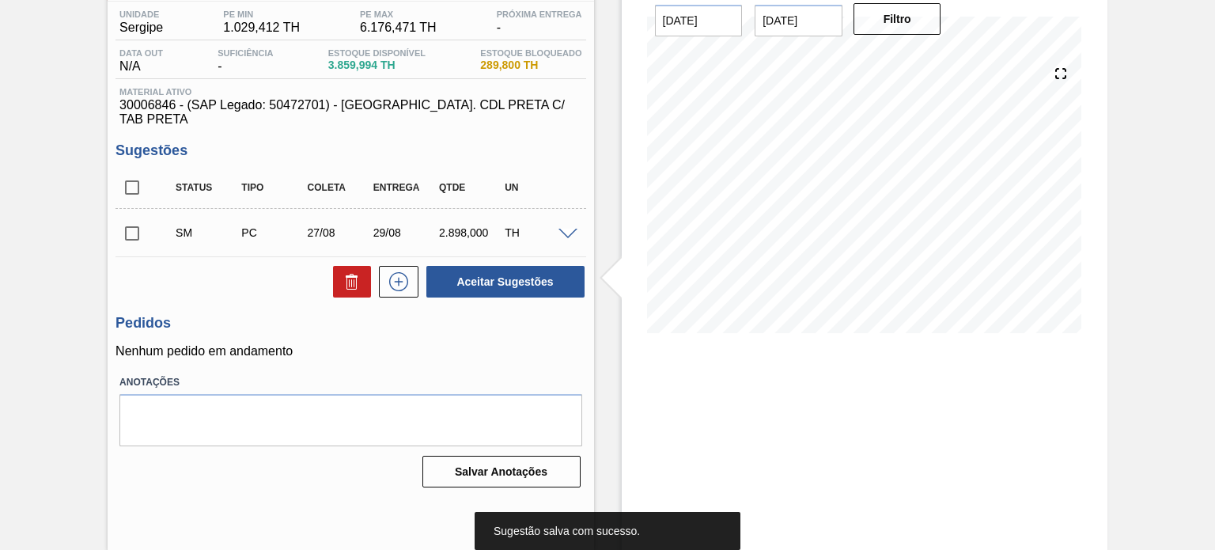
click at [569, 229] on span at bounding box center [567, 235] width 19 height 12
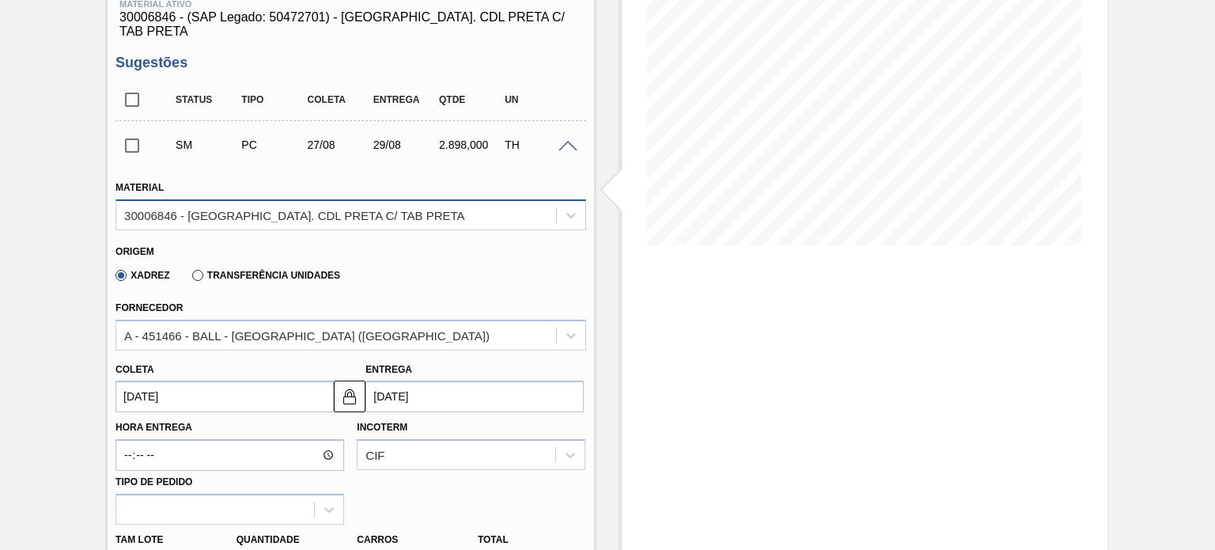
scroll to position [209, 0]
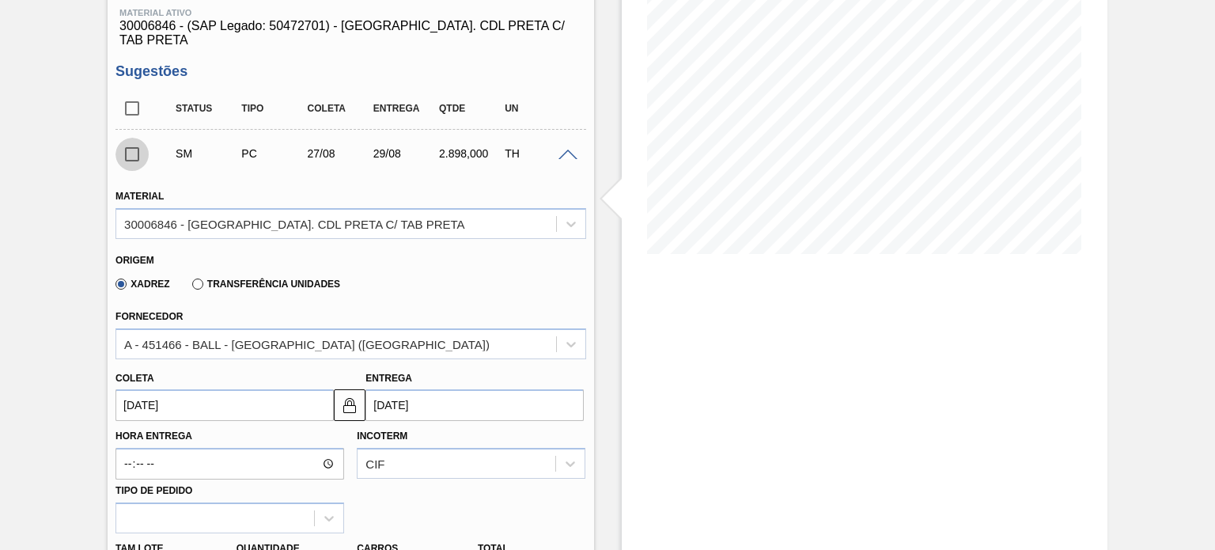
click at [129, 146] on input "checkbox" at bounding box center [131, 154] width 33 height 33
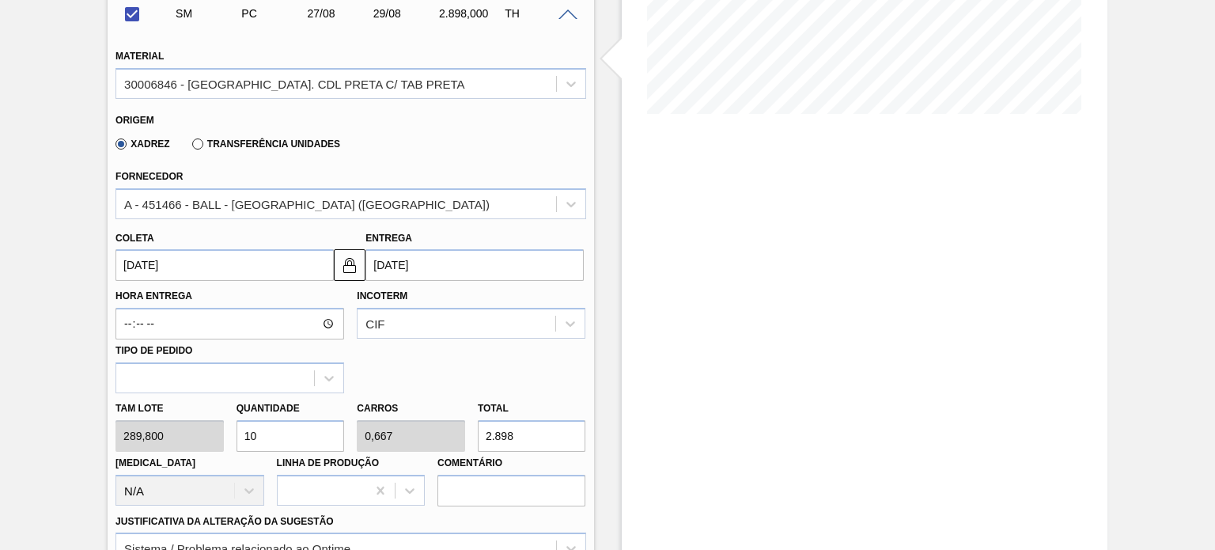
scroll to position [604, 0]
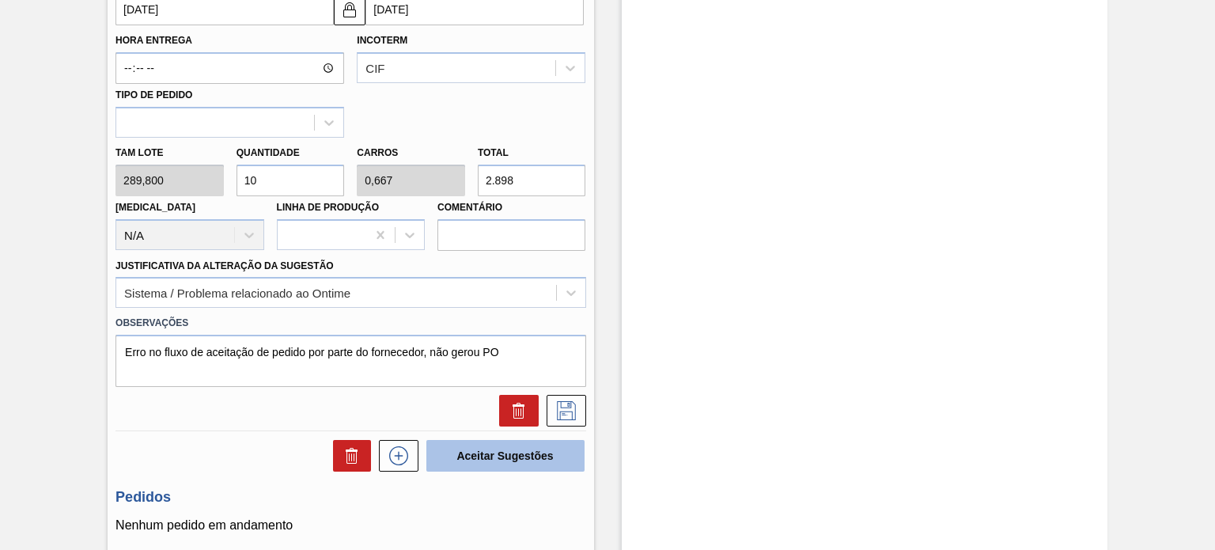
click at [517, 445] on button "Aceitar Sugestões" at bounding box center [505, 456] width 158 height 32
checkbox input "false"
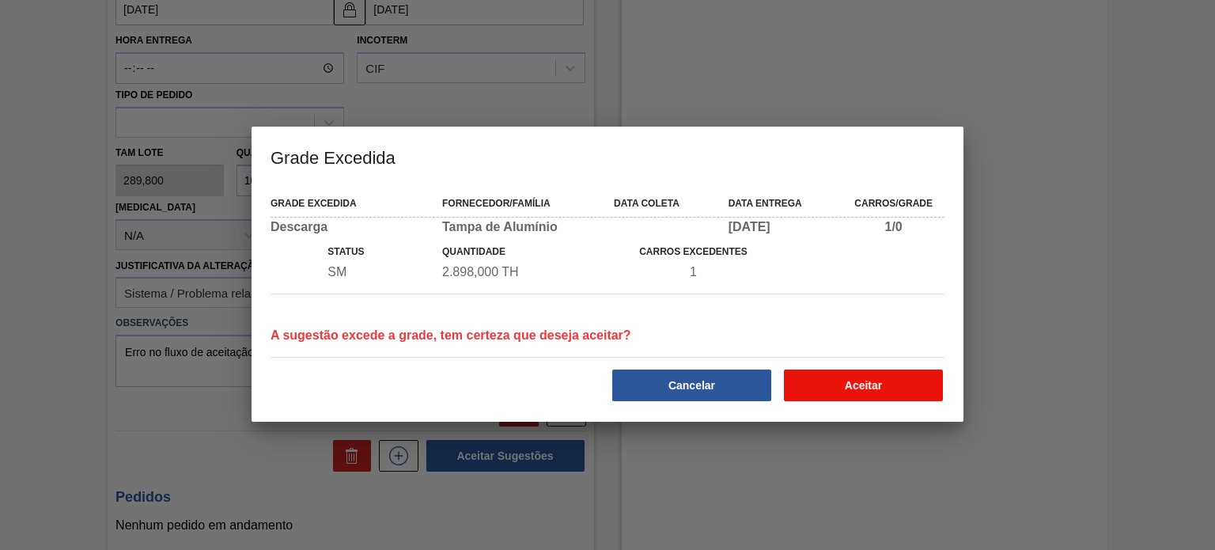
click at [849, 379] on button "Aceitar" at bounding box center [863, 385] width 159 height 32
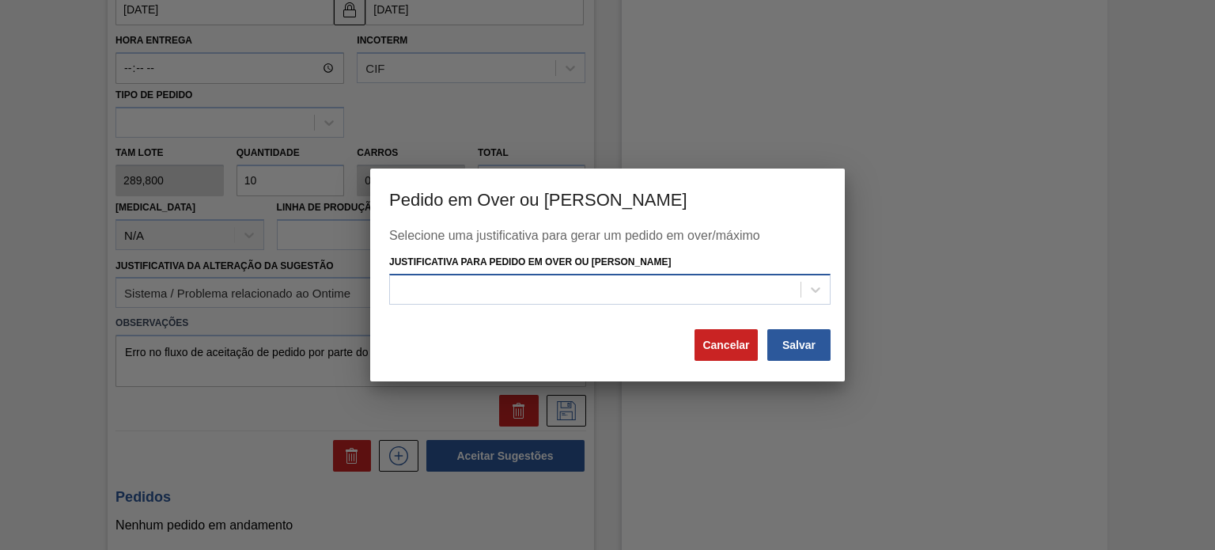
click at [644, 279] on div at bounding box center [595, 289] width 410 height 23
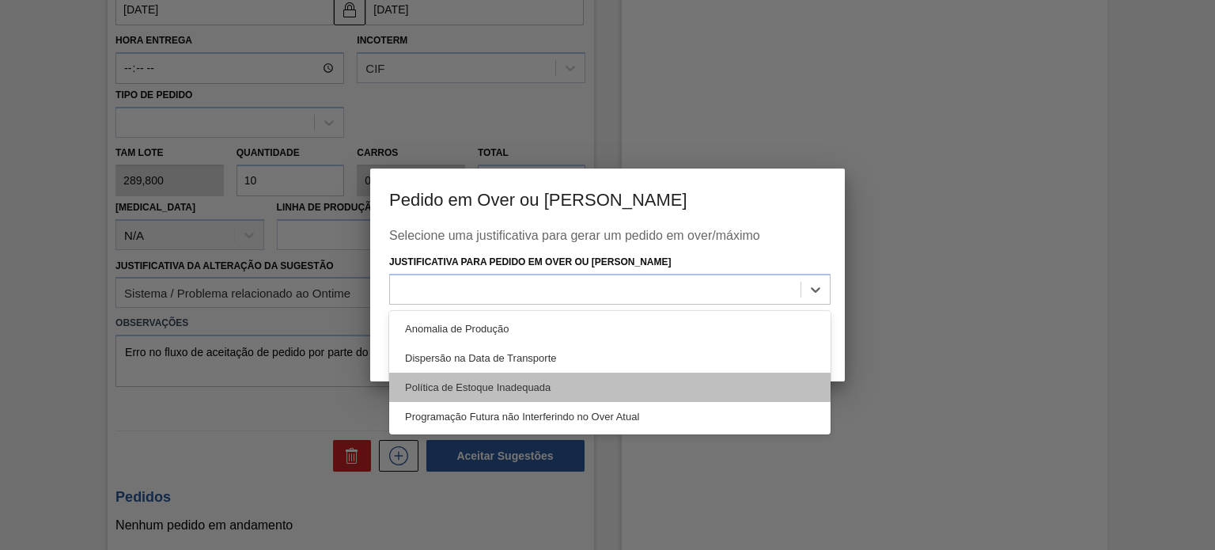
click at [592, 381] on div "Política de Estoque Inadequada" at bounding box center [609, 386] width 441 height 29
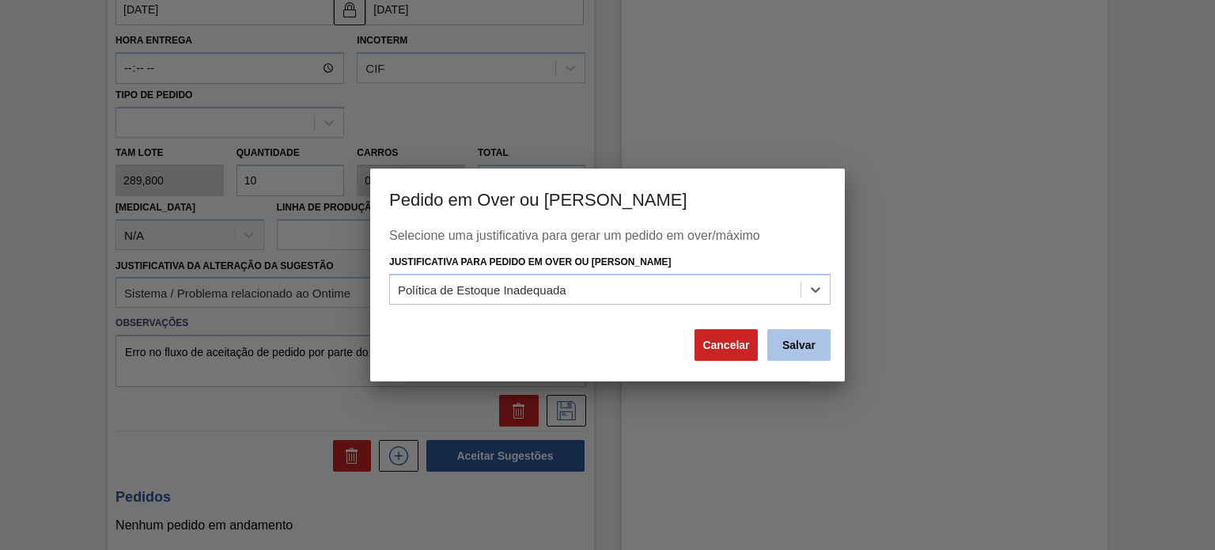
click at [804, 354] on button "Salvar" at bounding box center [798, 345] width 63 height 32
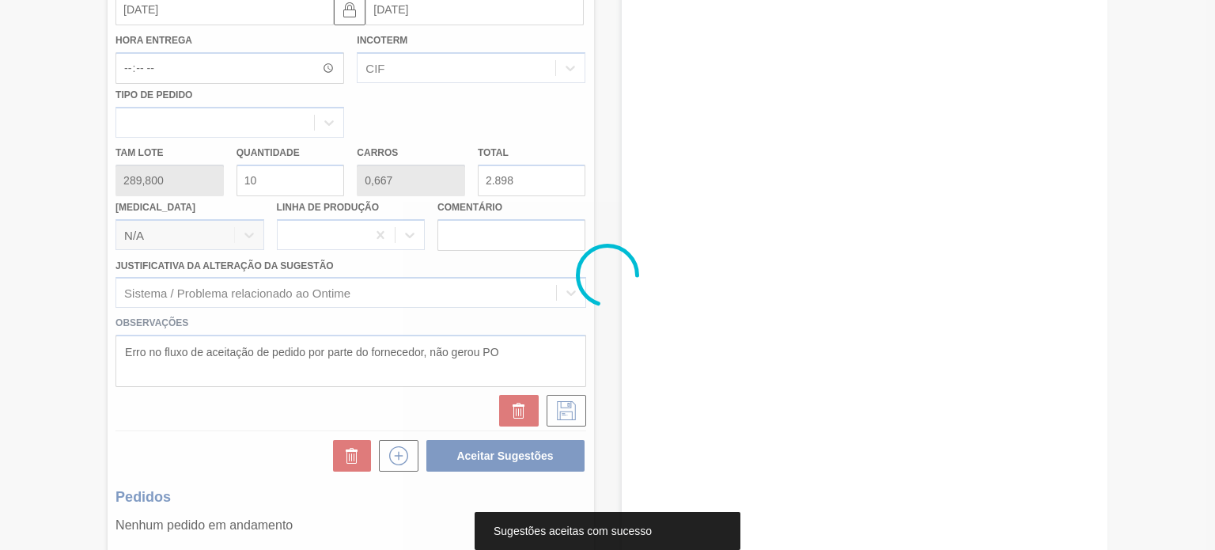
scroll to position [130, 0]
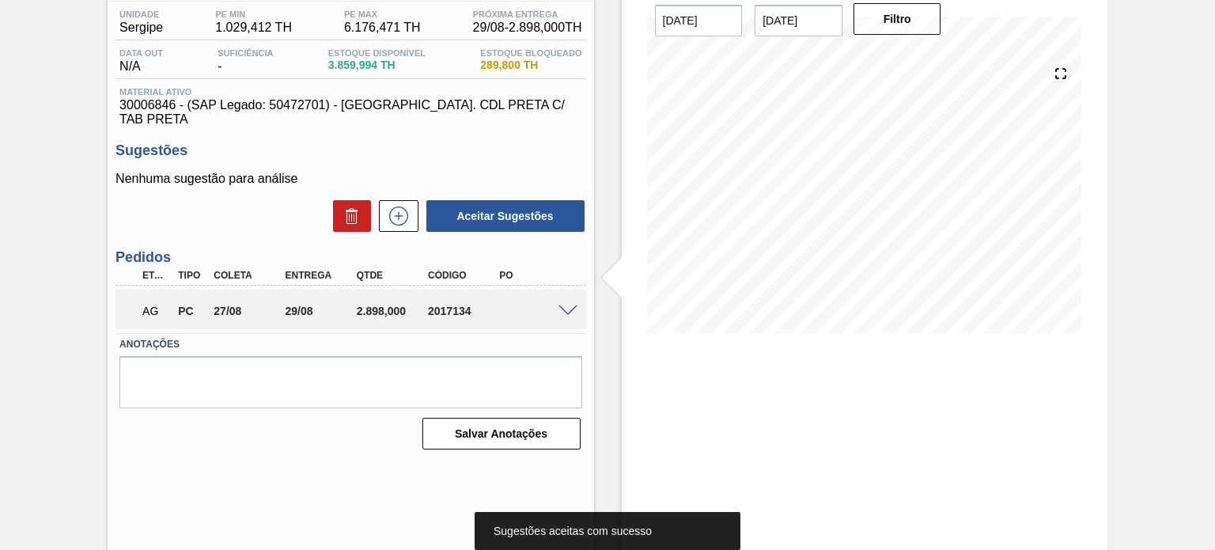
click at [566, 305] on span at bounding box center [567, 311] width 19 height 12
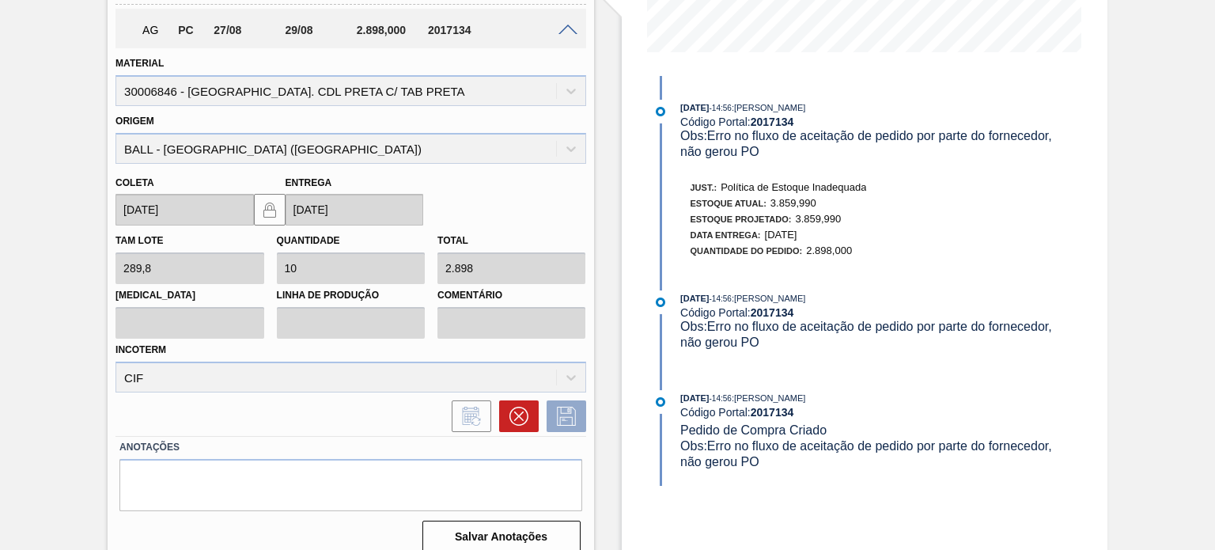
scroll to position [15, 0]
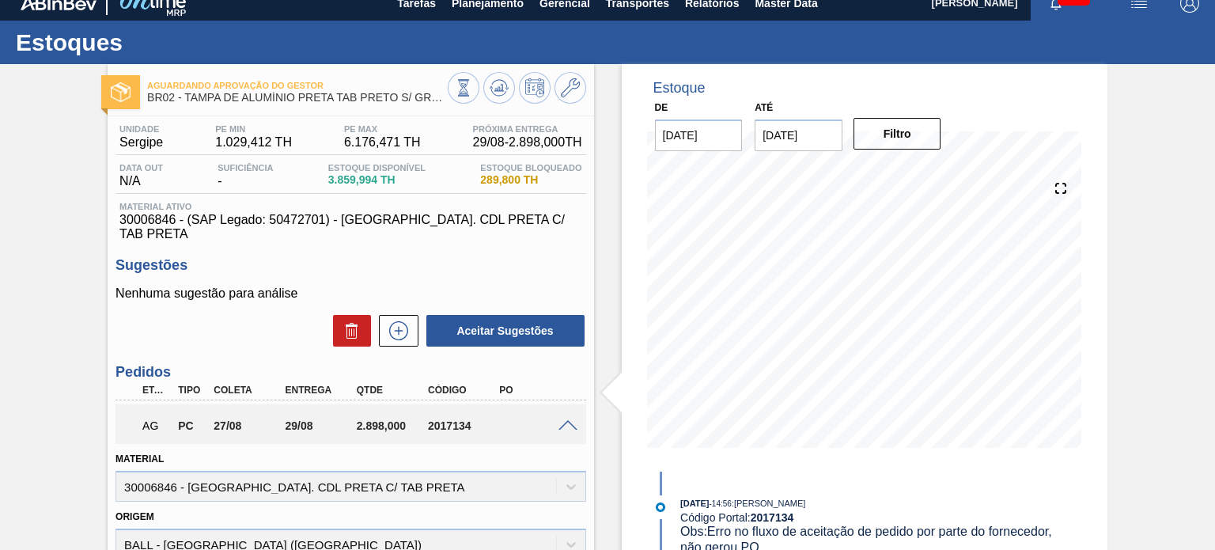
click at [566, 420] on span at bounding box center [567, 426] width 19 height 12
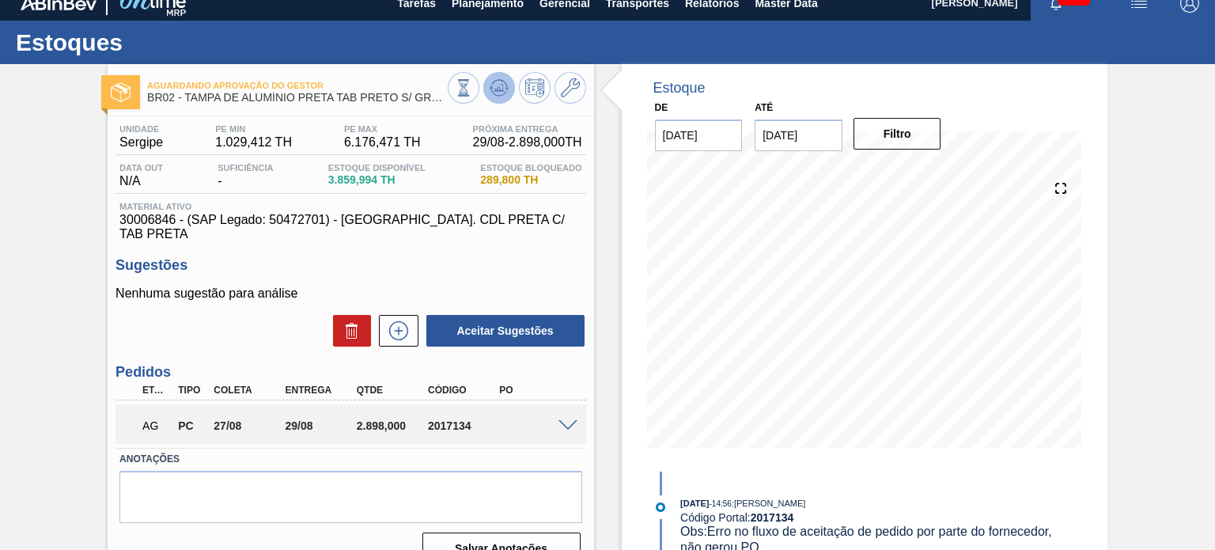
click at [497, 91] on icon at bounding box center [499, 87] width 10 height 7
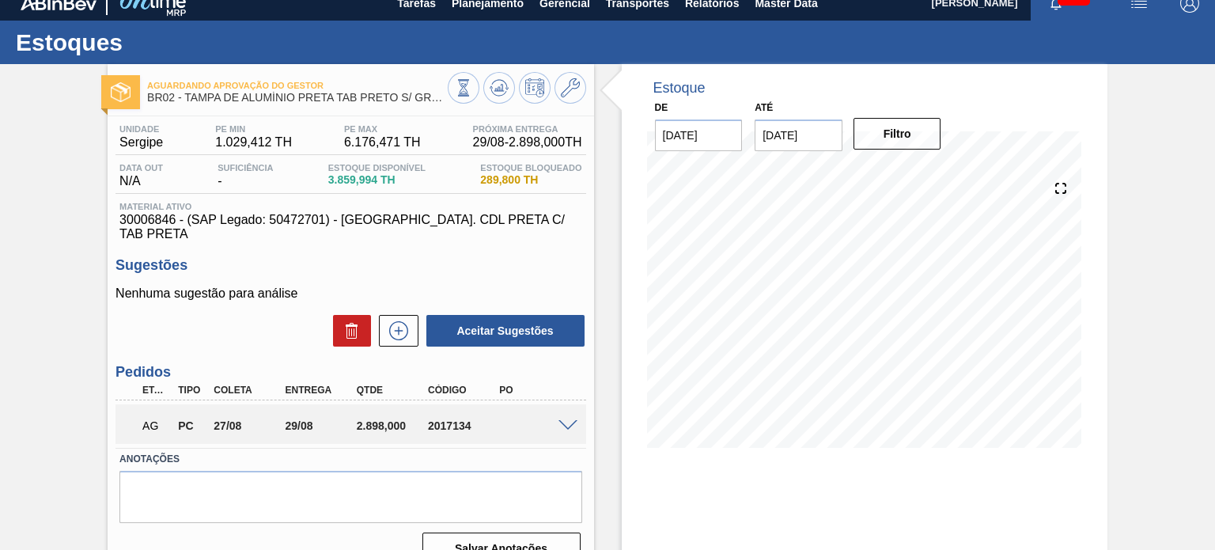
click at [558, 420] on span at bounding box center [567, 426] width 19 height 12
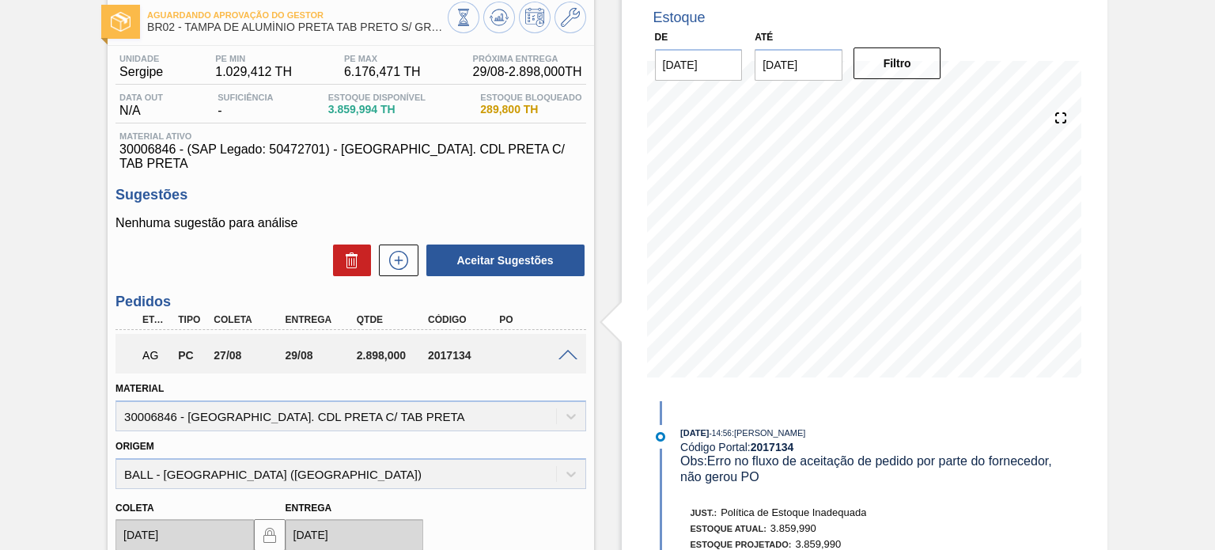
scroll to position [0, 0]
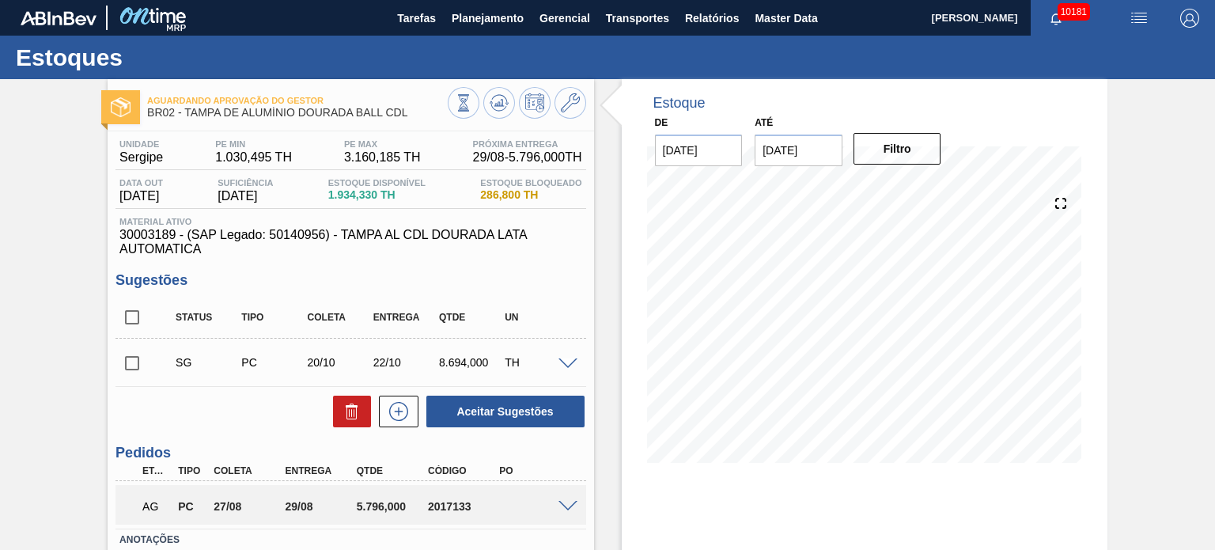
scroll to position [79, 0]
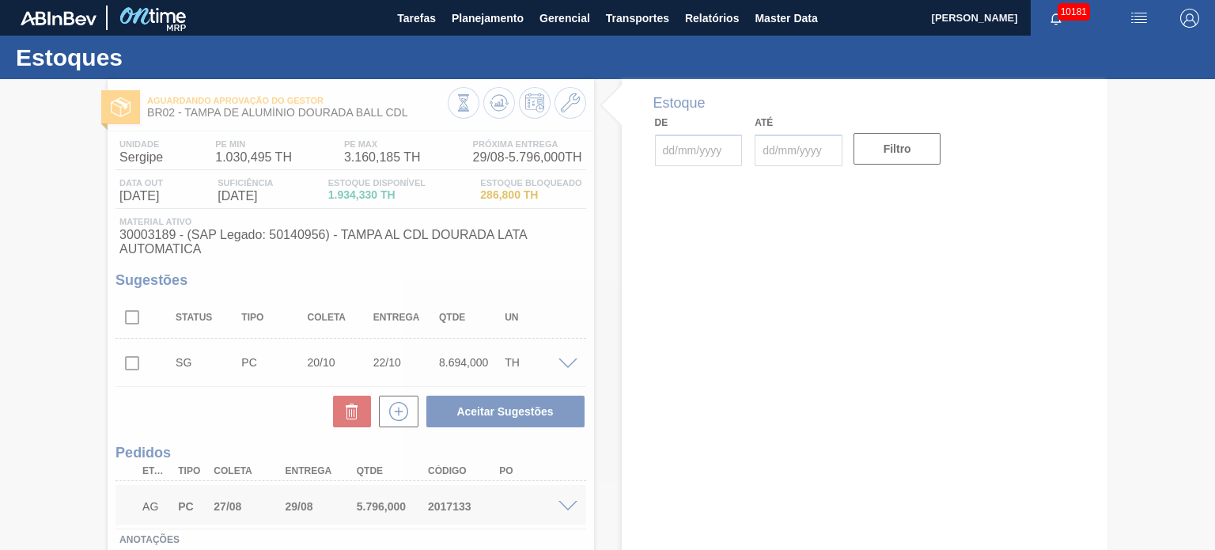
type input "[DATE]"
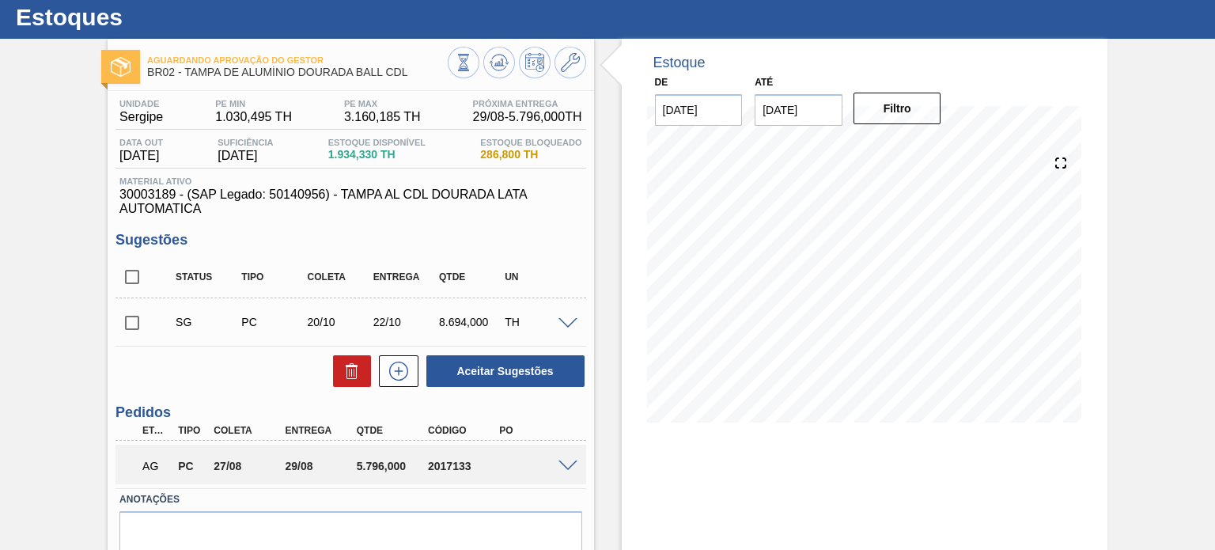
scroll to position [79, 0]
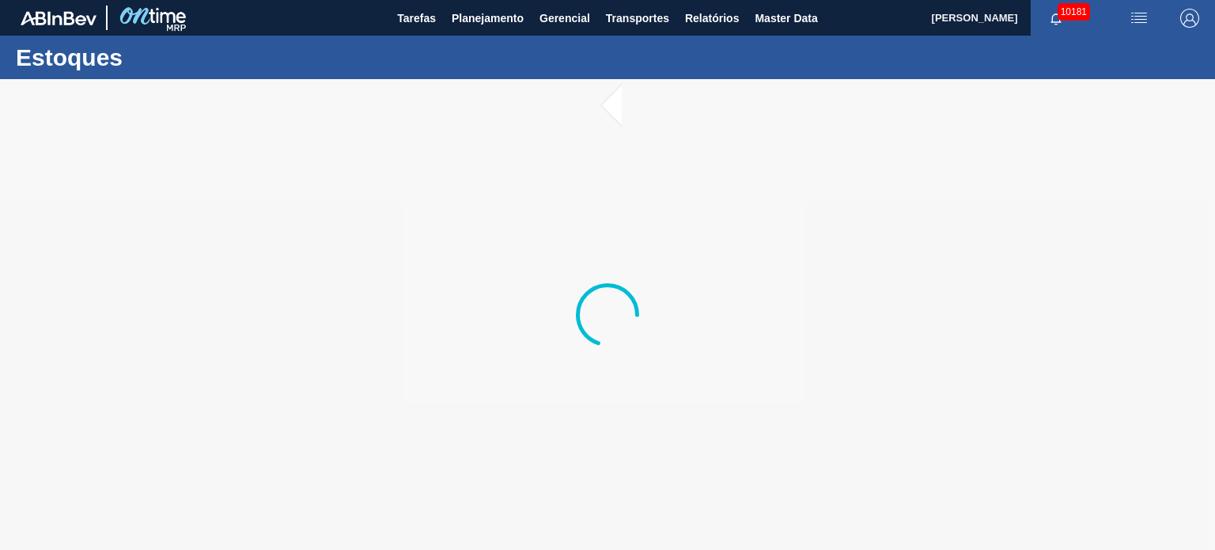
click at [395, 74] on div "Estoques" at bounding box center [607, 57] width 1215 height 43
